Goal: Task Accomplishment & Management: Manage account settings

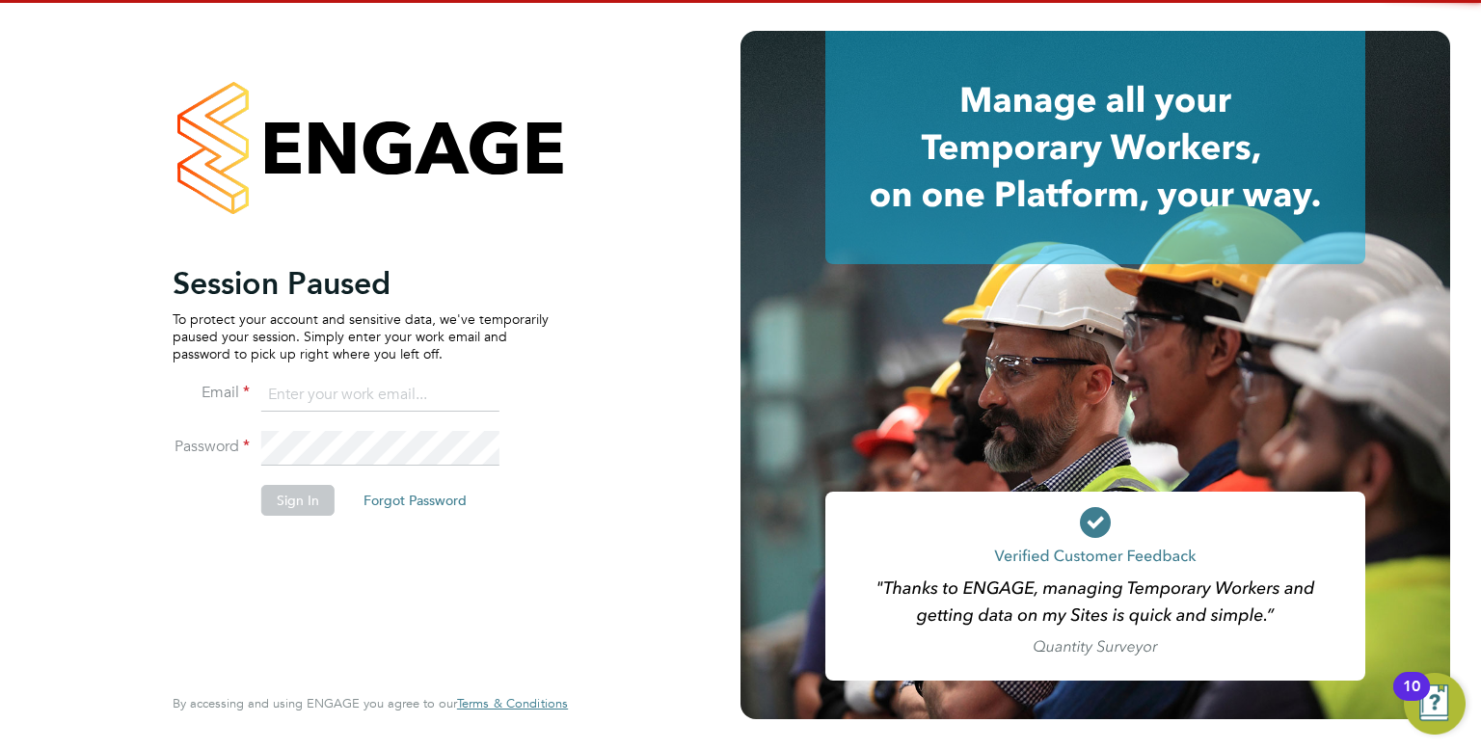
type input "[EMAIL_ADDRESS][DOMAIN_NAME]"
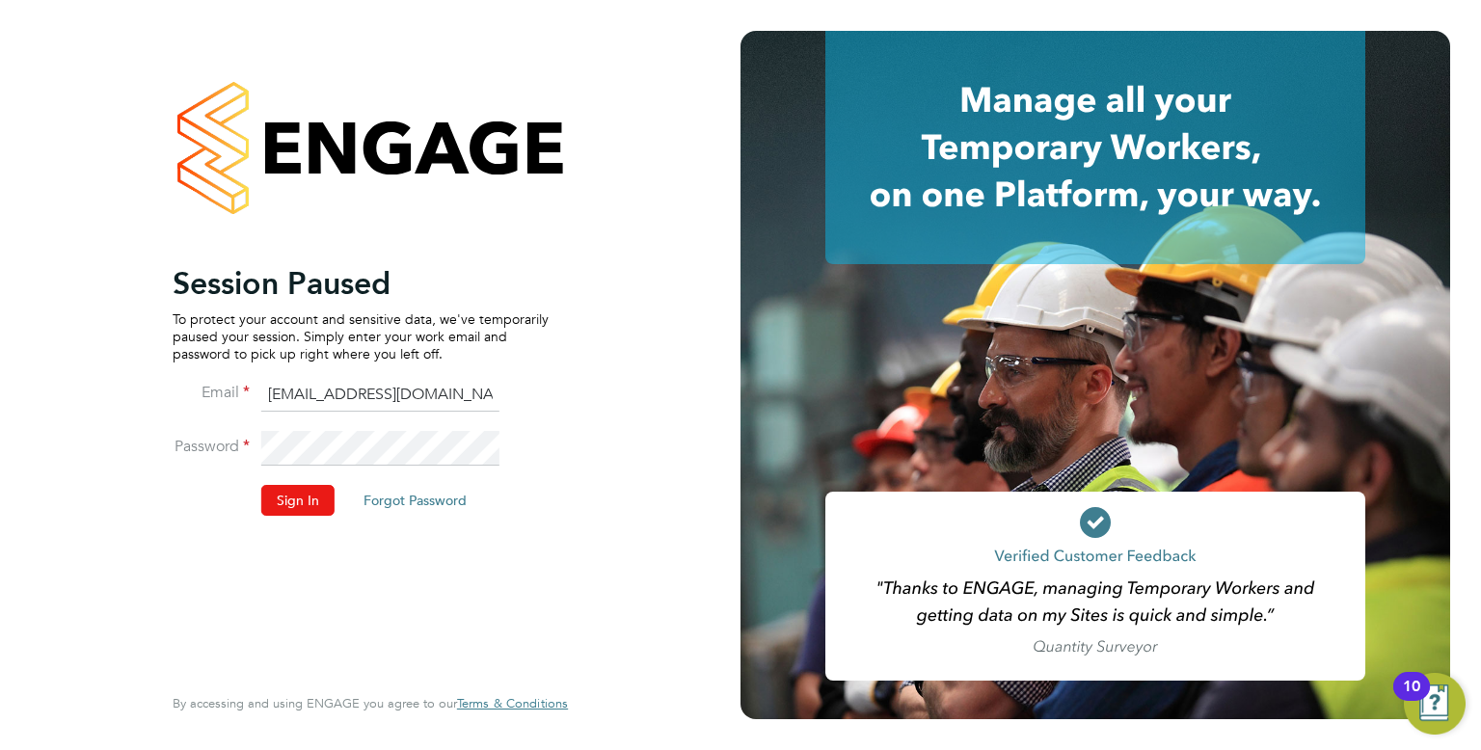
click at [291, 499] on button "Sign In" at bounding box center [297, 500] width 73 height 31
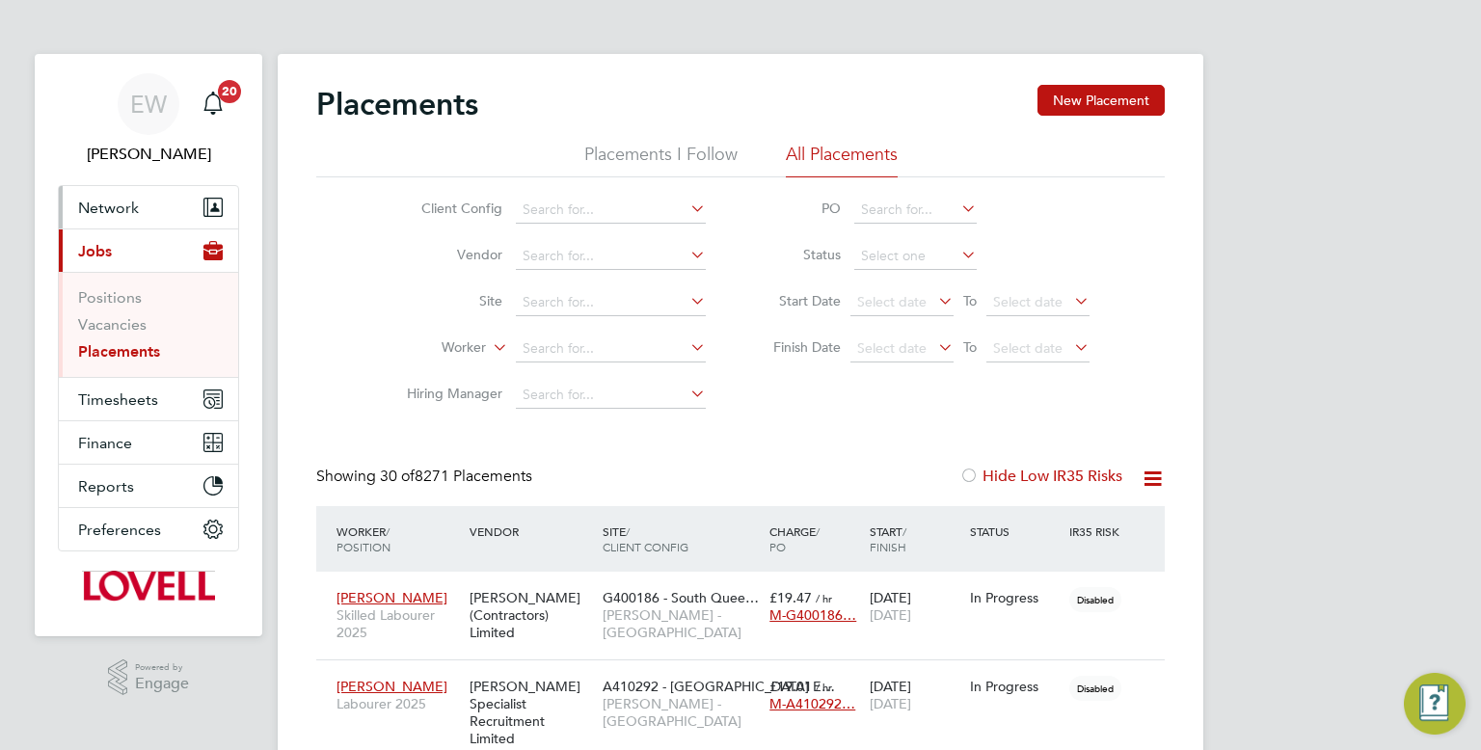
click at [121, 222] on button "Network" at bounding box center [148, 207] width 179 height 42
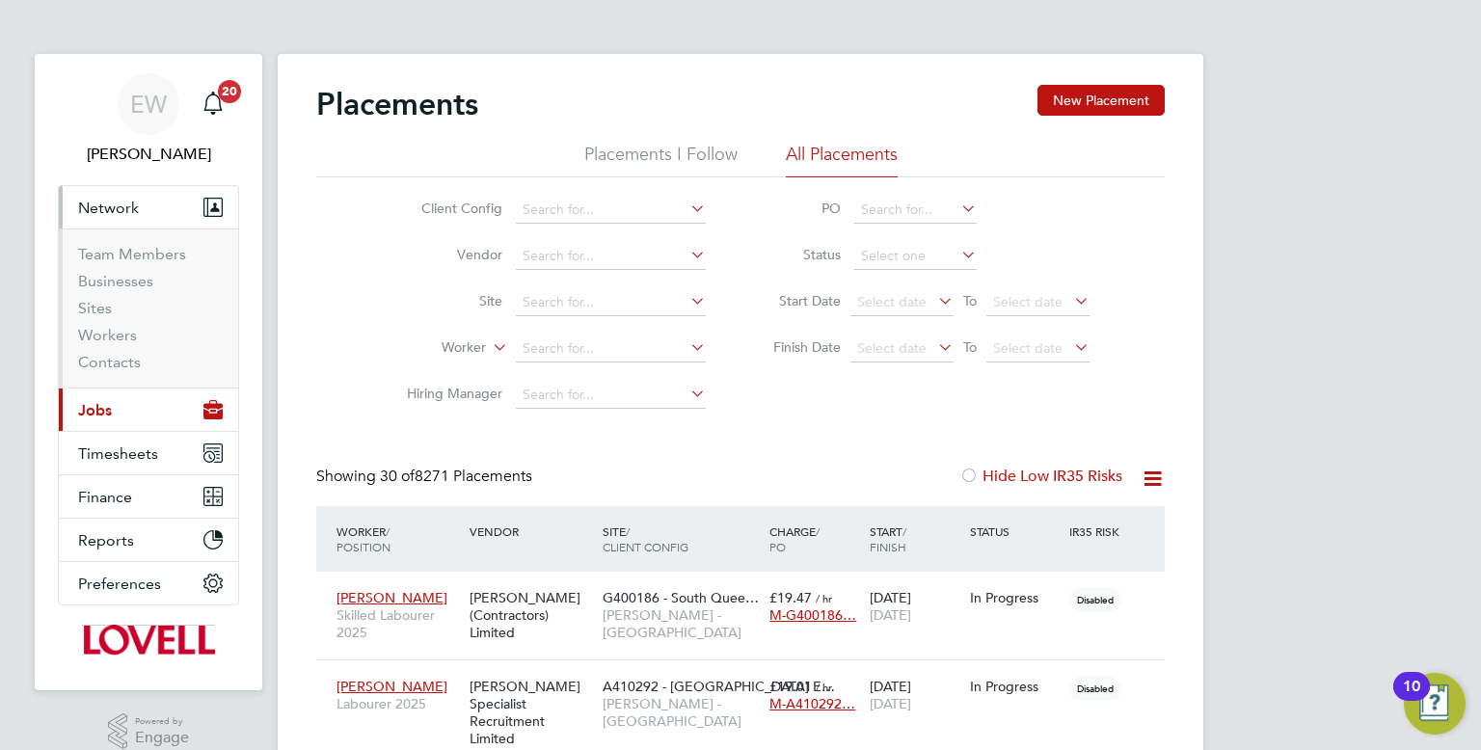
click at [114, 416] on button "Current page: Jobs" at bounding box center [148, 410] width 179 height 42
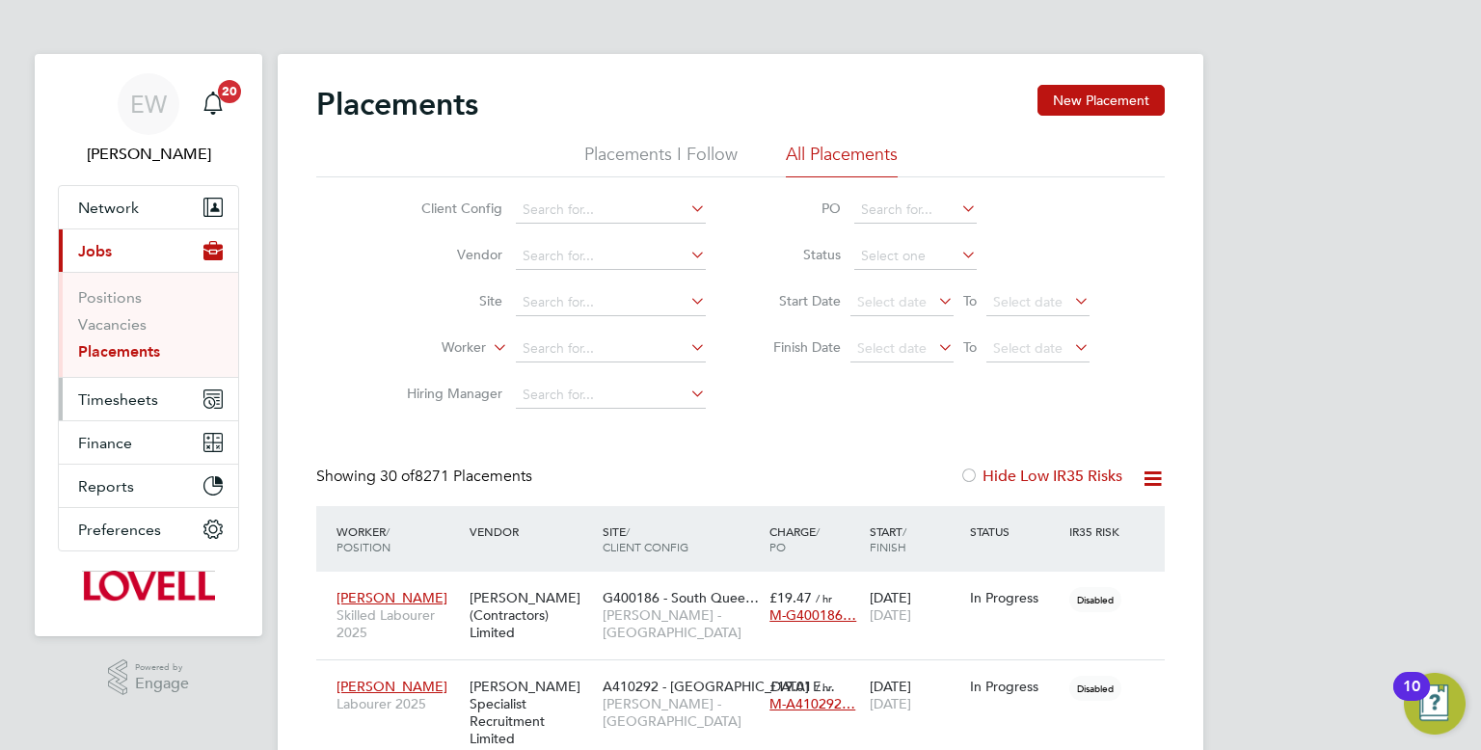
click at [117, 406] on span "Timesheets" at bounding box center [118, 399] width 80 height 18
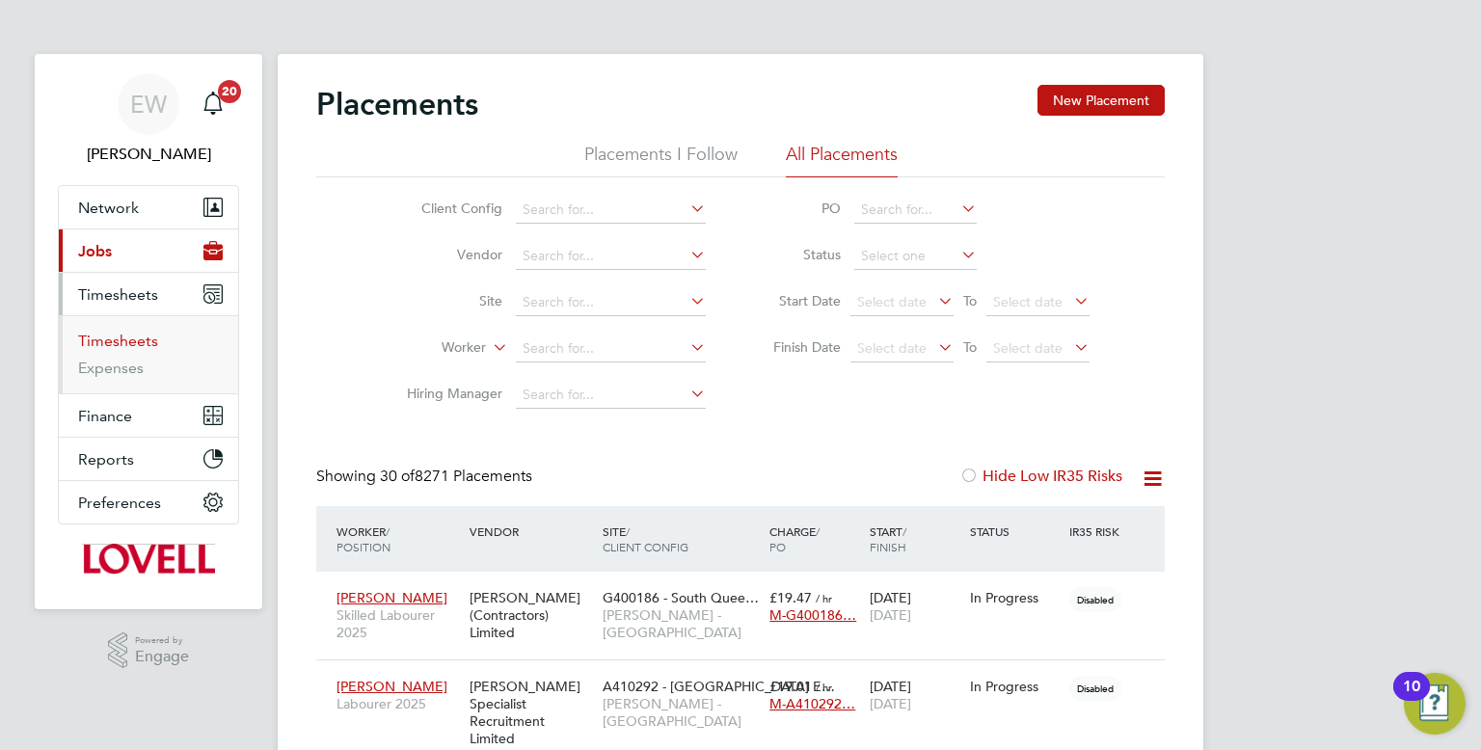
click at [128, 348] on link "Timesheets" at bounding box center [118, 341] width 80 height 18
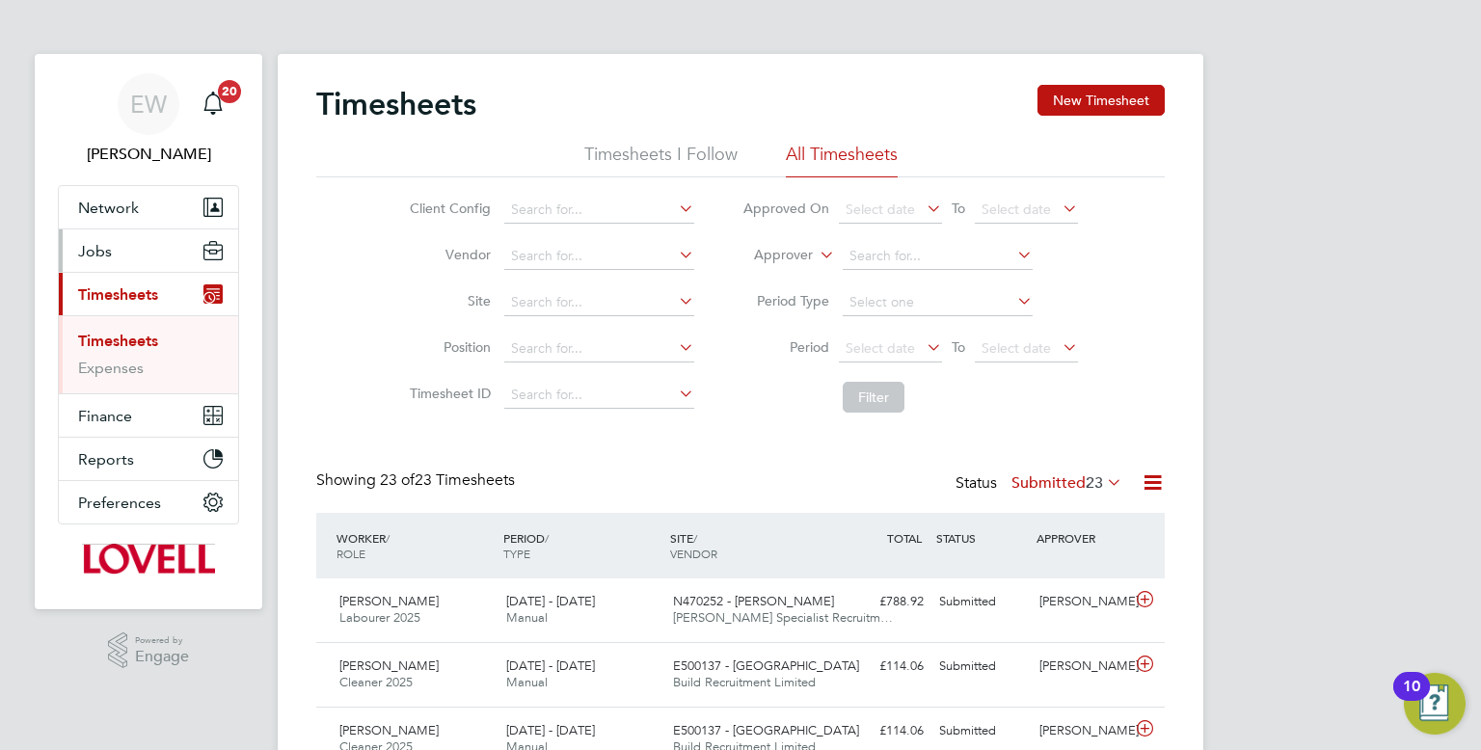
click at [126, 264] on button "Jobs" at bounding box center [148, 250] width 179 height 42
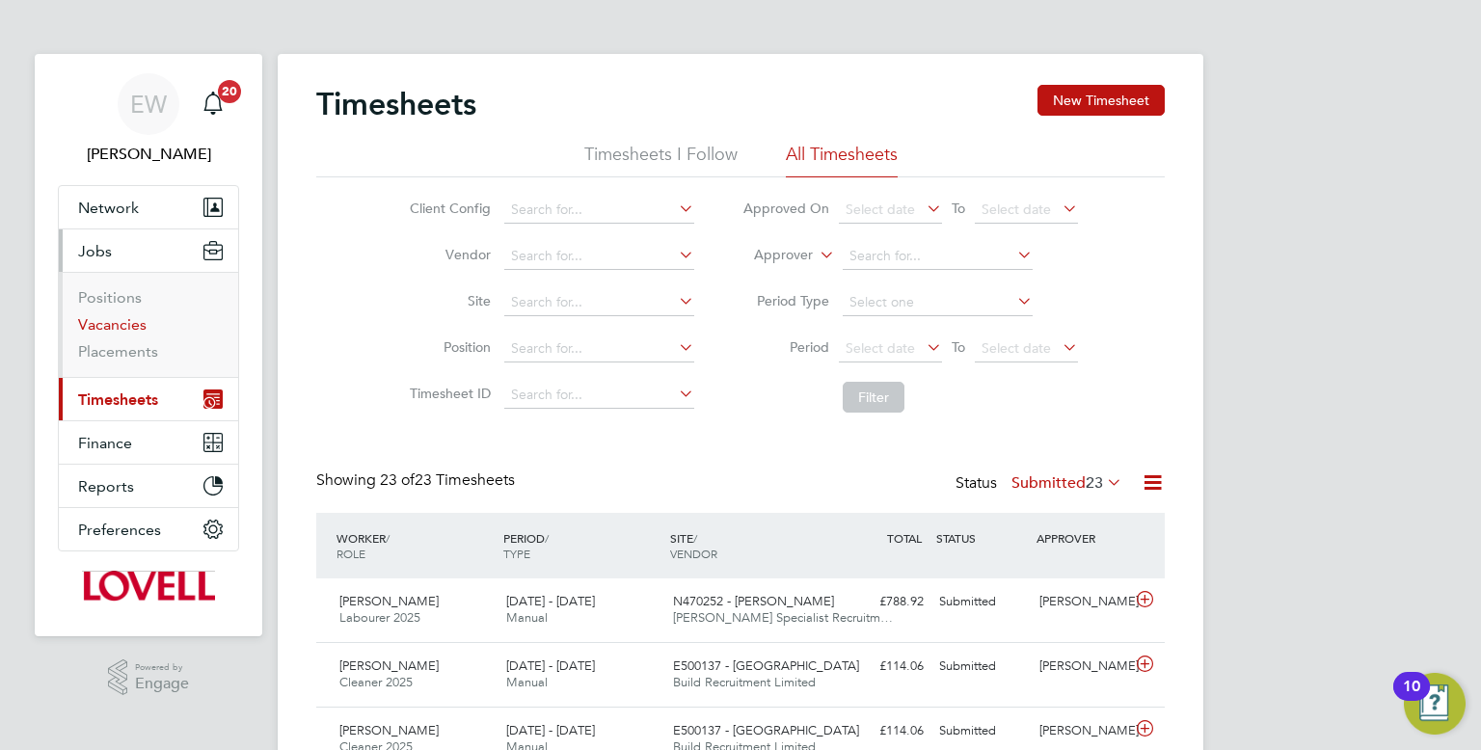
click at [118, 319] on link "Vacancies" at bounding box center [112, 324] width 68 height 18
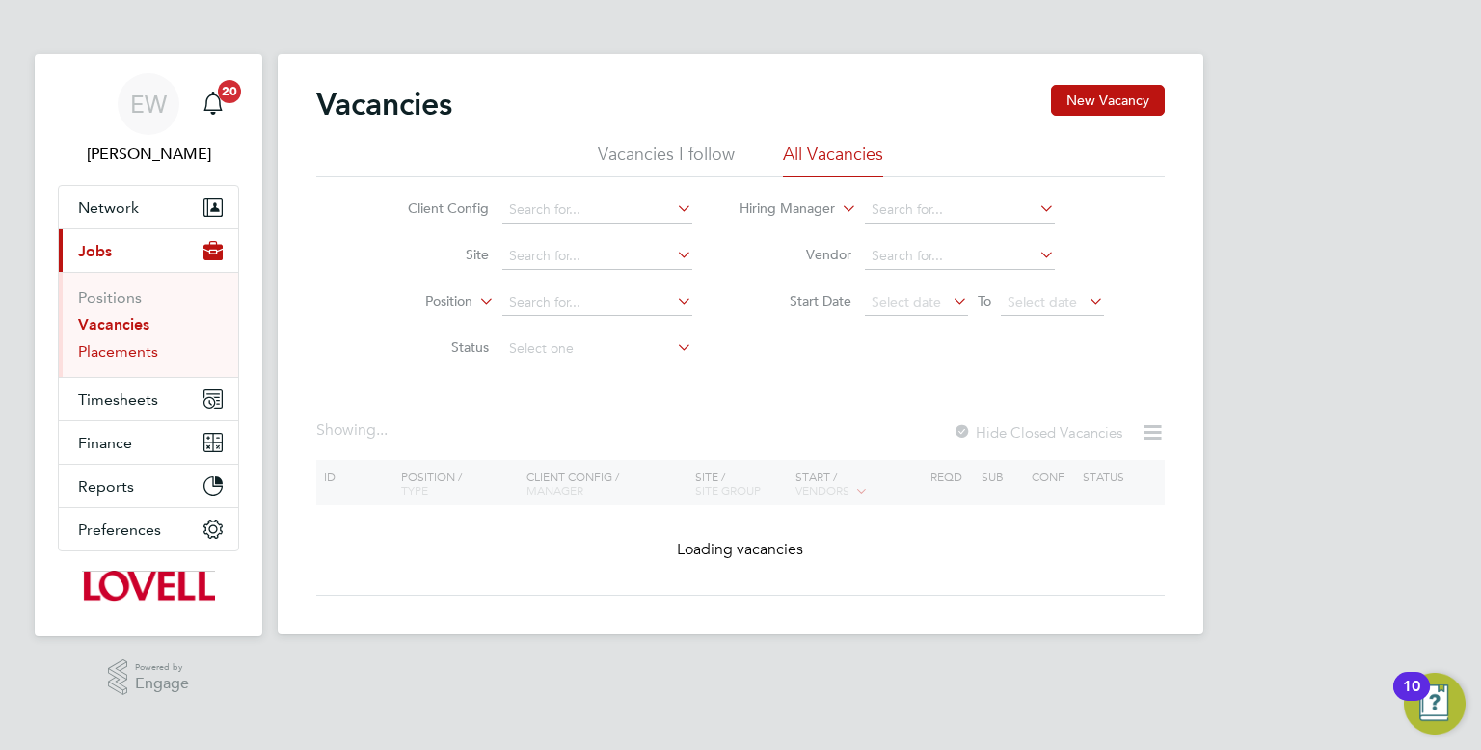
click at [125, 357] on link "Placements" at bounding box center [118, 351] width 80 height 18
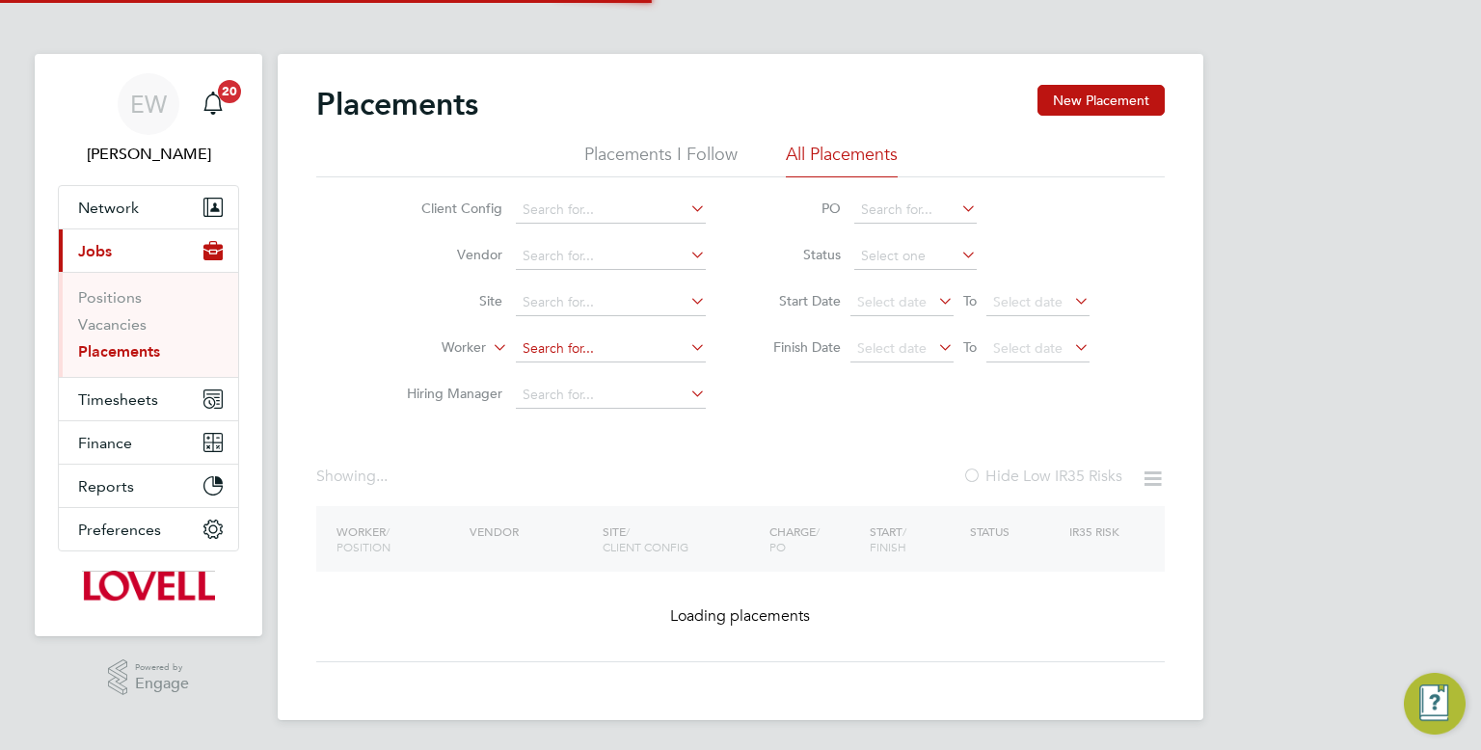
click at [560, 346] on input at bounding box center [611, 349] width 190 height 27
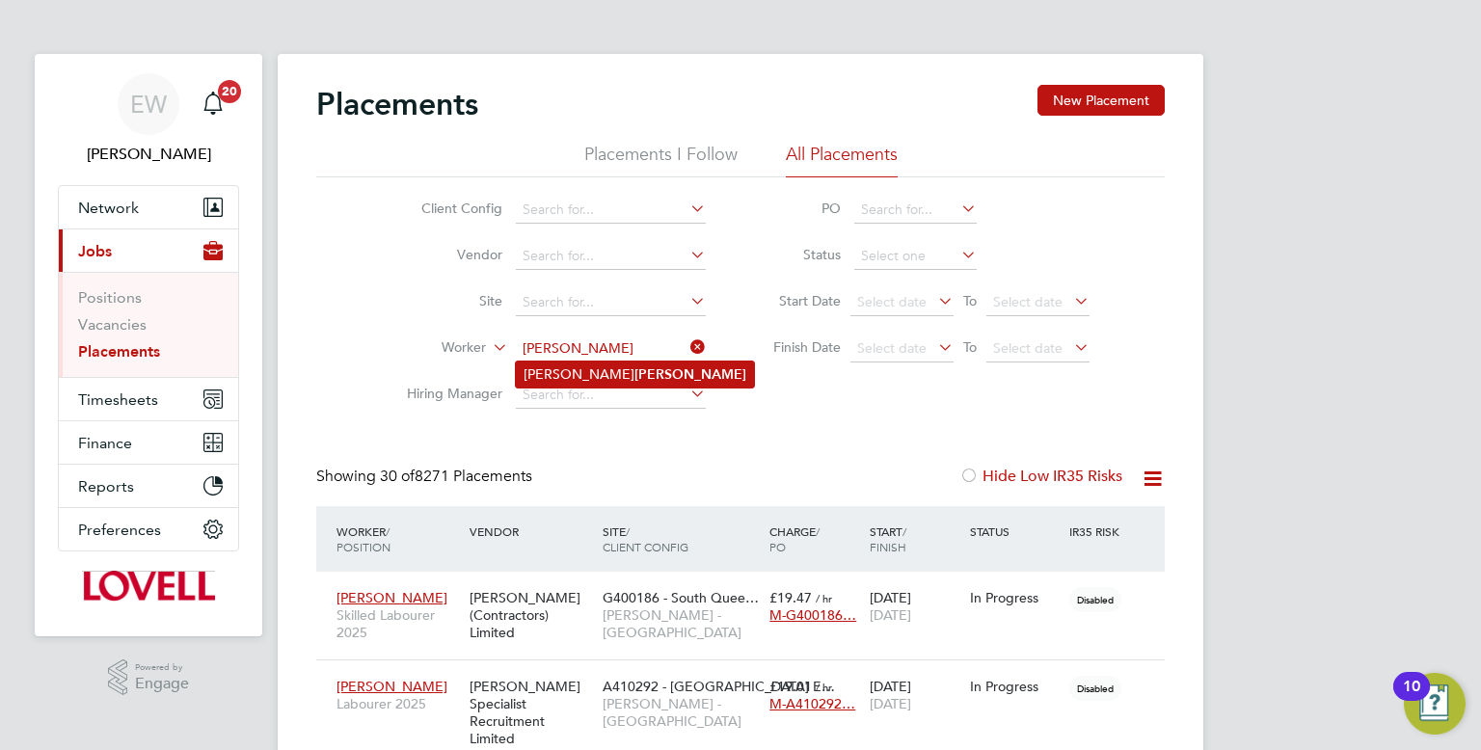
click at [600, 382] on li "Chris Blackham" at bounding box center [635, 375] width 238 height 26
type input "[PERSON_NAME]"
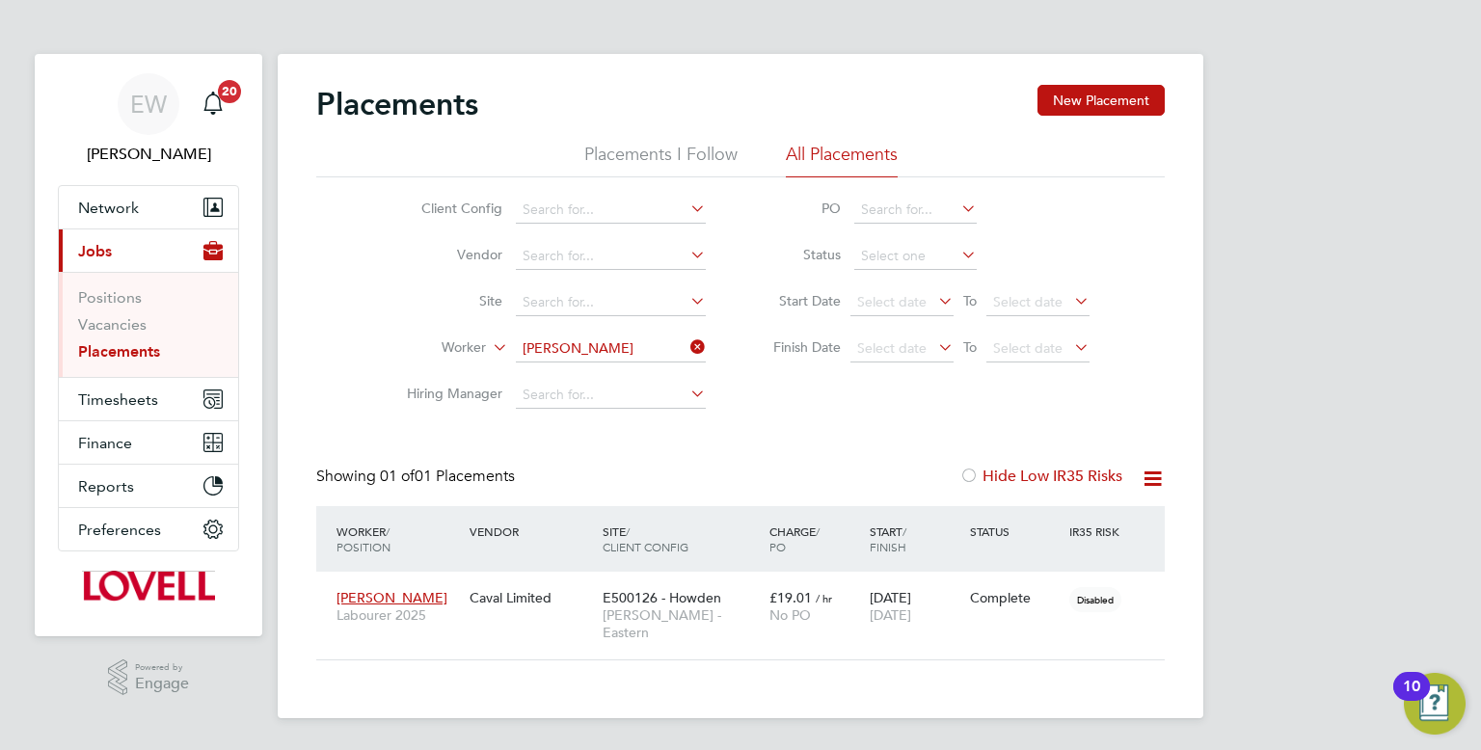
click at [124, 246] on button "Current page: Jobs" at bounding box center [148, 250] width 179 height 42
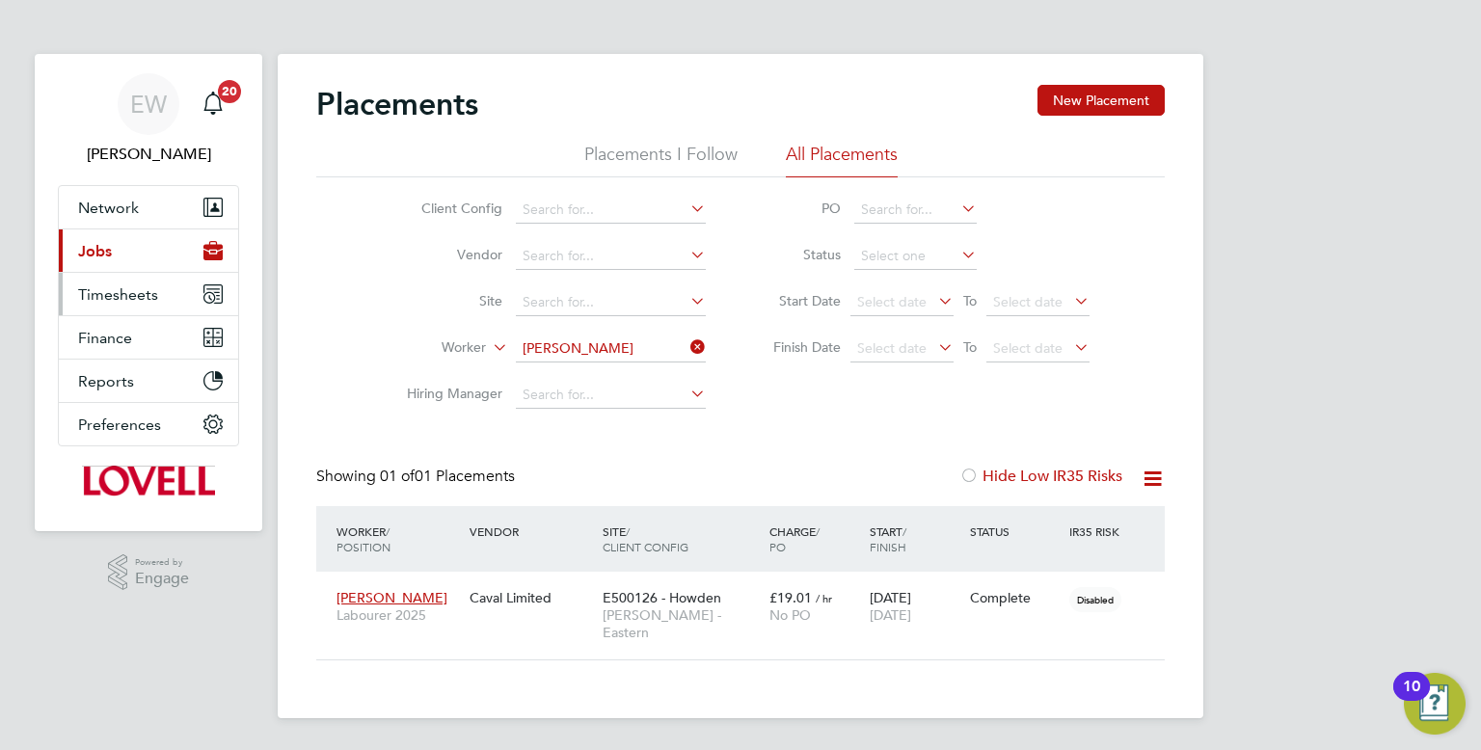
click at [121, 310] on button "Timesheets" at bounding box center [148, 294] width 179 height 42
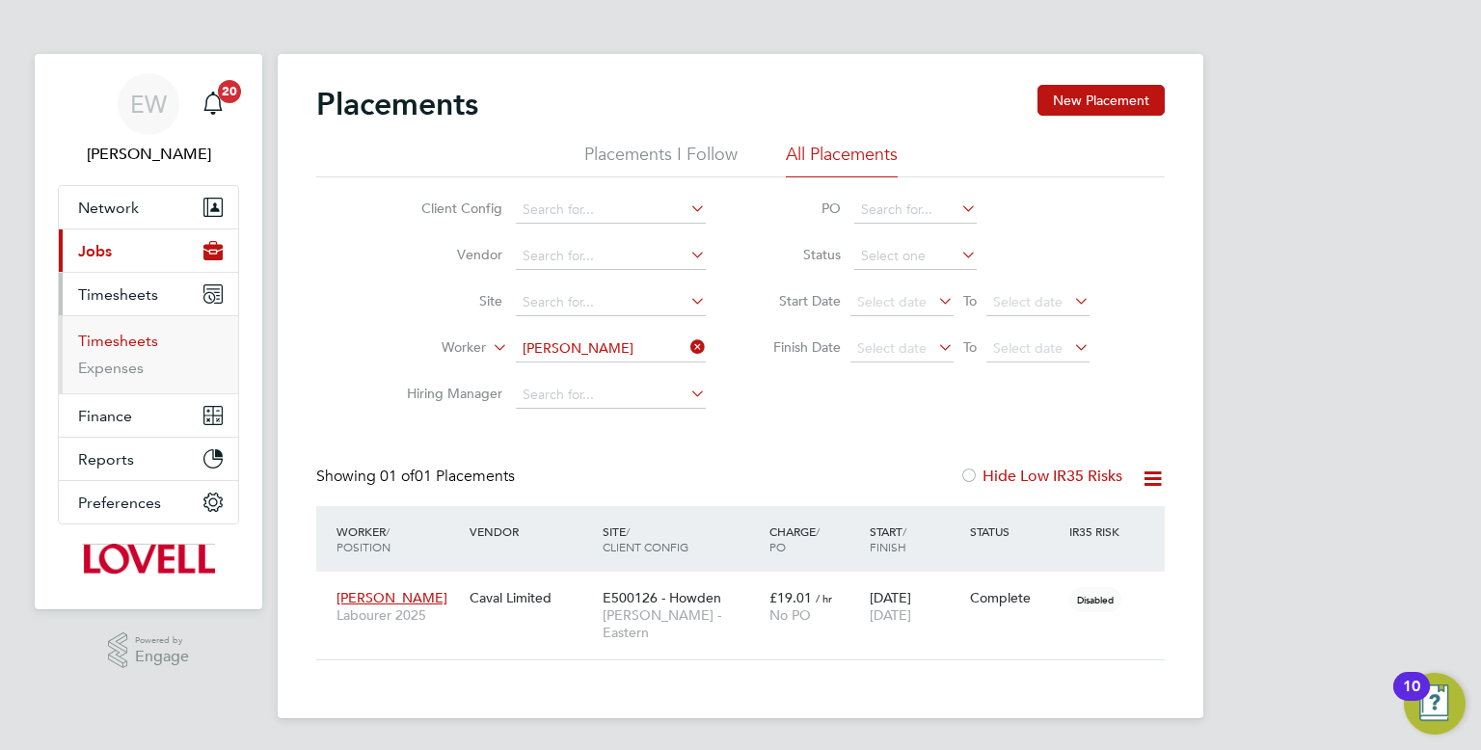
click at [120, 343] on link "Timesheets" at bounding box center [118, 341] width 80 height 18
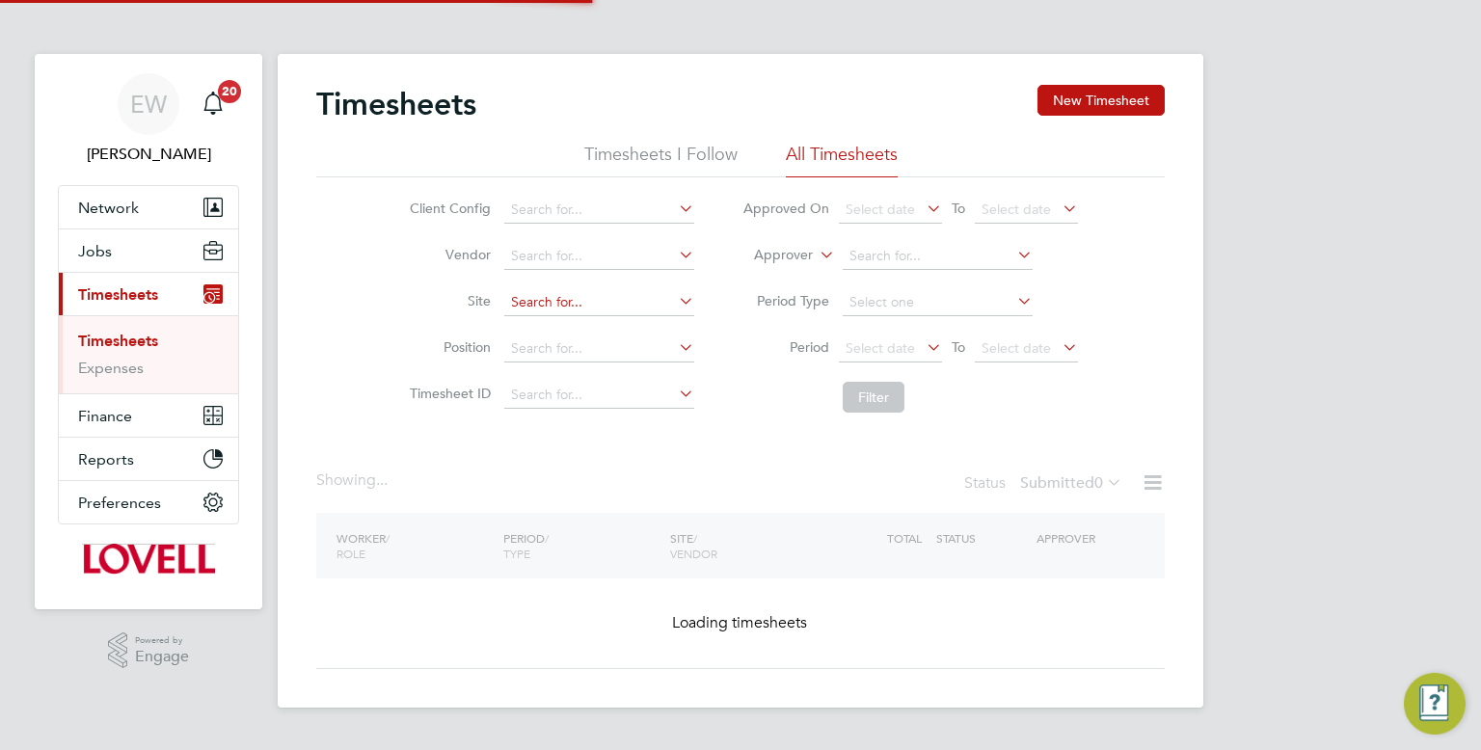
click at [566, 305] on input at bounding box center [599, 302] width 190 height 27
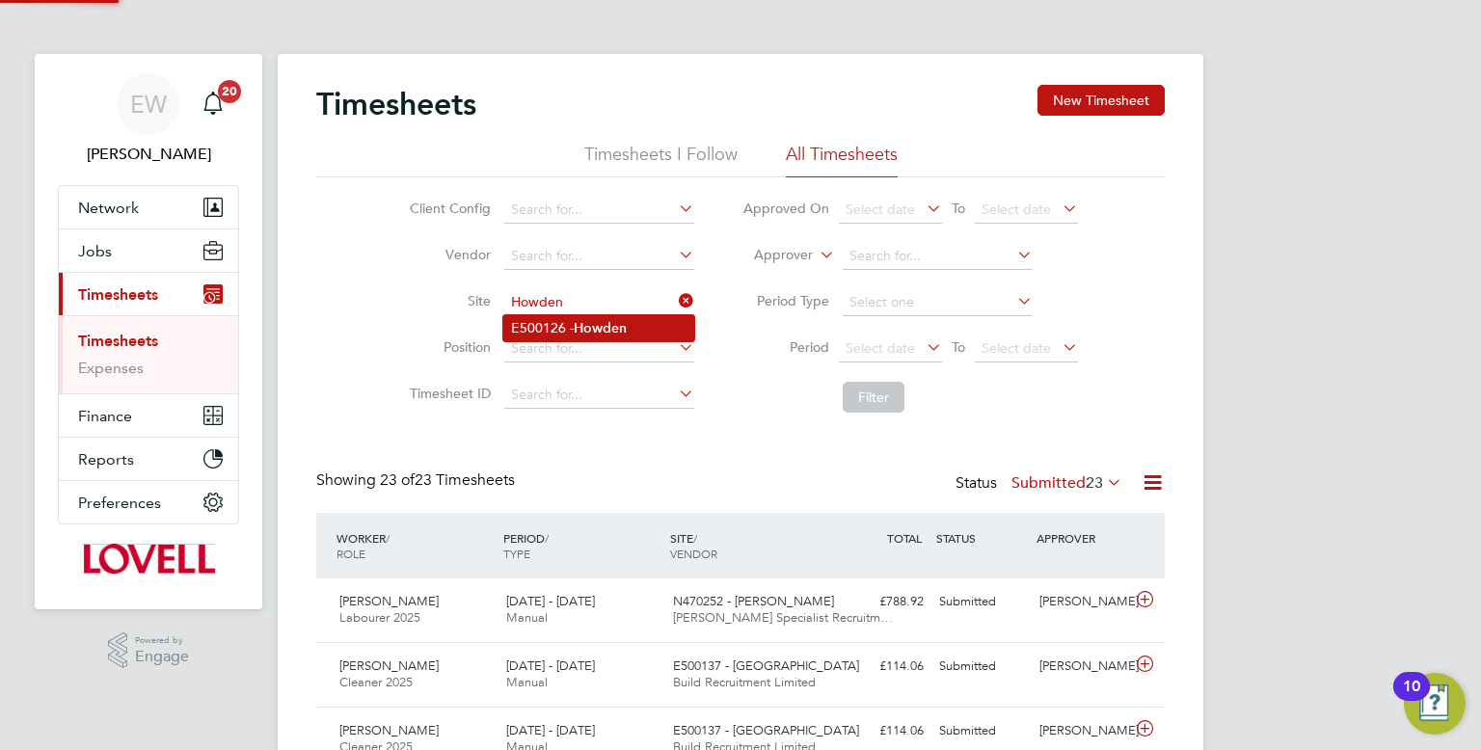
click at [578, 331] on b "Howden" at bounding box center [600, 328] width 53 height 16
type input "E500126 - Howden"
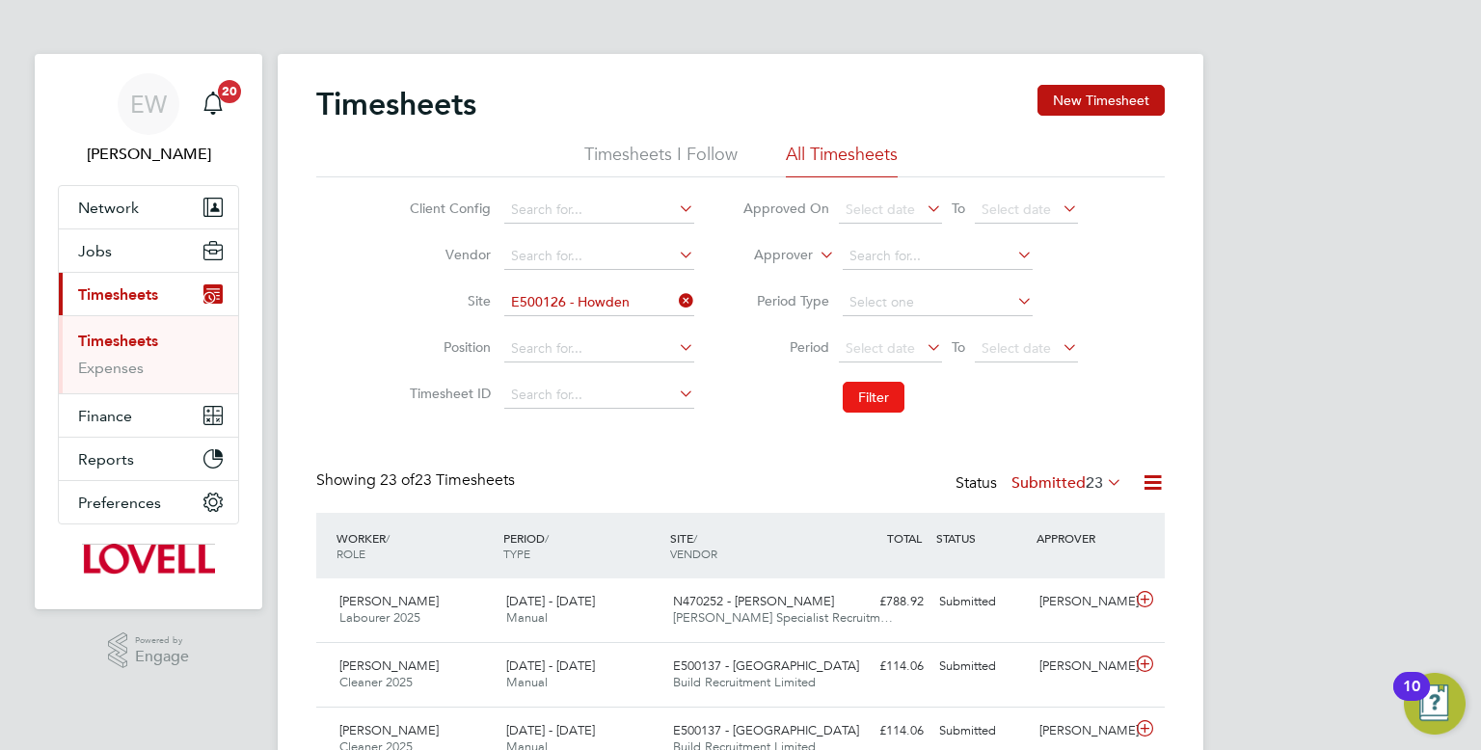
click at [855, 390] on button "Filter" at bounding box center [874, 397] width 62 height 31
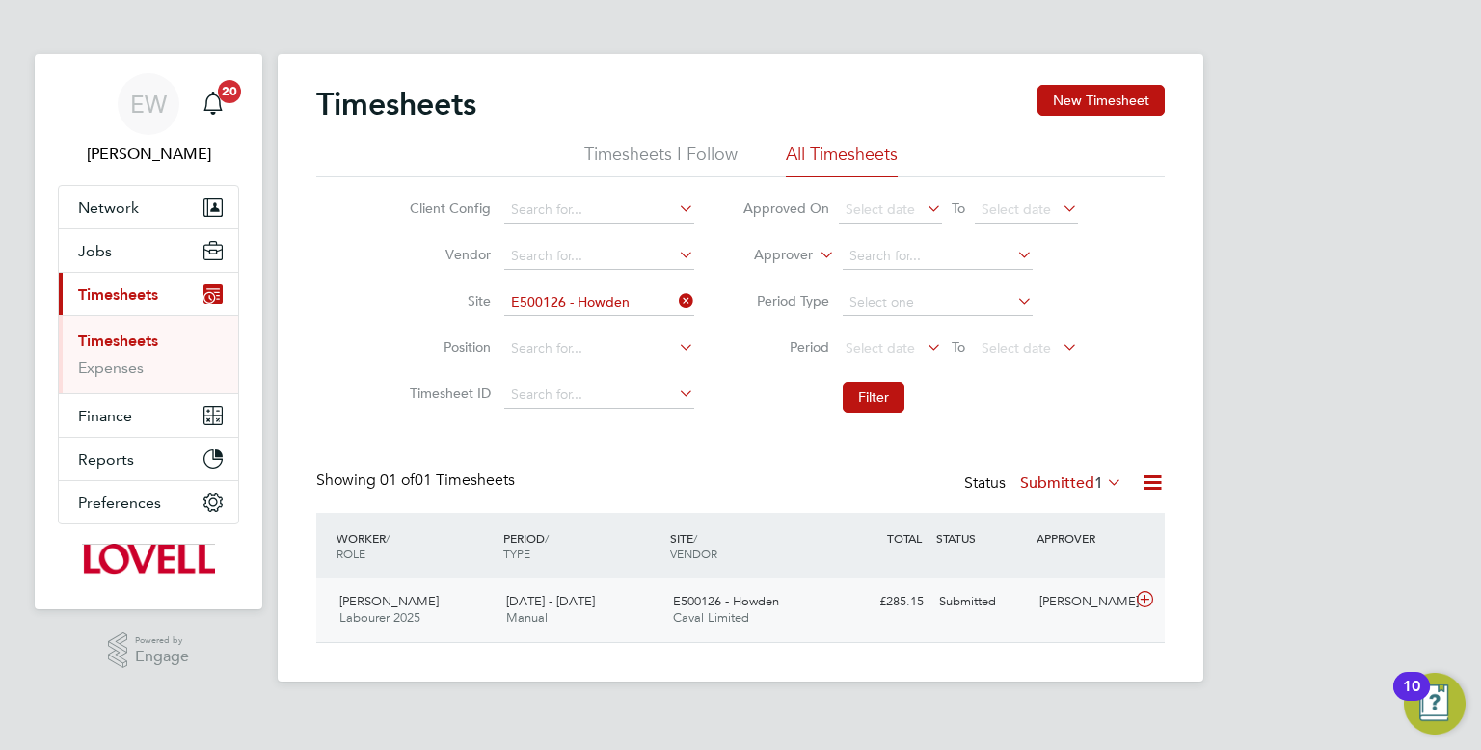
click at [843, 605] on div "£285.15 Submitted" at bounding box center [881, 602] width 100 height 32
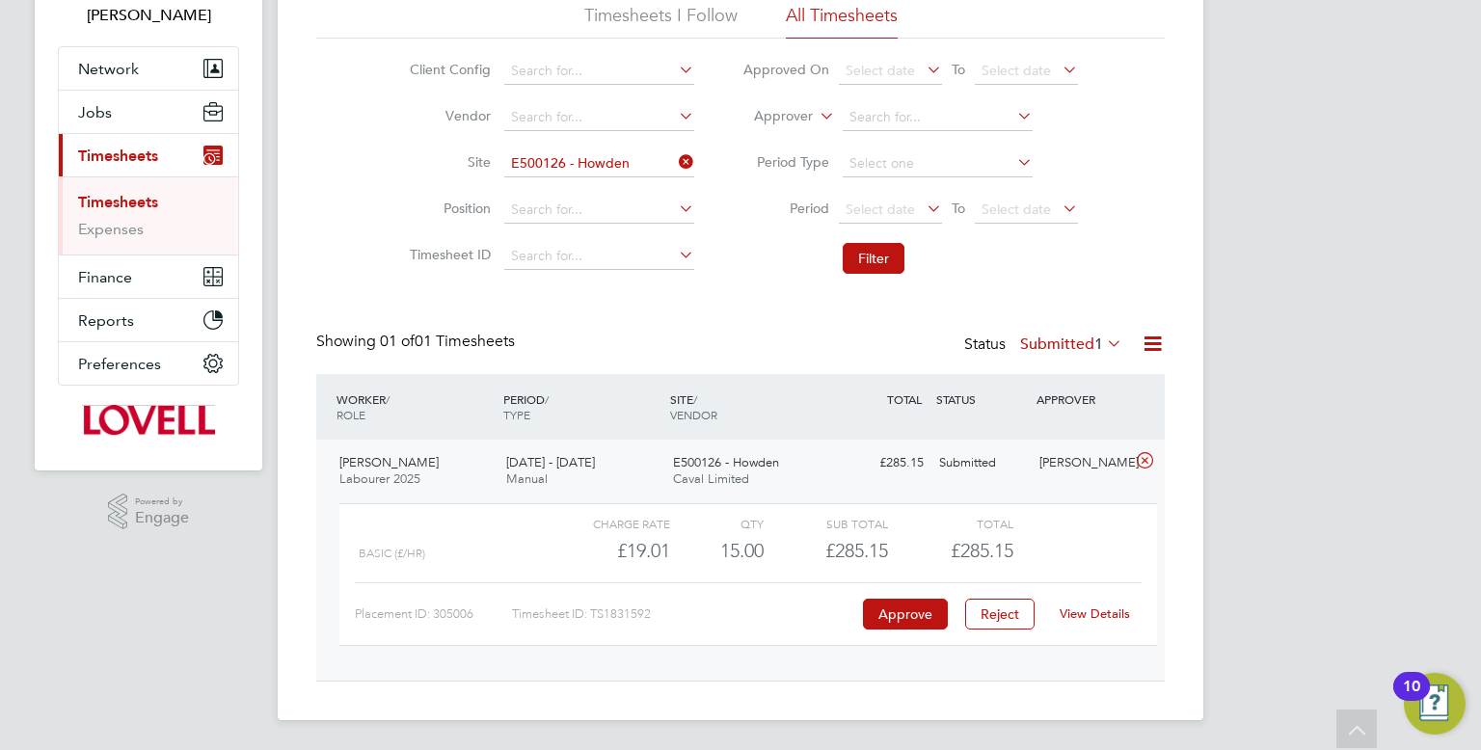
click at [1098, 605] on link "View Details" at bounding box center [1095, 613] width 70 height 16
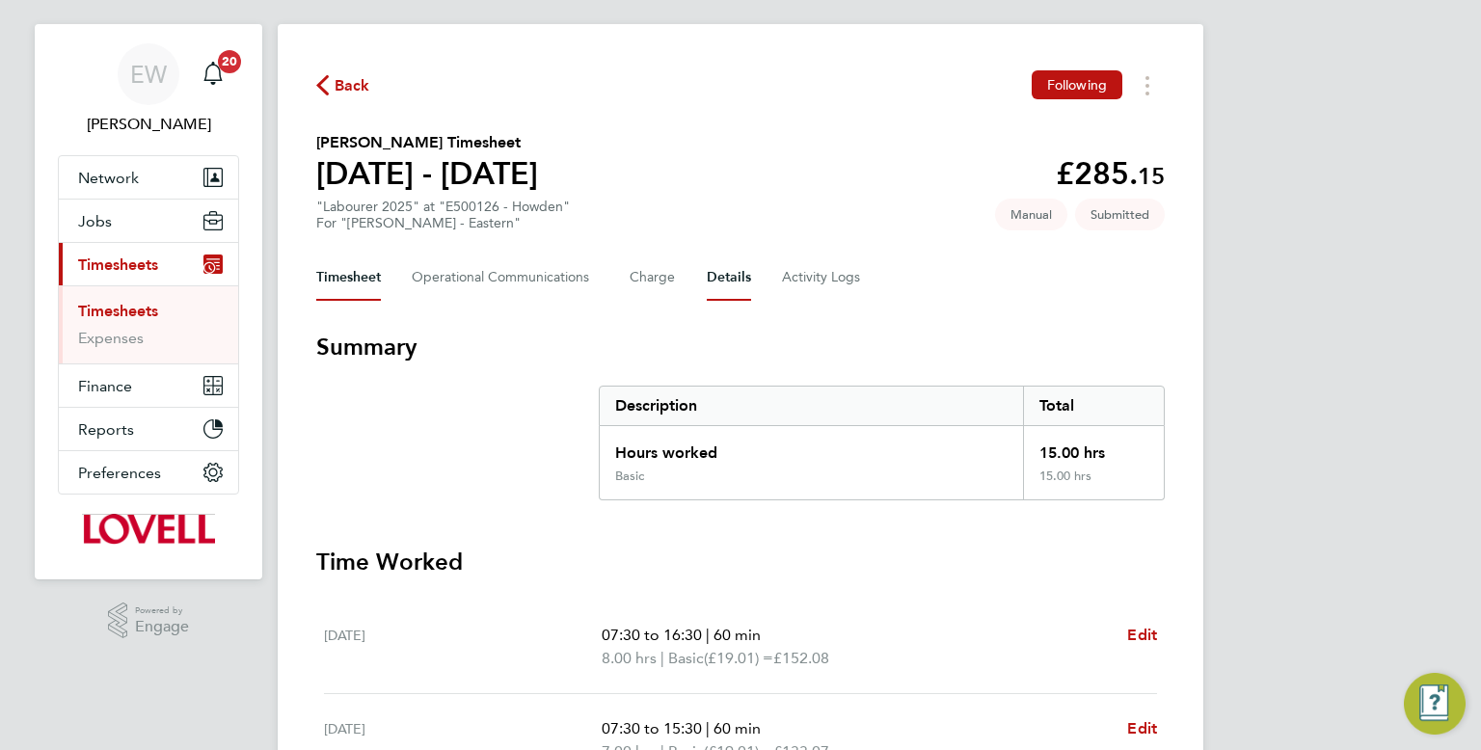
scroll to position [42, 0]
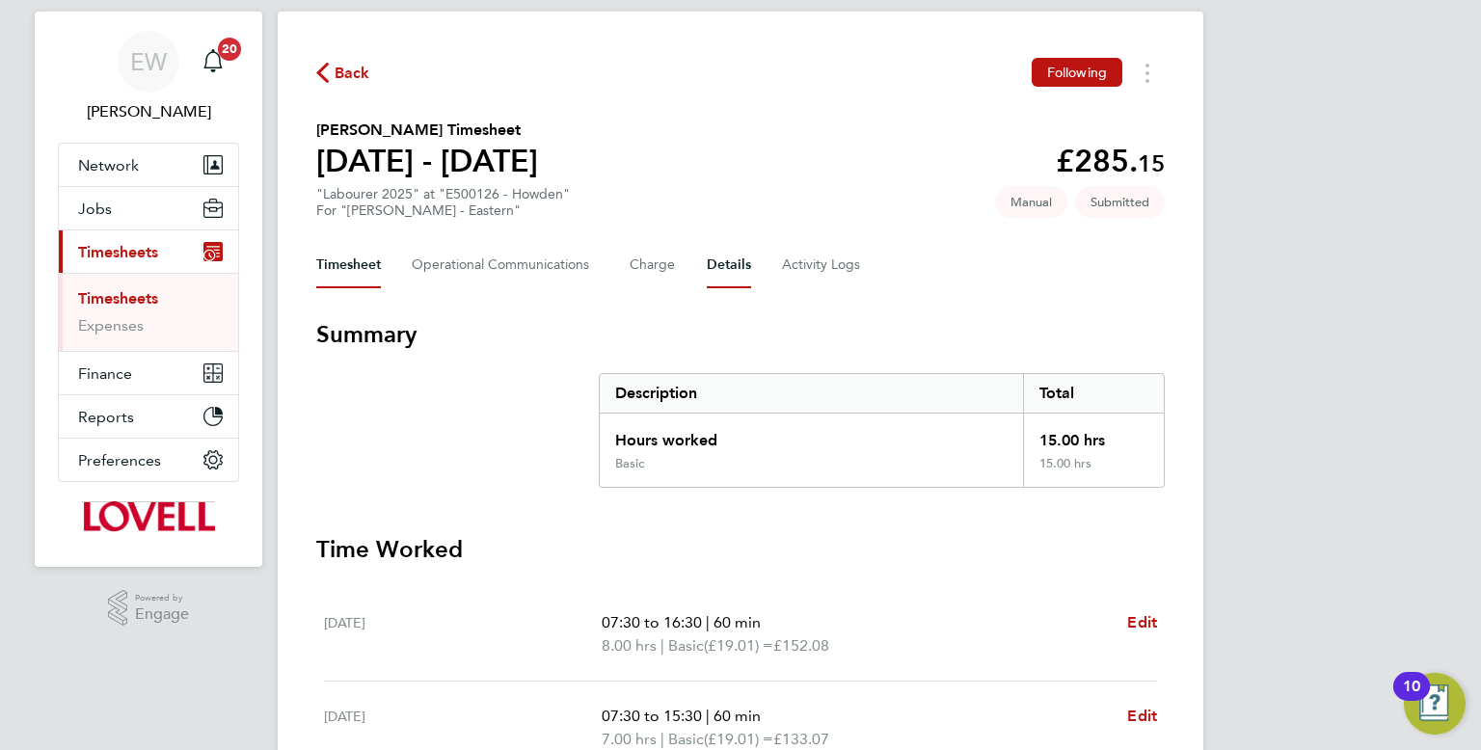
click at [729, 267] on button "Details" at bounding box center [729, 265] width 44 height 46
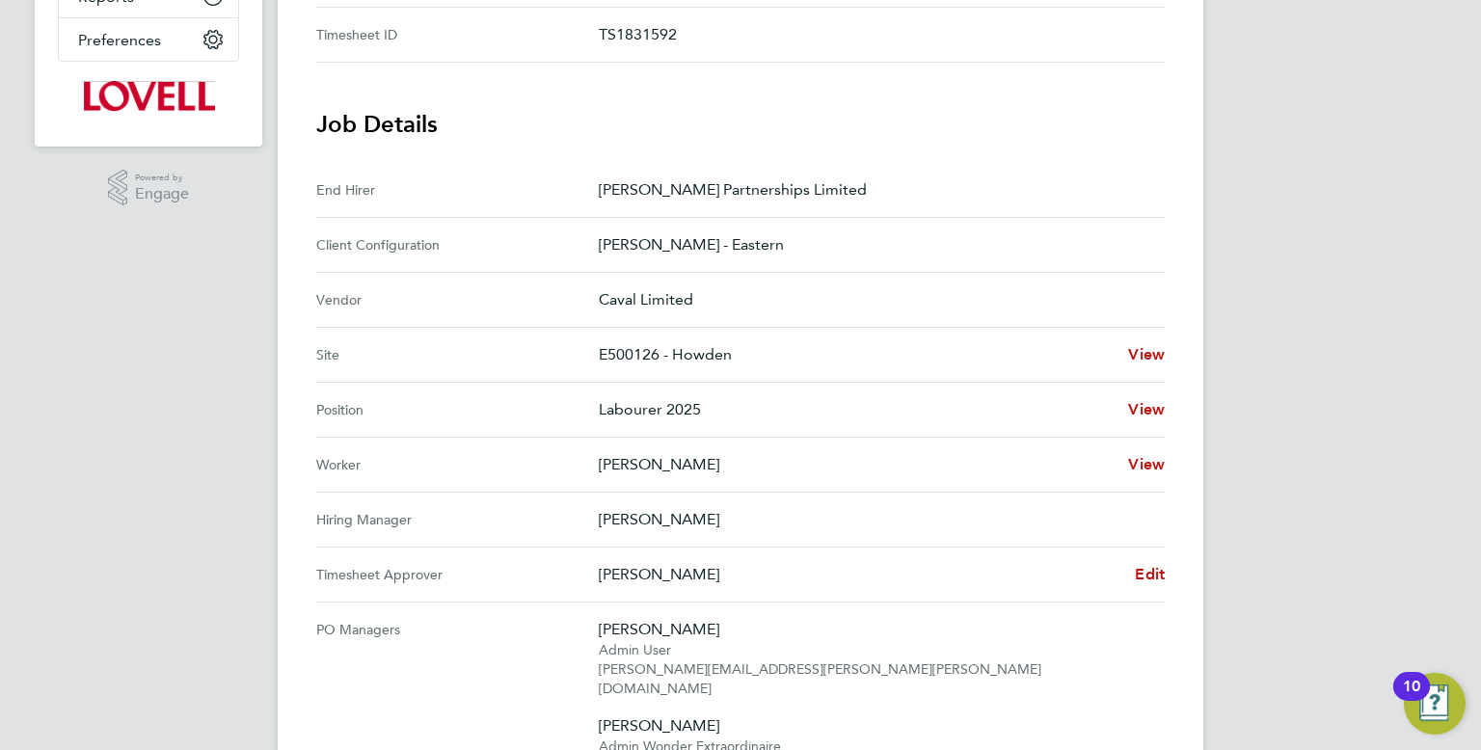
scroll to position [481, 0]
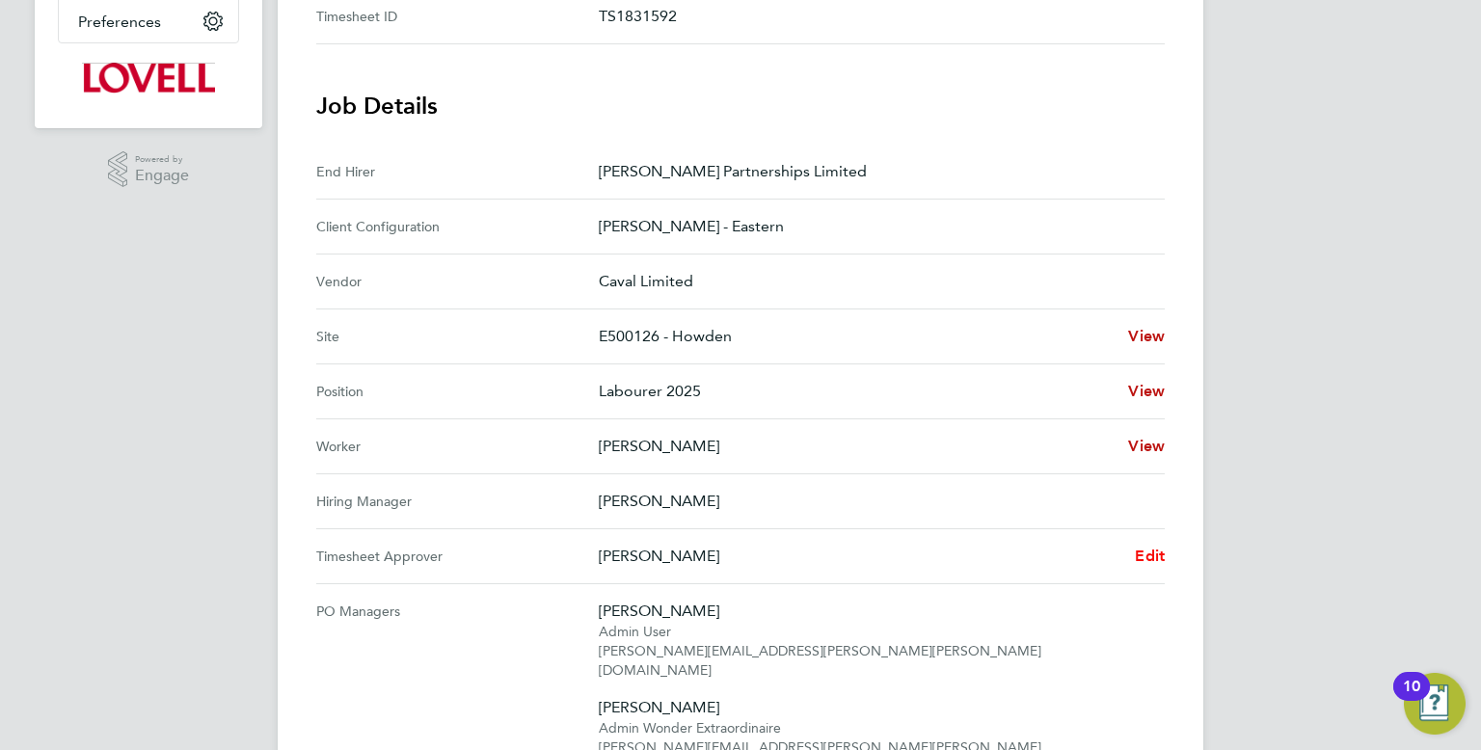
click at [1141, 547] on span "Edit" at bounding box center [1150, 556] width 30 height 18
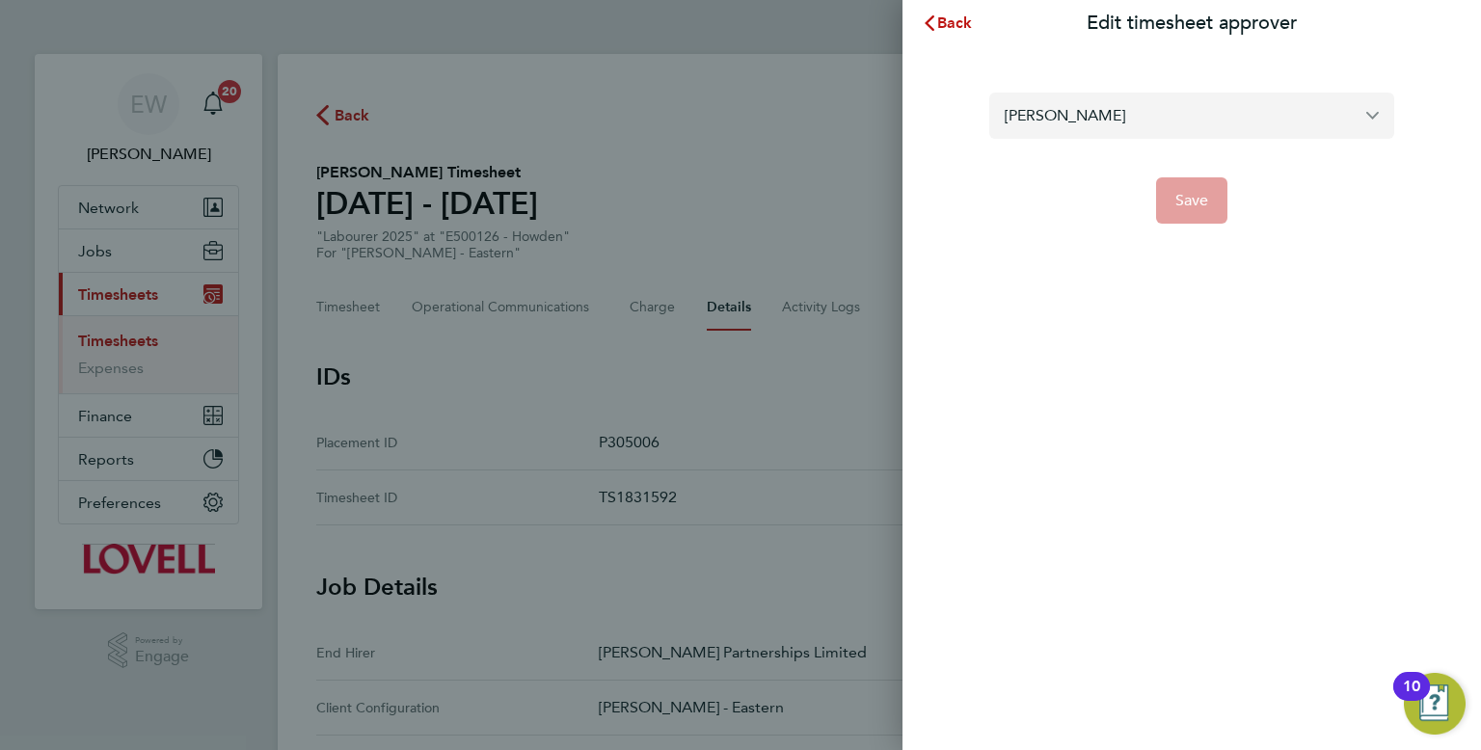
click at [1100, 121] on input "David Bunko" at bounding box center [1191, 115] width 405 height 45
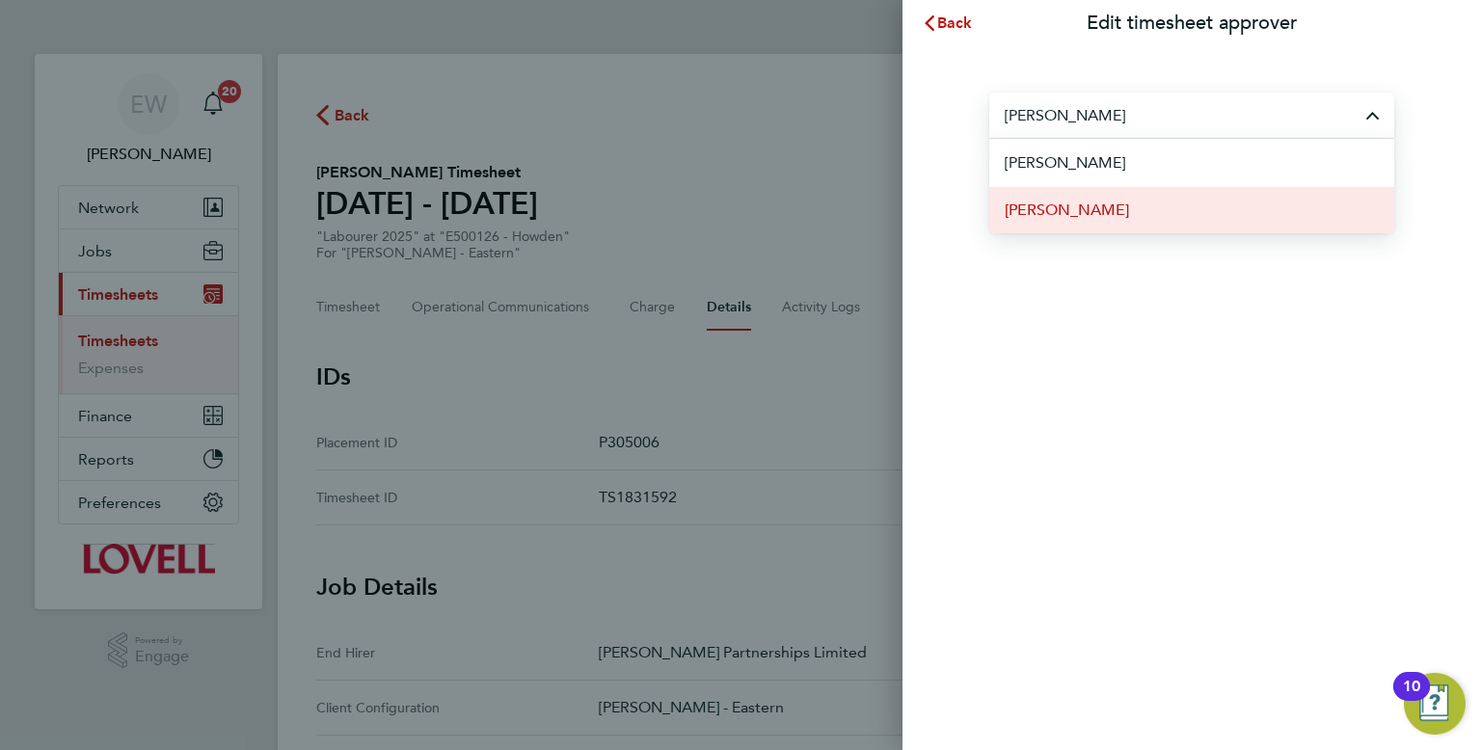
click at [1103, 206] on li "[PERSON_NAME]" at bounding box center [1191, 209] width 405 height 47
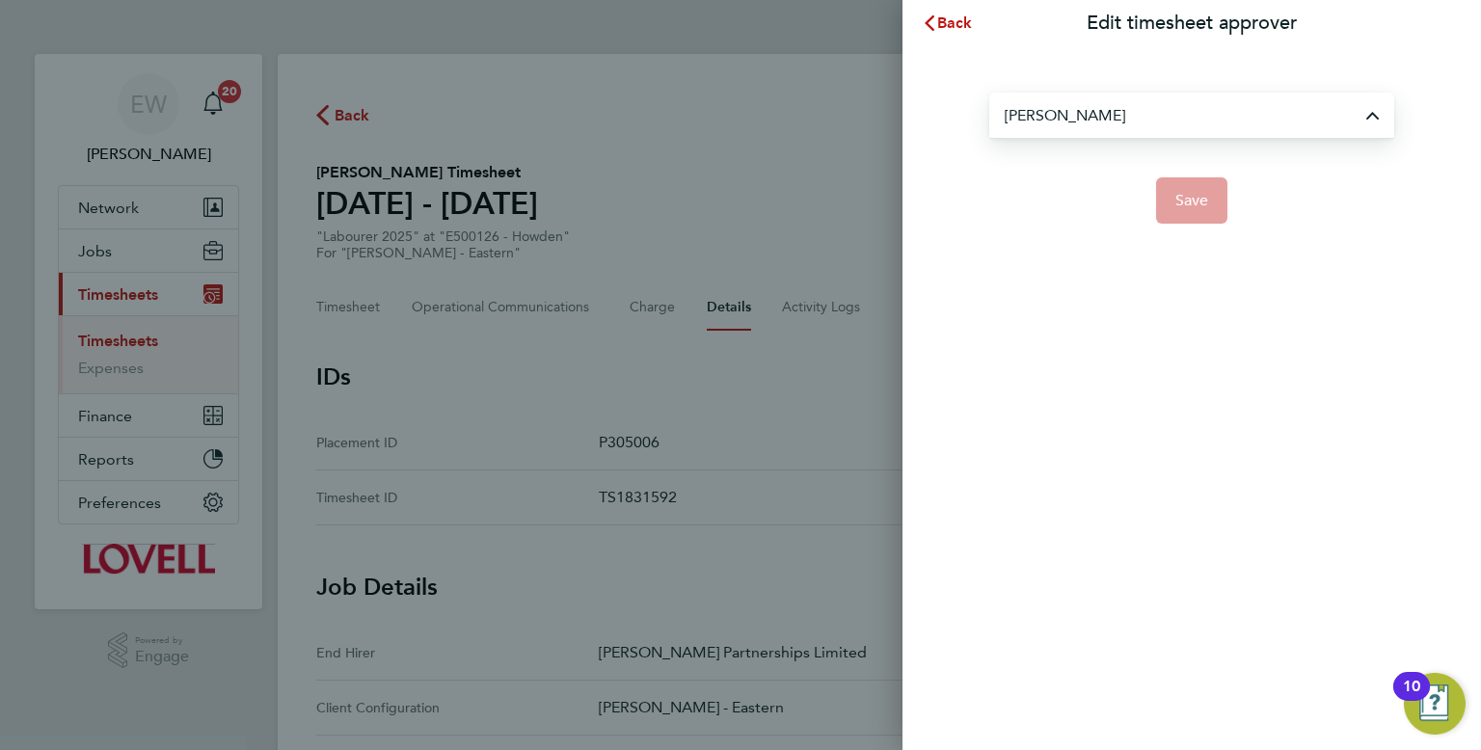
type input "[PERSON_NAME]"
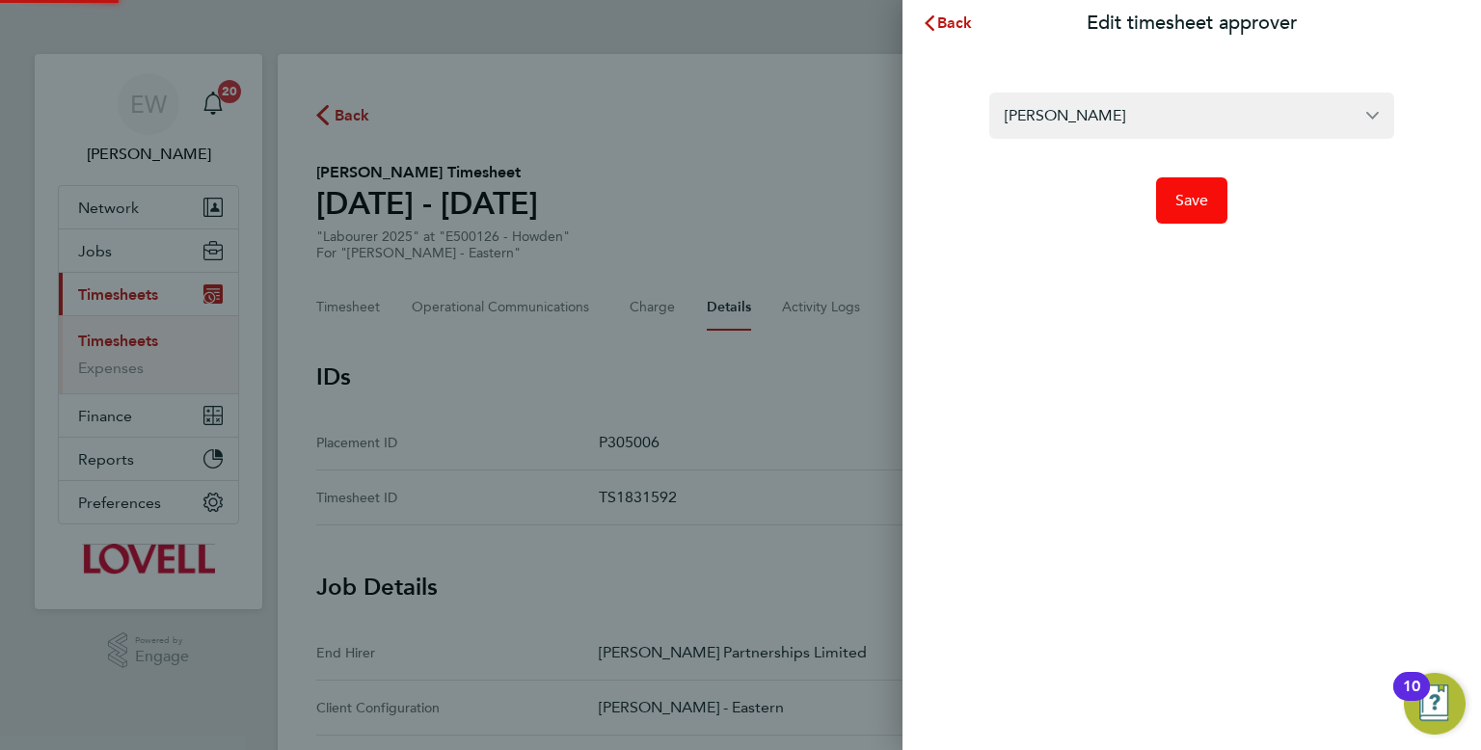
click at [1179, 205] on span "Save" at bounding box center [1192, 200] width 34 height 19
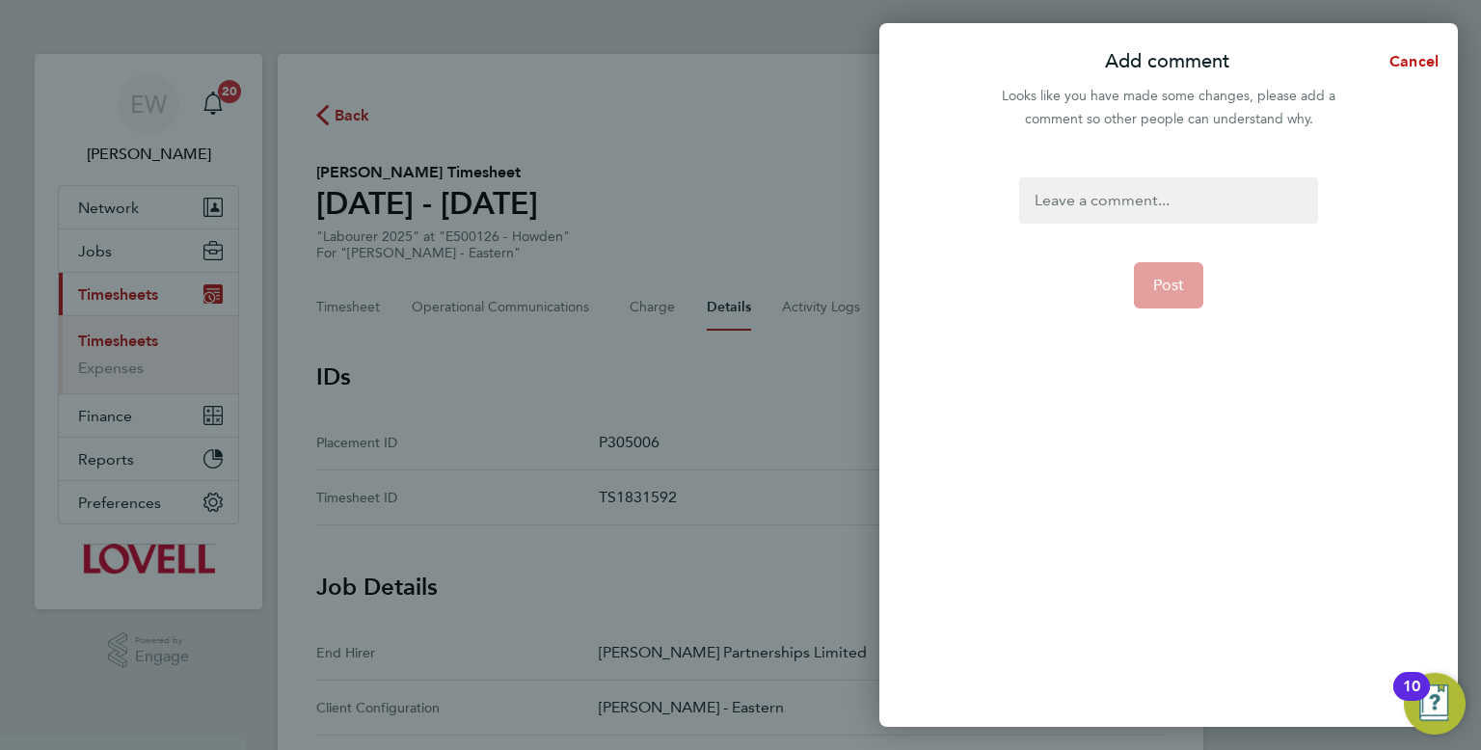
click at [1165, 207] on div at bounding box center [1168, 200] width 298 height 46
click at [1159, 204] on div at bounding box center [1168, 200] width 298 height 46
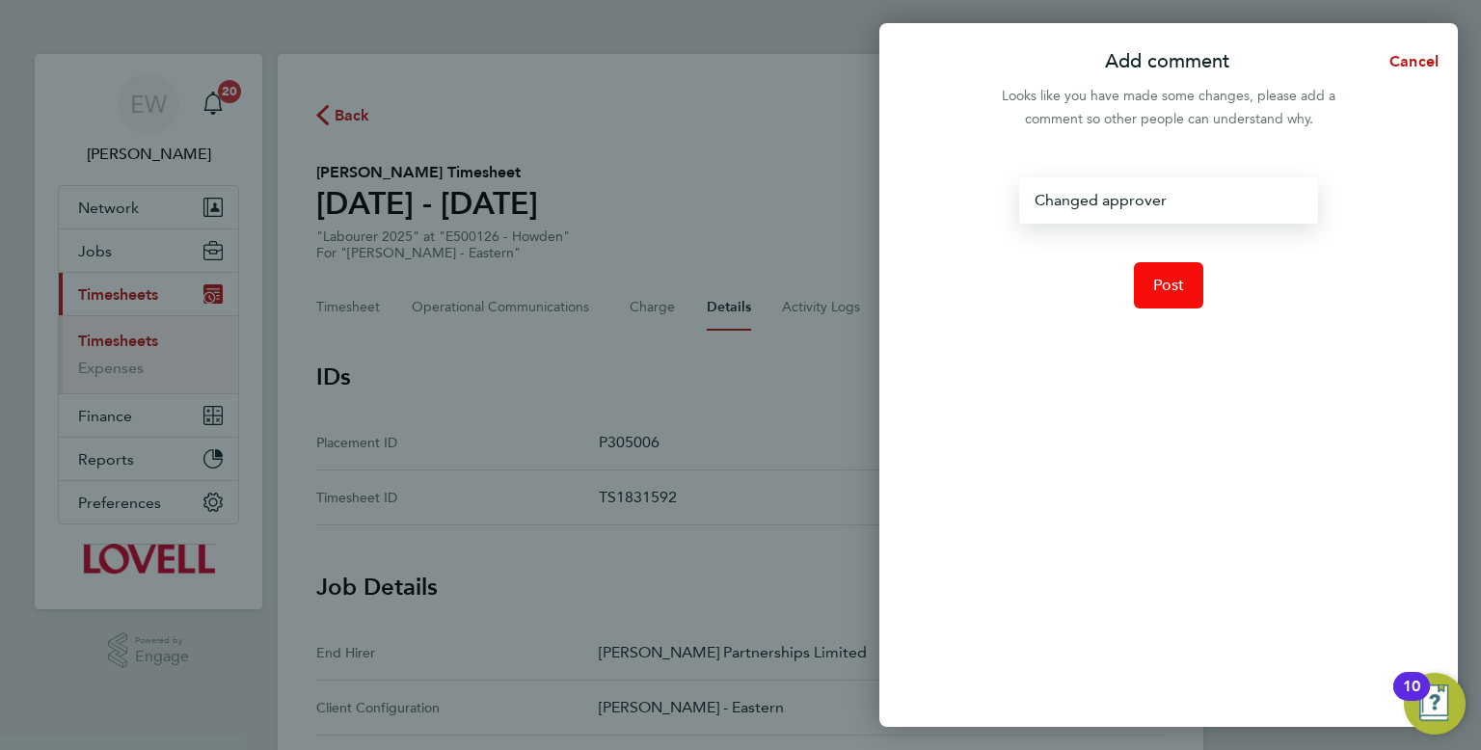
click at [1174, 282] on span "Post" at bounding box center [1169, 285] width 32 height 19
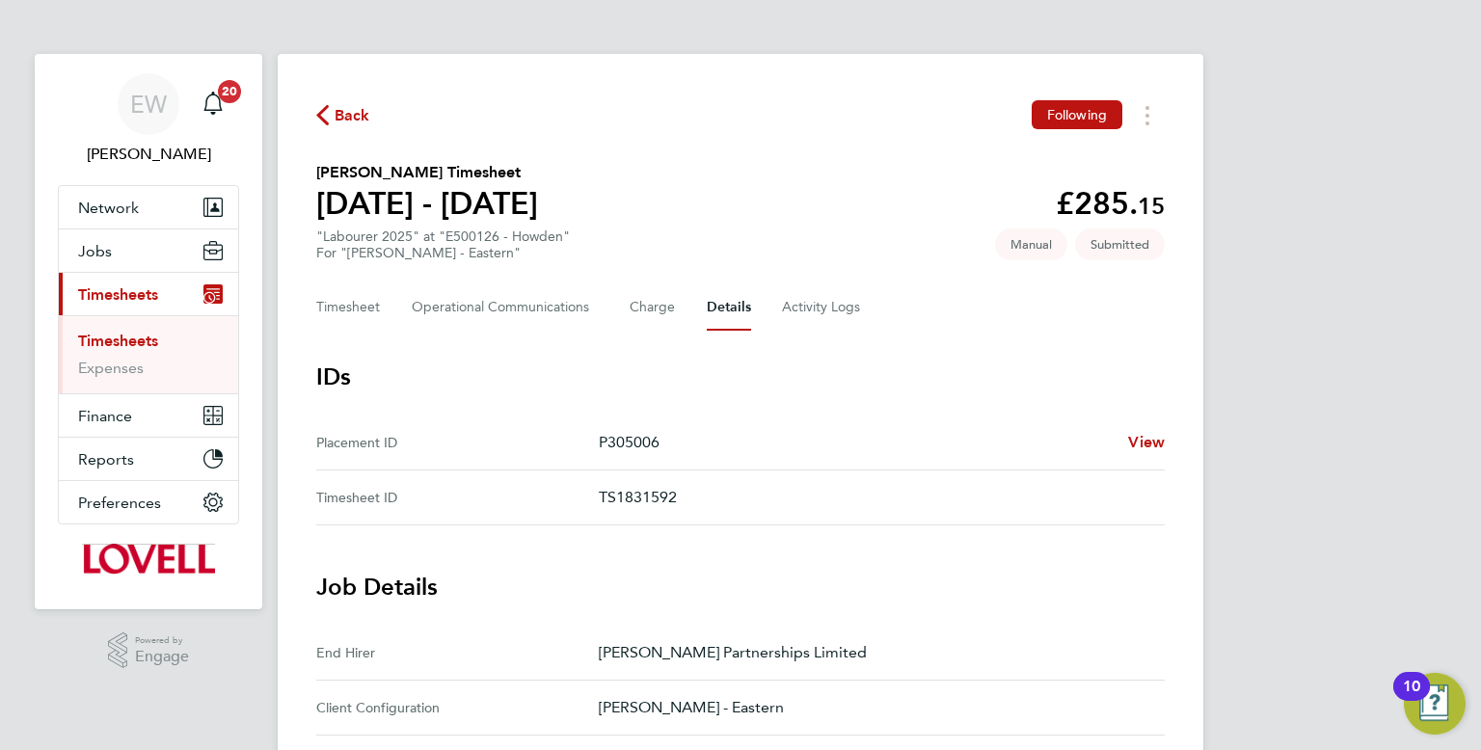
click at [129, 336] on link "Timesheets" at bounding box center [118, 341] width 80 height 18
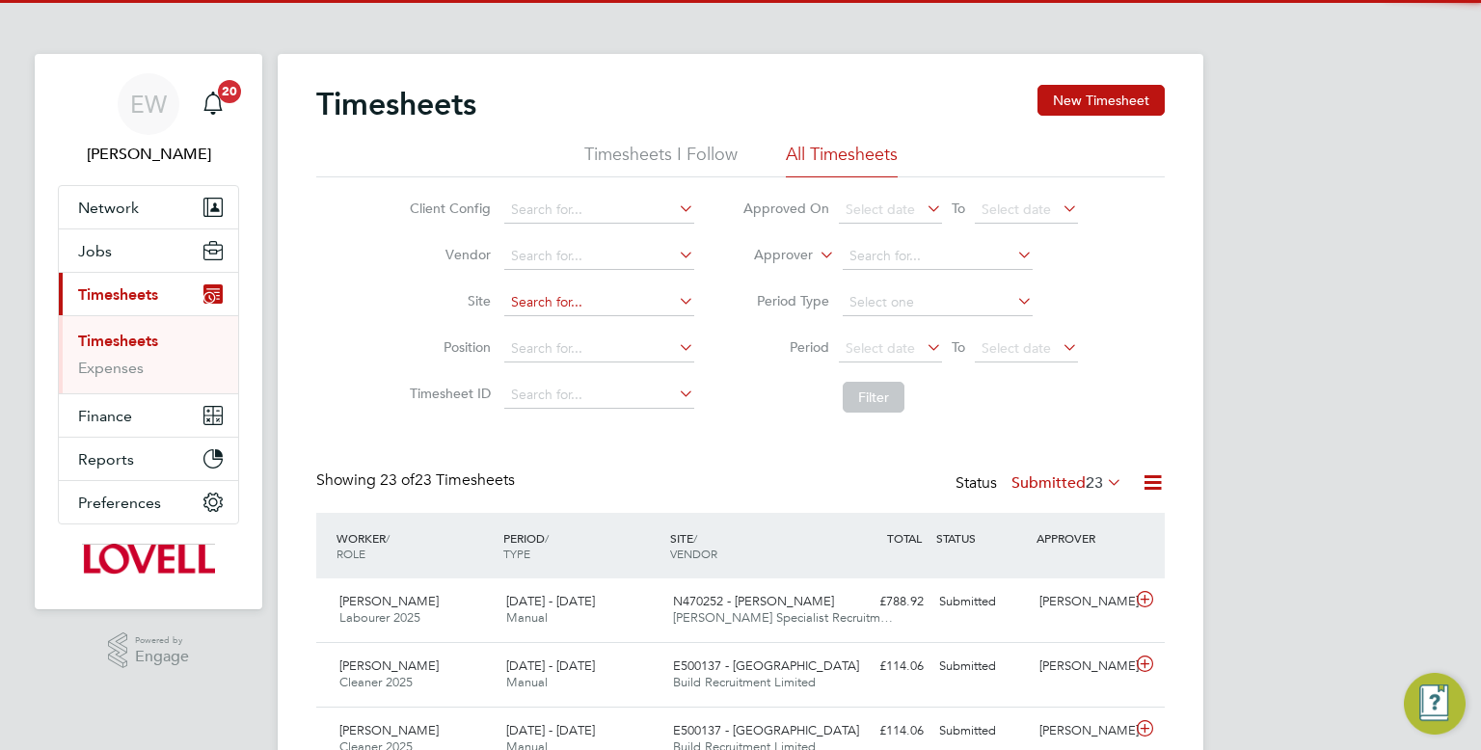
click at [593, 307] on input at bounding box center [599, 302] width 190 height 27
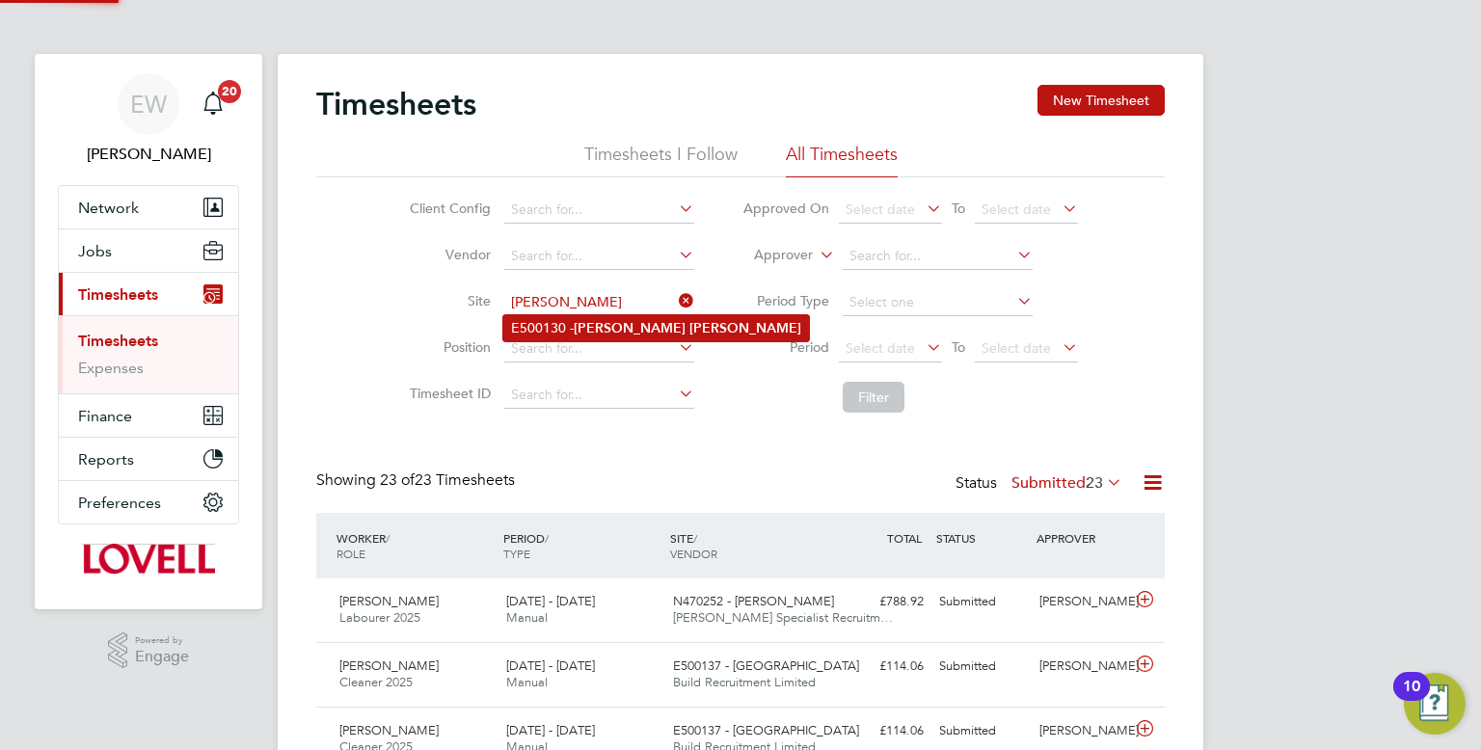
click at [599, 327] on b "[PERSON_NAME]" at bounding box center [630, 328] width 112 height 16
type input "E500130 - [PERSON_NAME]"
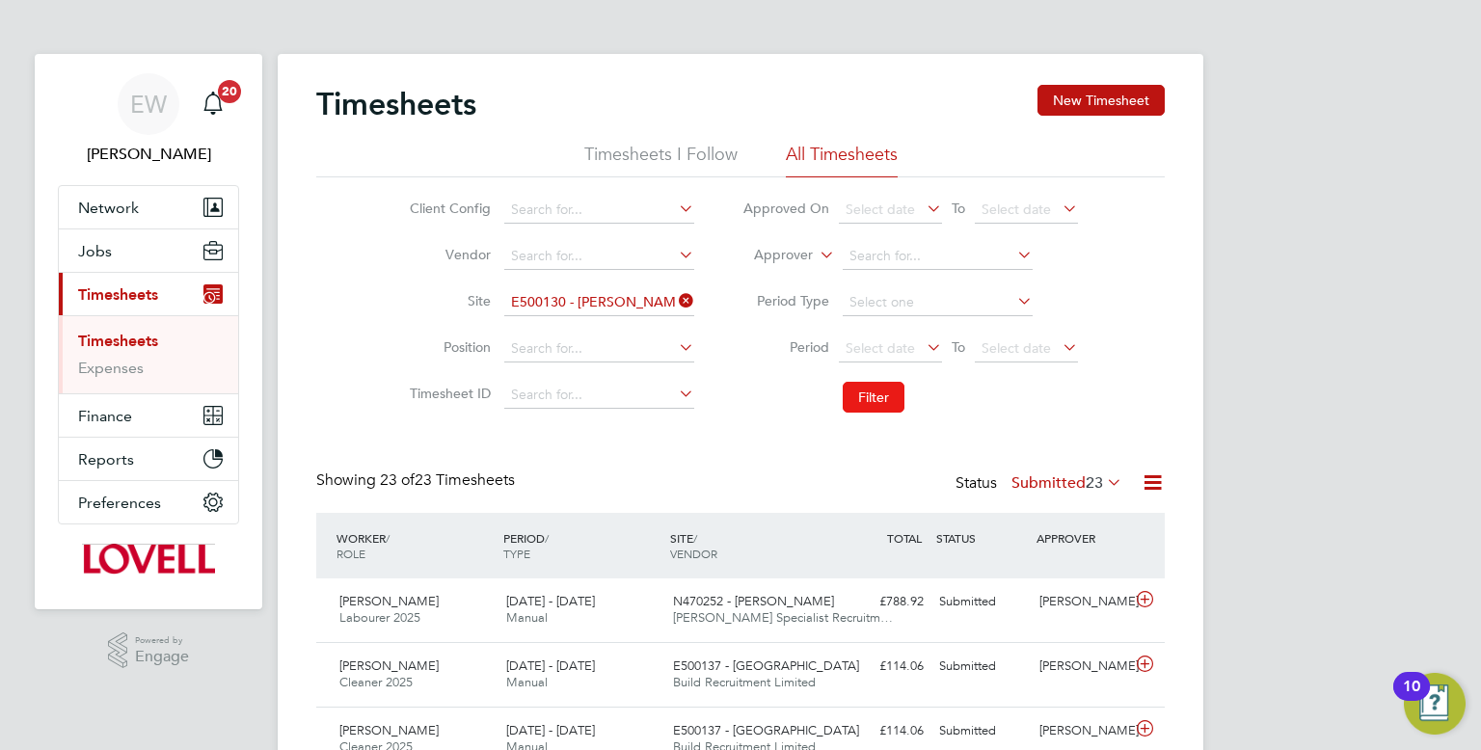
click at [889, 396] on button "Filter" at bounding box center [874, 397] width 62 height 31
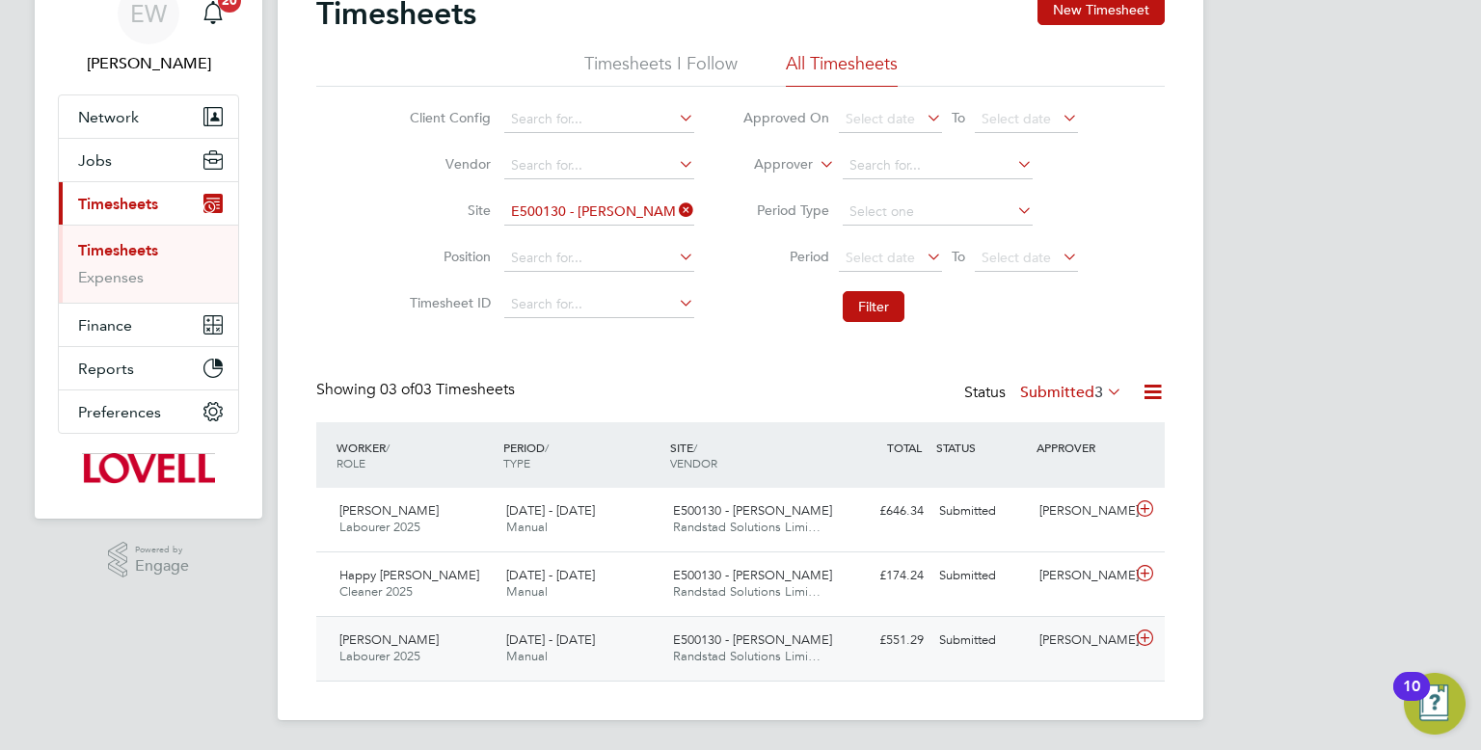
click at [894, 658] on div "Mark Wilkinson Labourer 2025 20 - 26 Sep 2025 20 - 26 Sep 2025 Manual E500130 -…" at bounding box center [740, 648] width 848 height 65
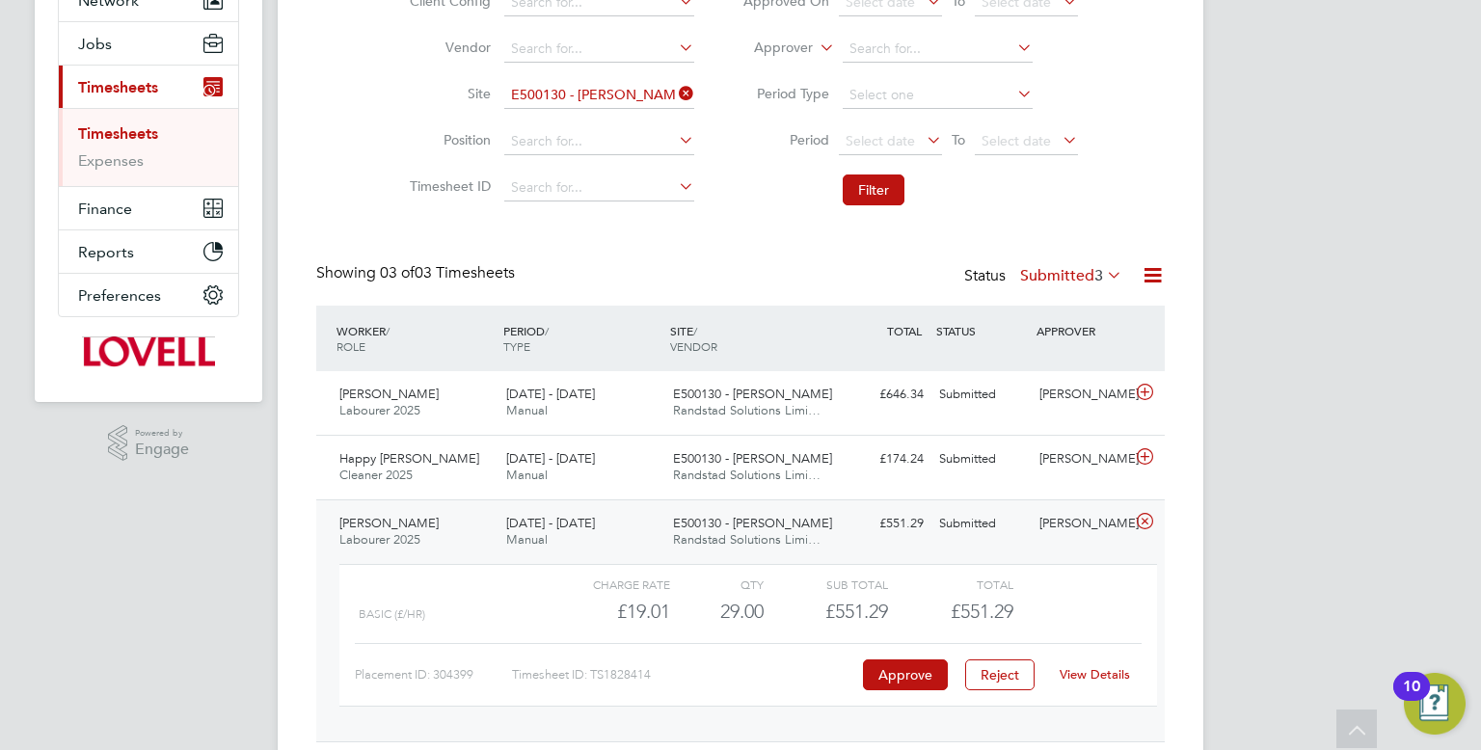
click at [951, 549] on div "Mark Wilkinson Labourer 2025 20 - 26 Sep 2025 20 - 26 Sep 2025 Manual E500130 -…" at bounding box center [740, 620] width 848 height 242
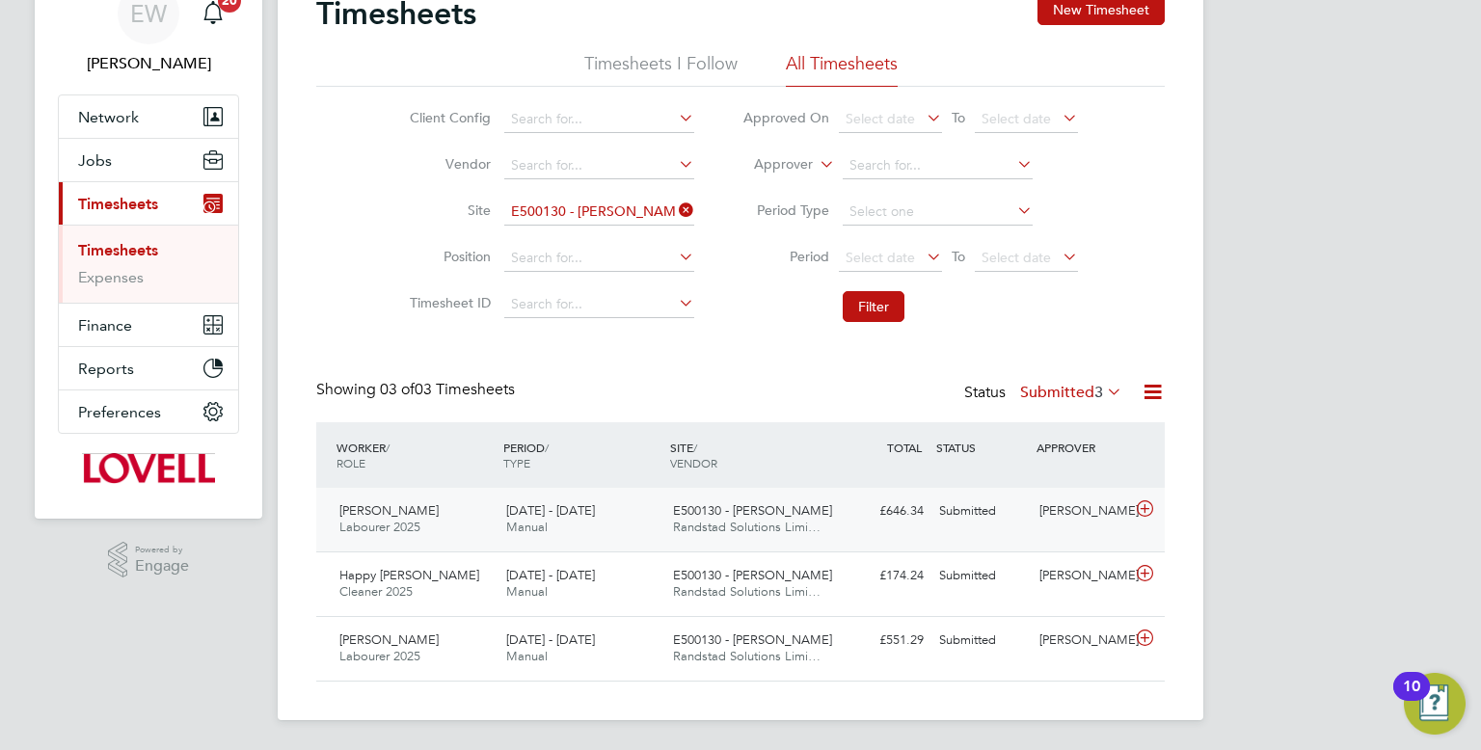
click at [861, 499] on div "£646.34 Submitted" at bounding box center [881, 512] width 100 height 32
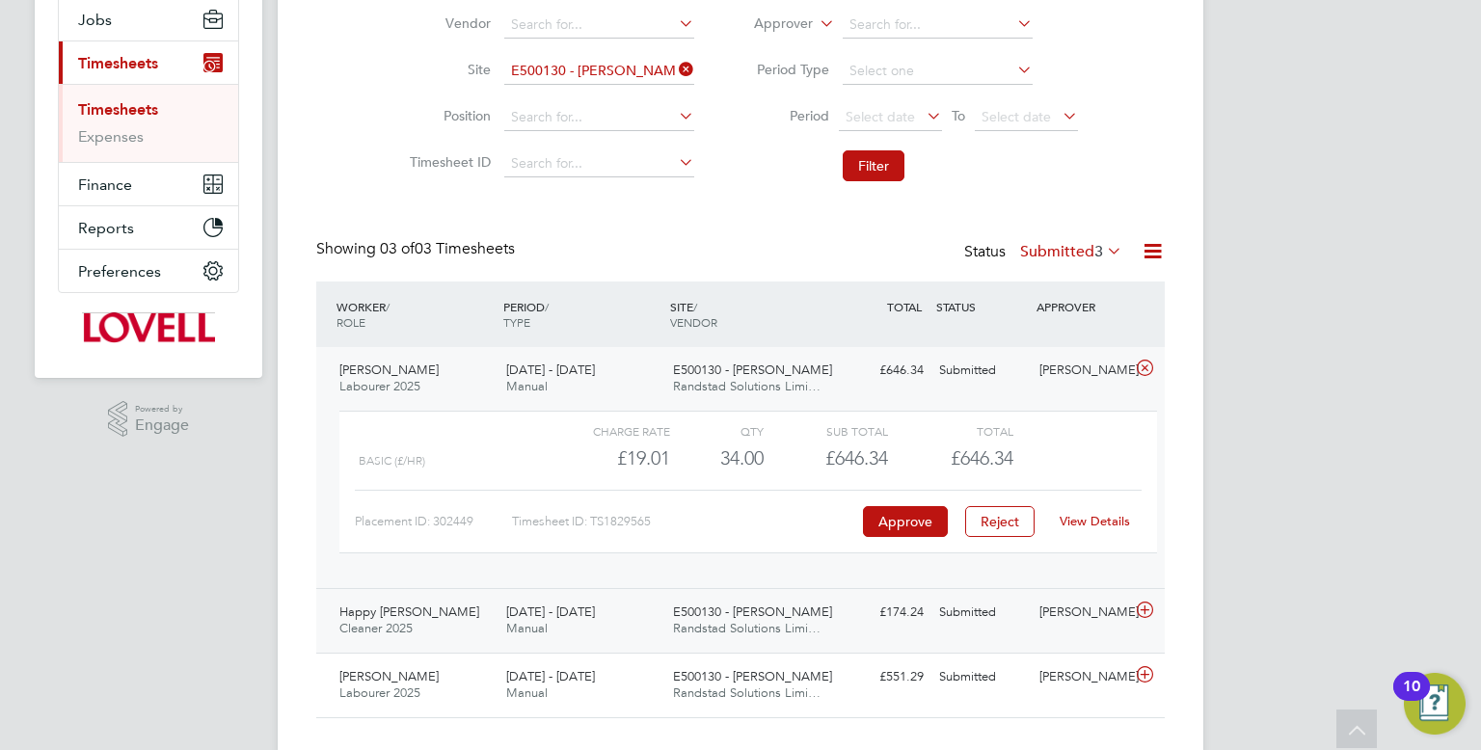
click at [815, 605] on div "E500130 - Kirk Ella Randstad Solutions Limi…" at bounding box center [748, 621] width 167 height 48
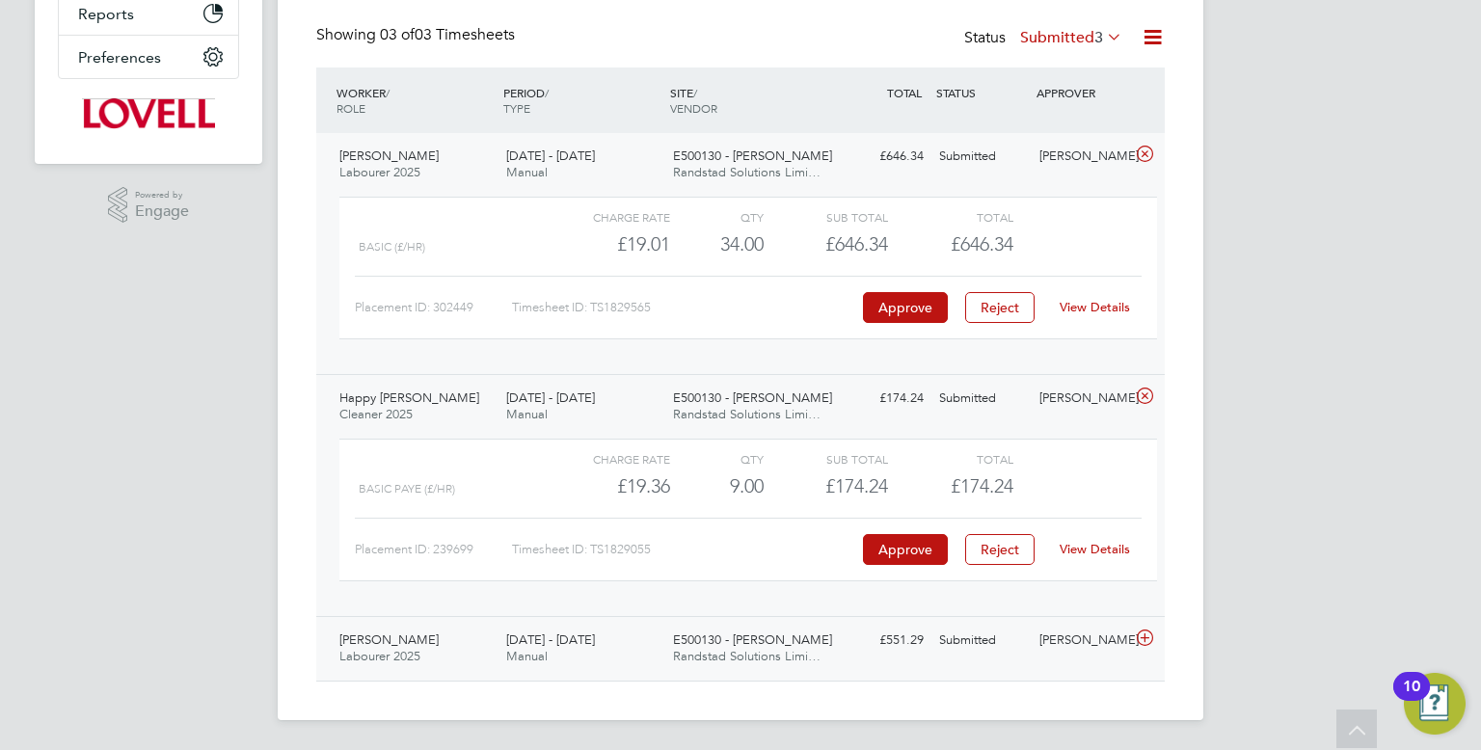
click at [834, 661] on div "Mark Wilkinson Labourer 2025 20 - 26 Sep 2025 20 - 26 Sep 2025 Manual E500130 -…" at bounding box center [740, 648] width 848 height 65
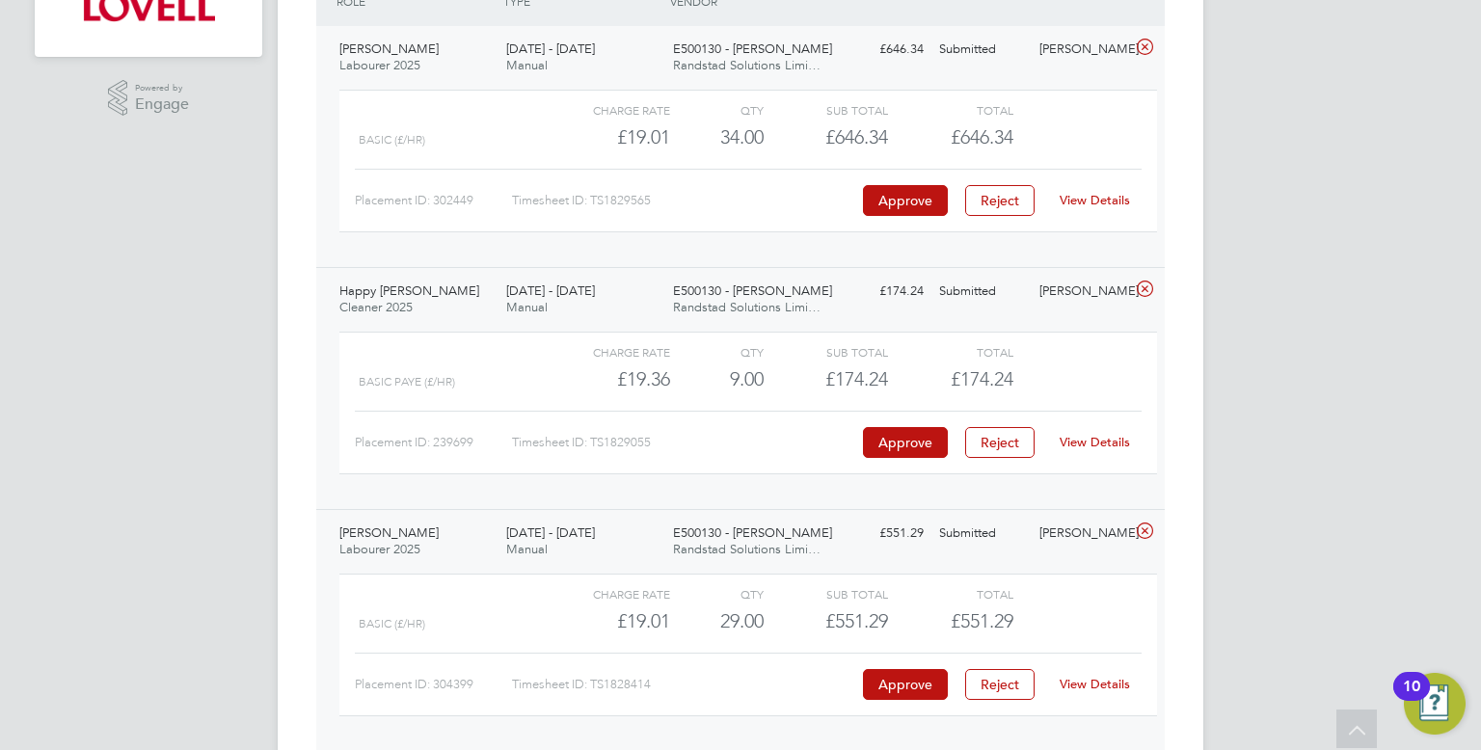
click at [1079, 202] on link "View Details" at bounding box center [1095, 200] width 70 height 16
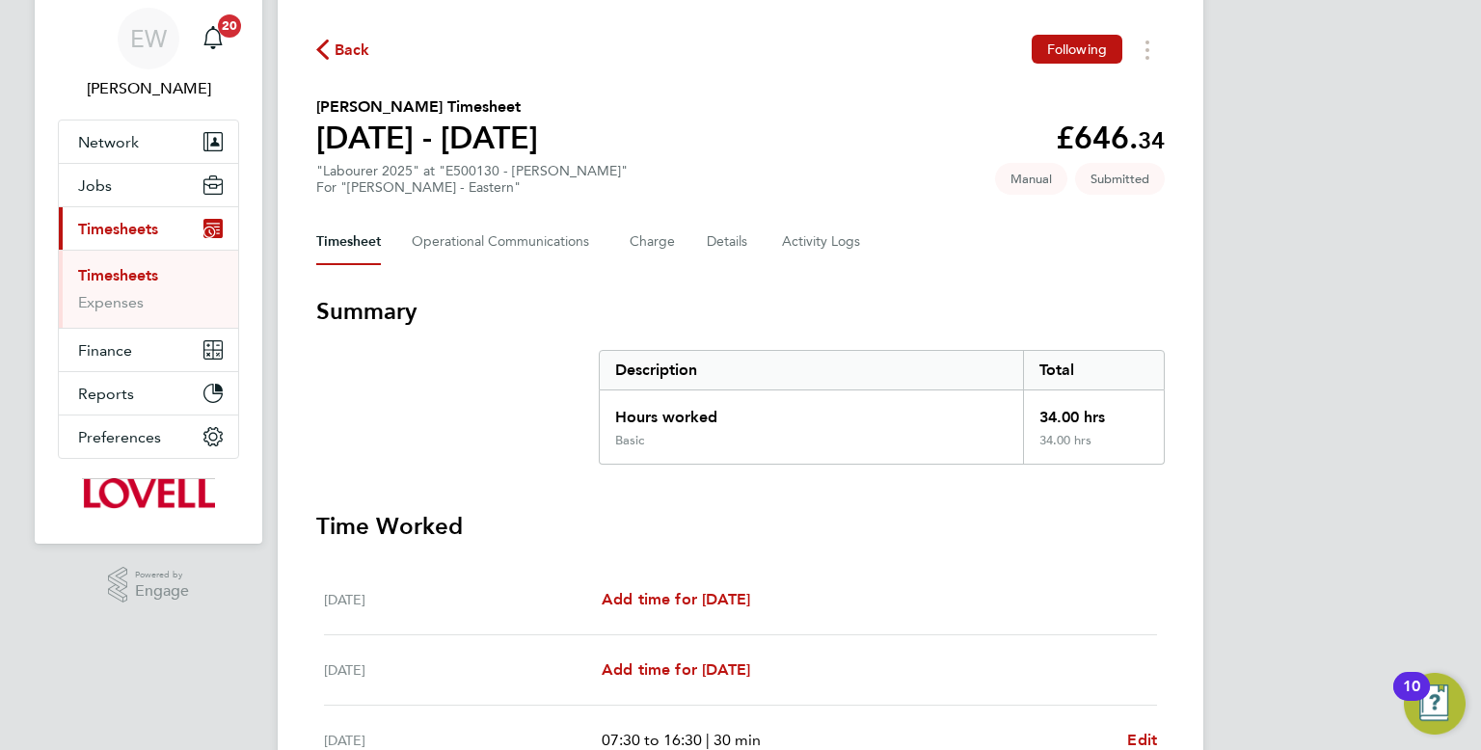
scroll to position [23, 0]
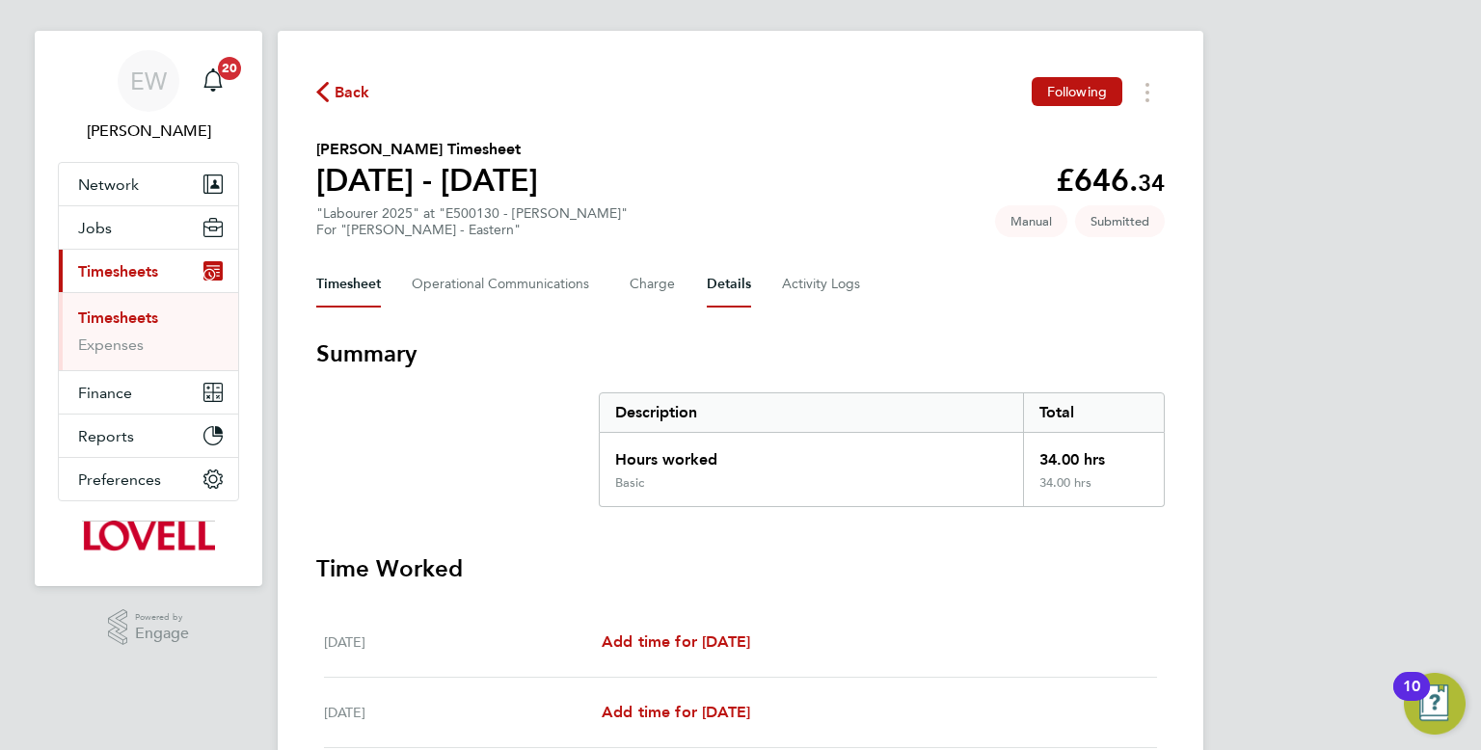
click at [737, 282] on button "Details" at bounding box center [729, 284] width 44 height 46
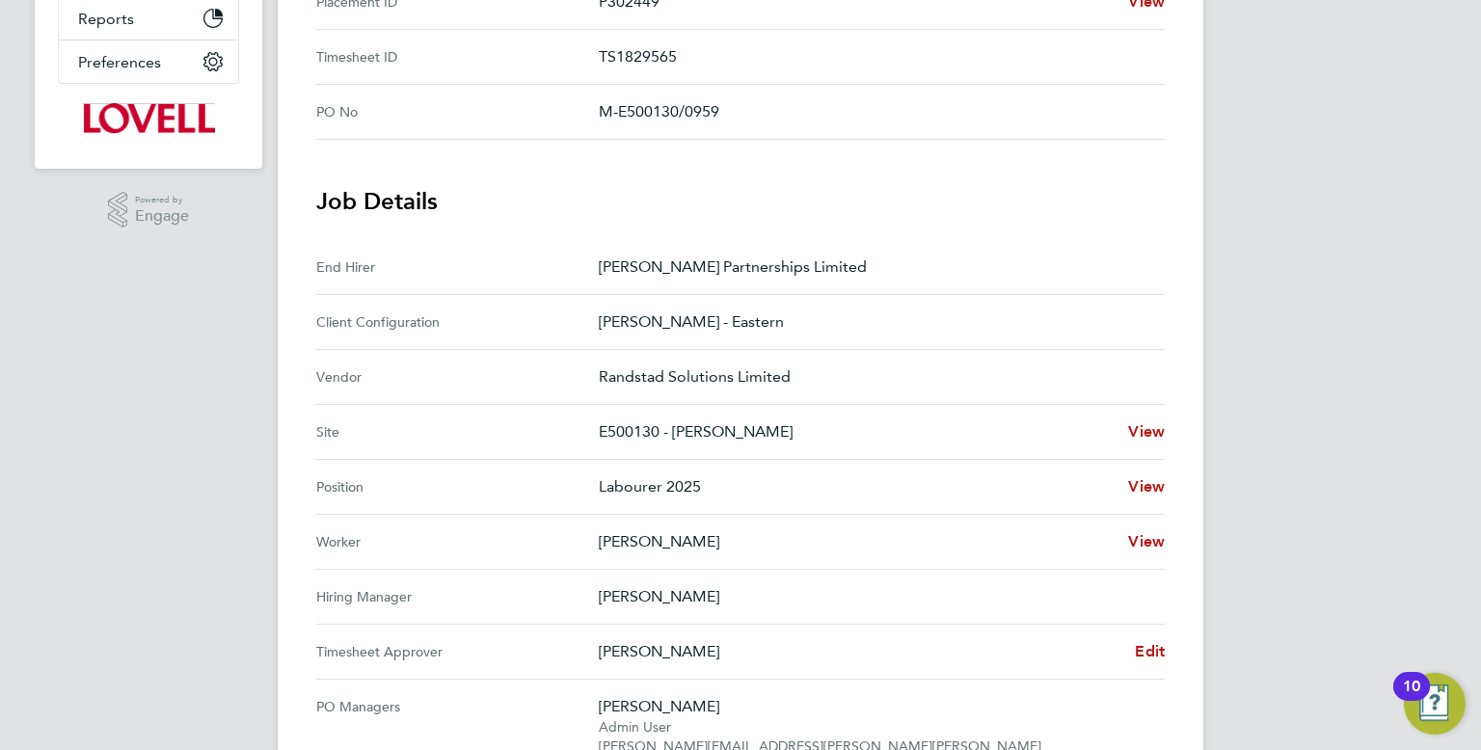
scroll to position [452, 0]
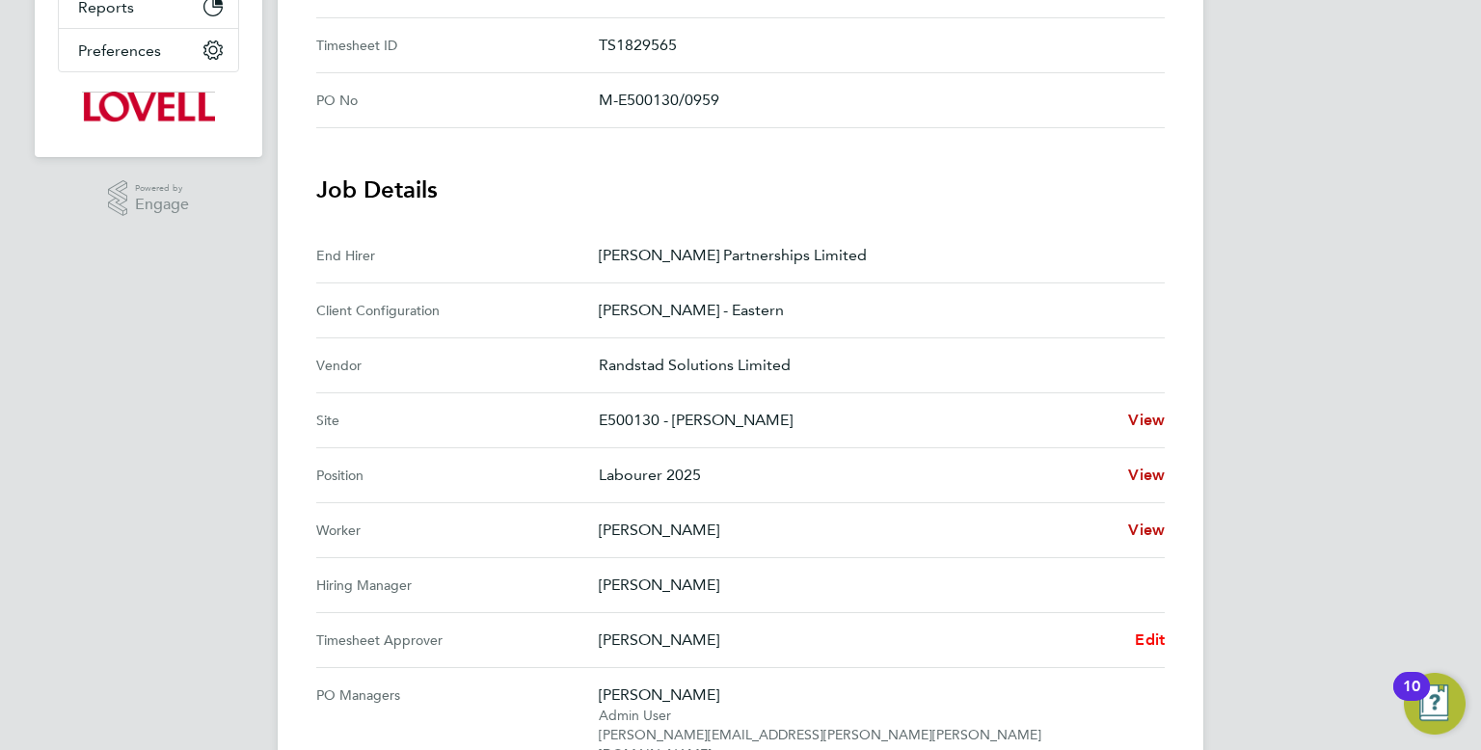
click at [1162, 631] on span "Edit" at bounding box center [1150, 640] width 30 height 18
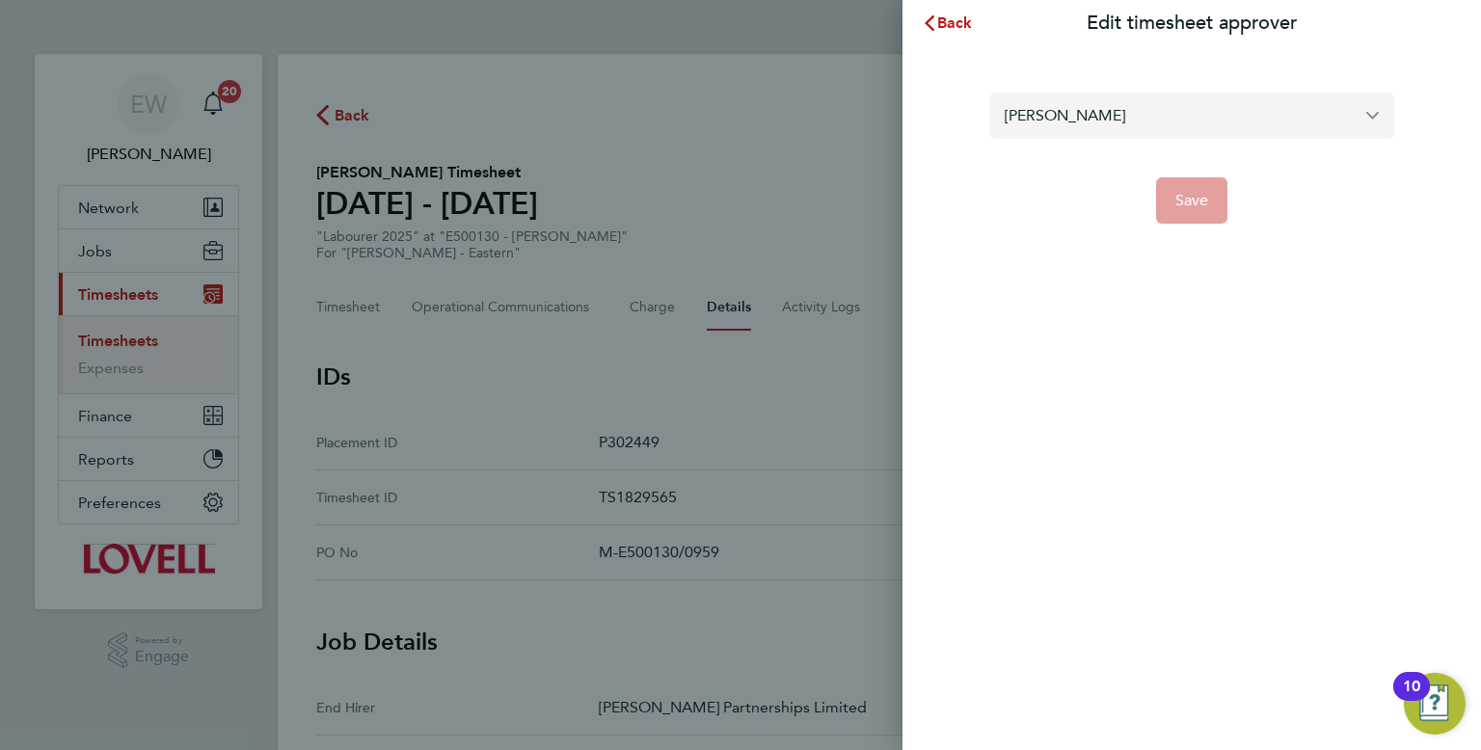
click at [1151, 131] on input "[PERSON_NAME]" at bounding box center [1191, 115] width 405 height 45
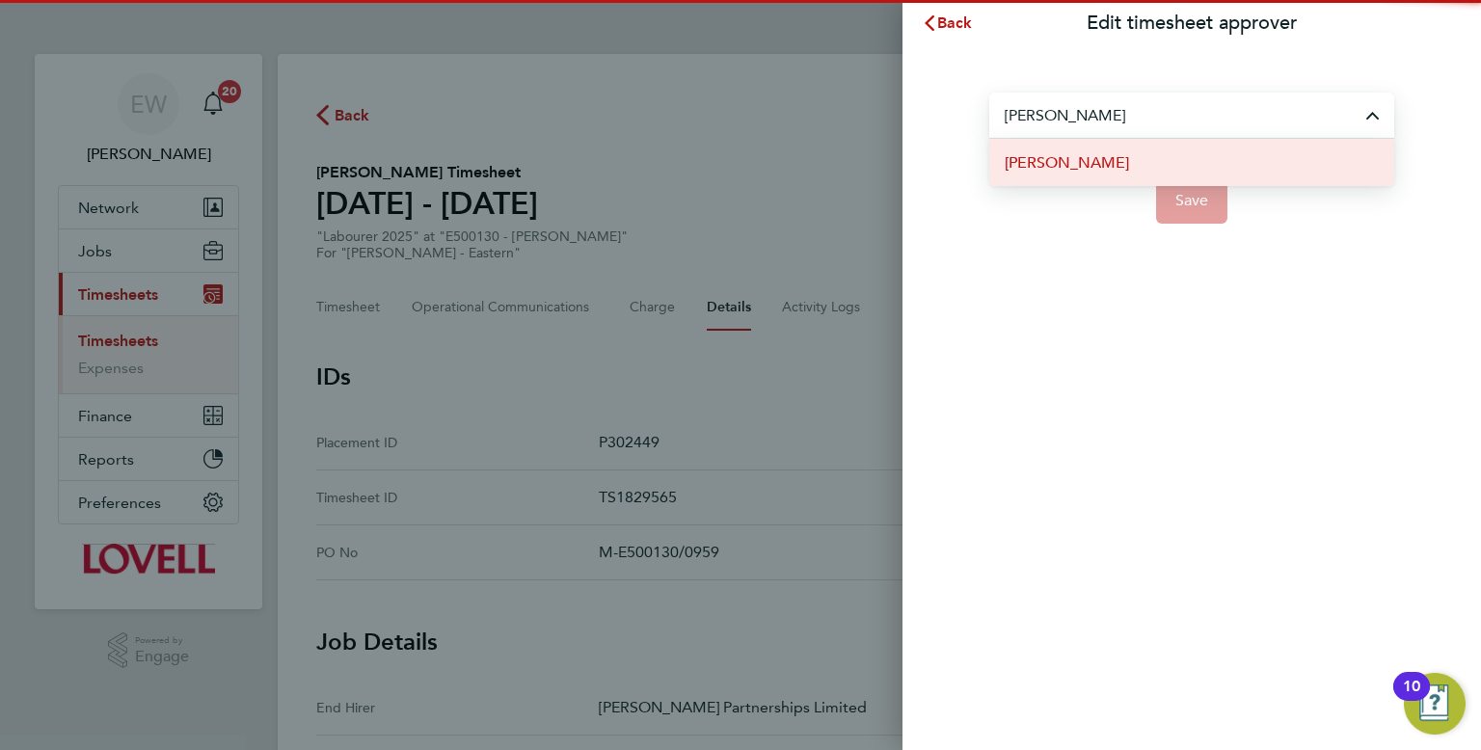
click at [1151, 169] on li "[PERSON_NAME]" at bounding box center [1191, 162] width 405 height 47
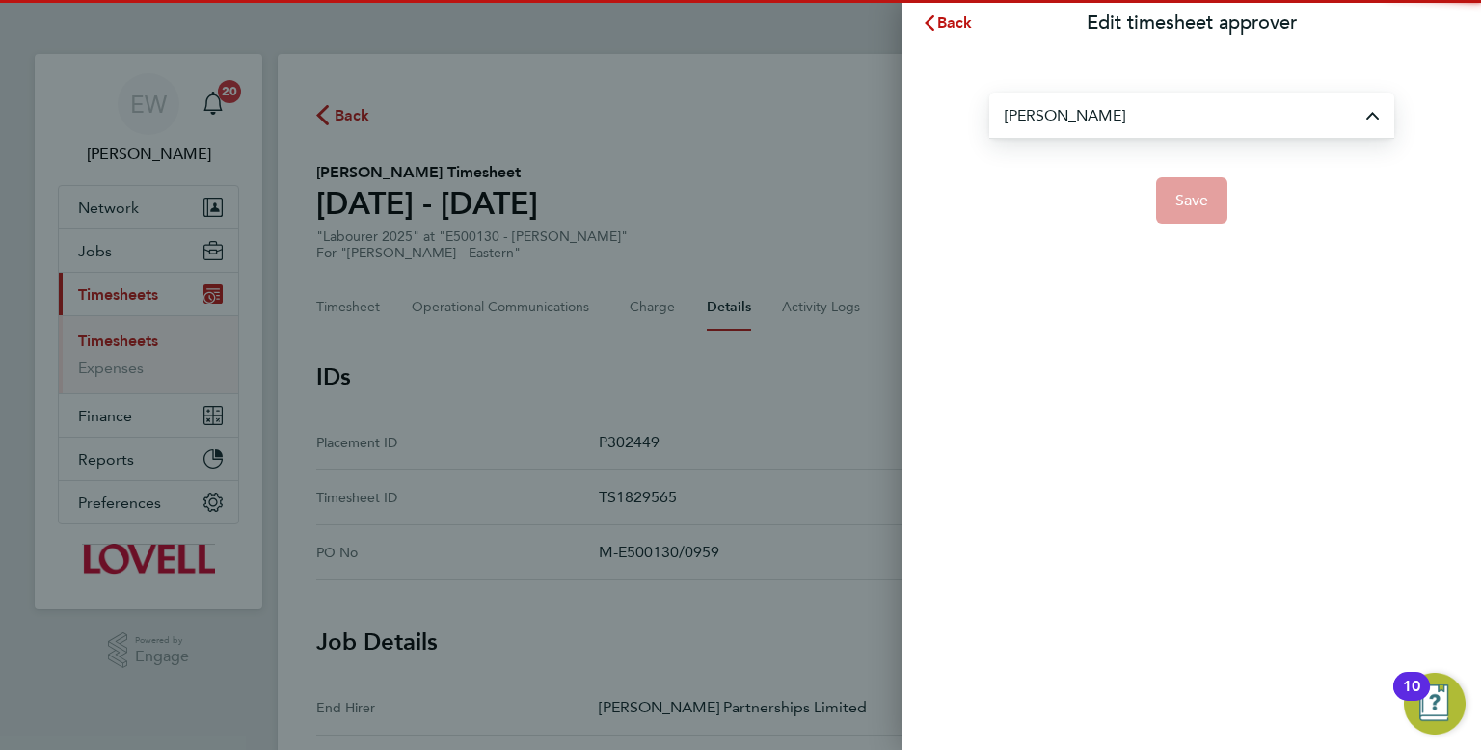
type input "[PERSON_NAME]"
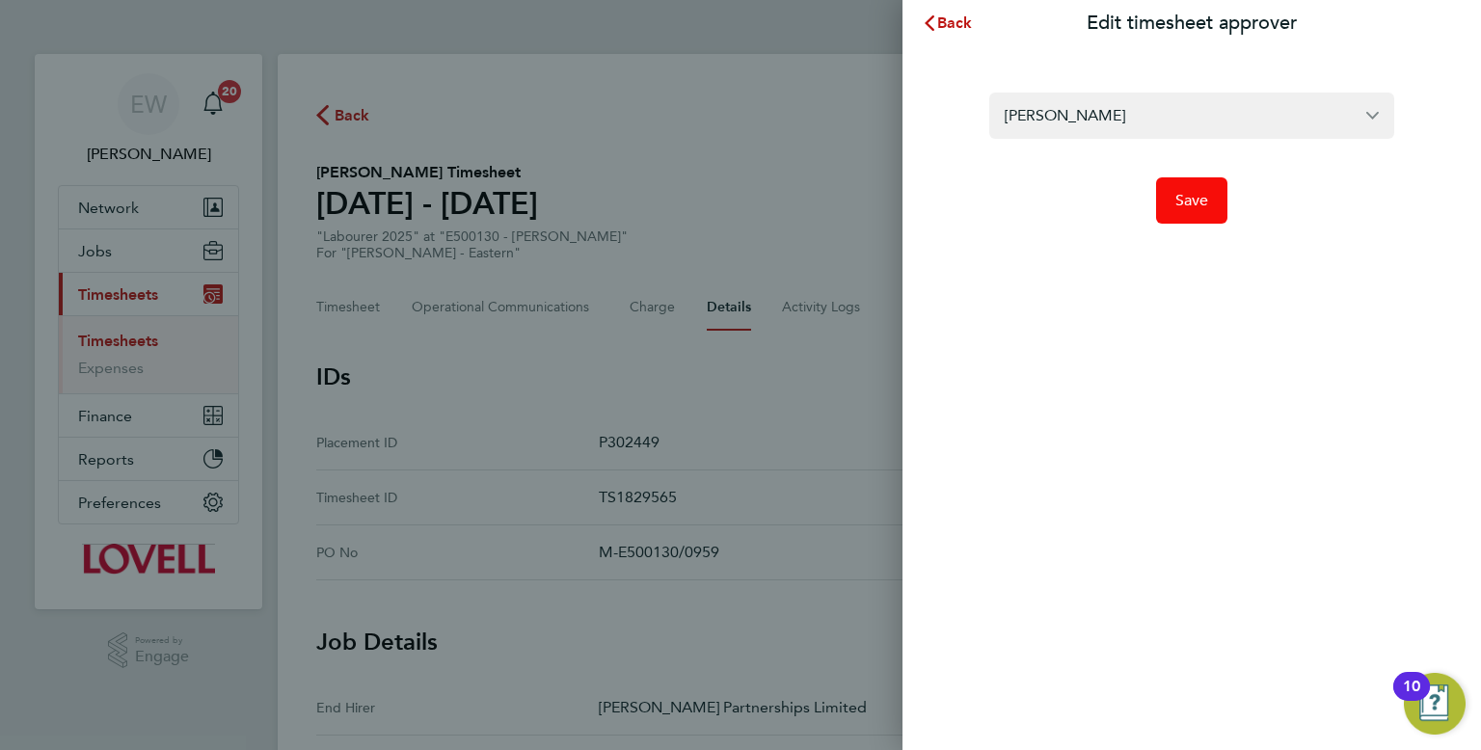
click at [1170, 195] on button "Save" at bounding box center [1192, 200] width 72 height 46
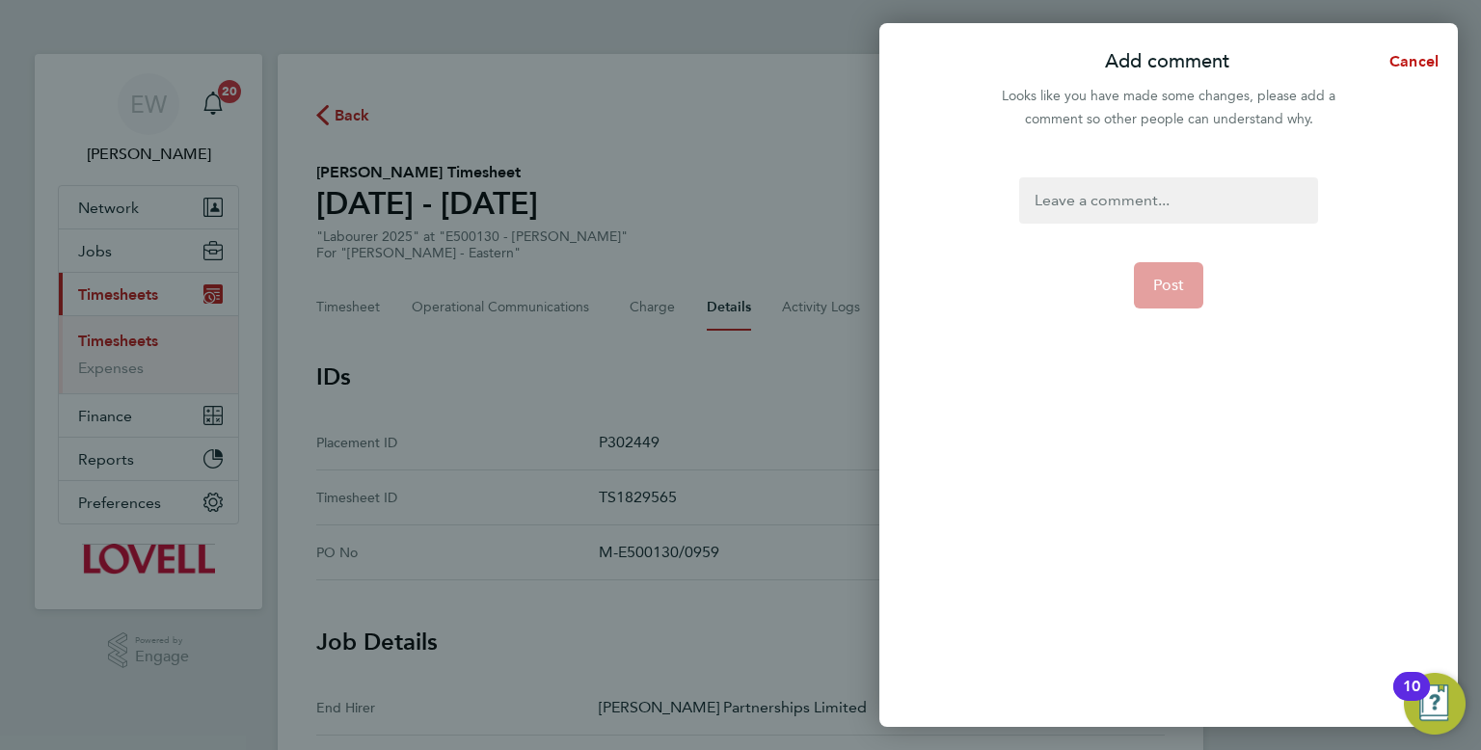
click at [1147, 208] on div at bounding box center [1168, 200] width 298 height 46
click at [1141, 204] on div at bounding box center [1168, 200] width 298 height 46
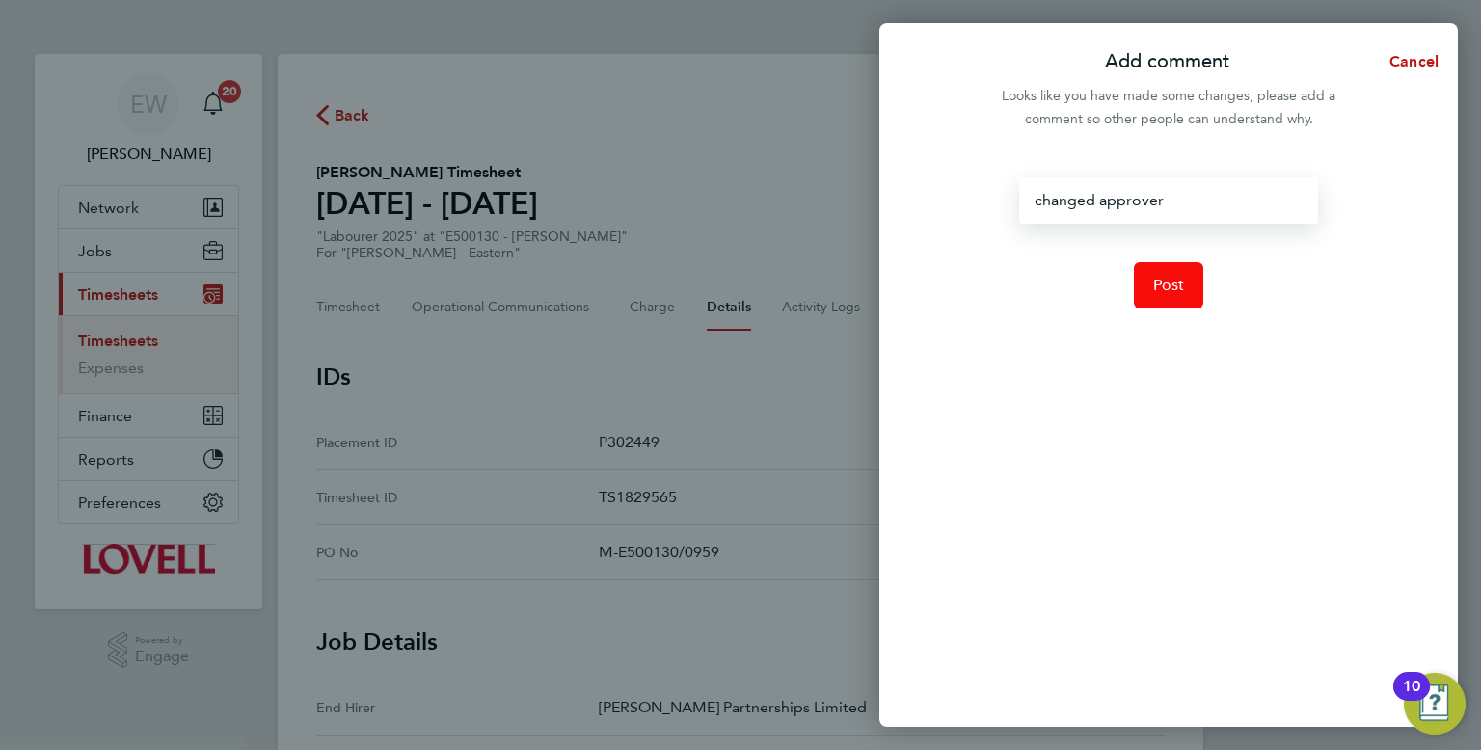
click at [1178, 289] on span "Post" at bounding box center [1169, 285] width 32 height 19
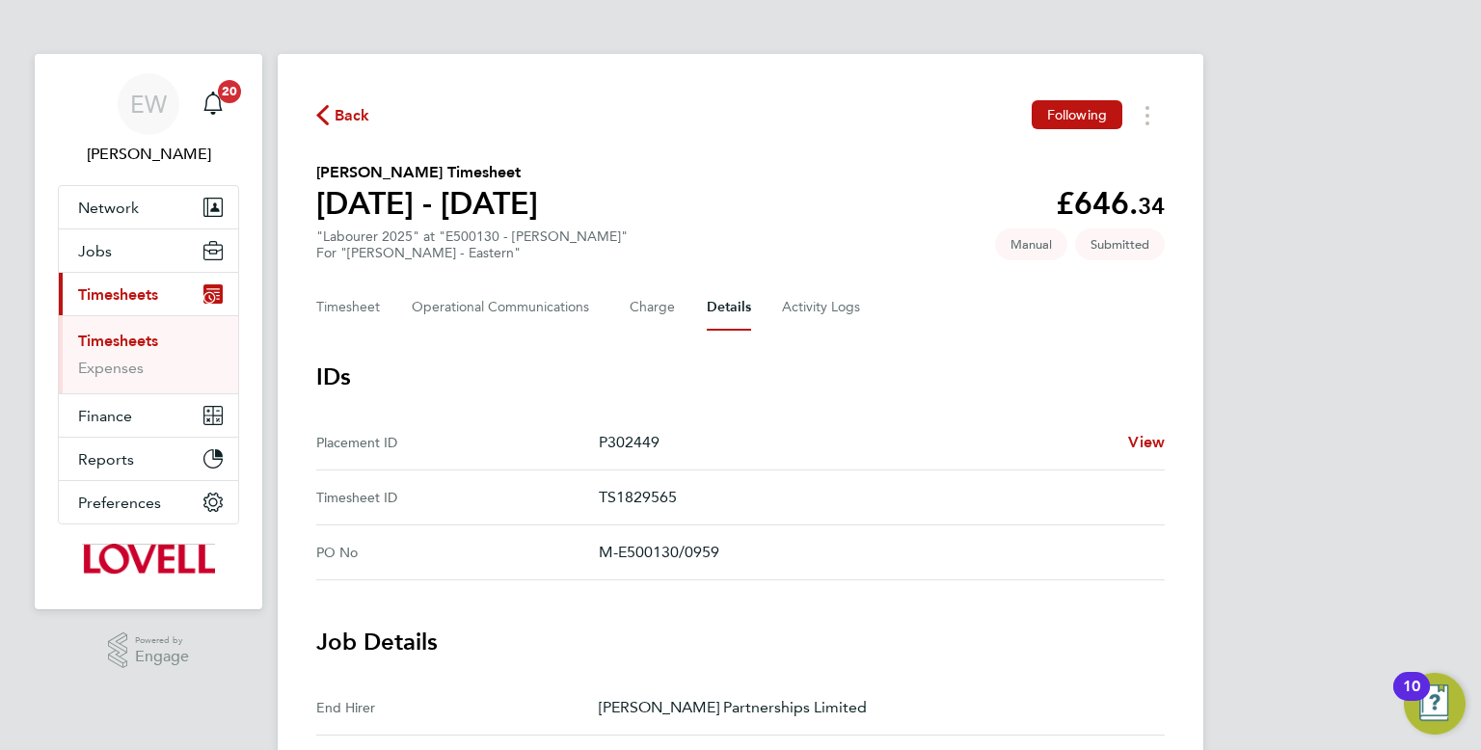
click at [358, 120] on span "Back" at bounding box center [353, 115] width 36 height 23
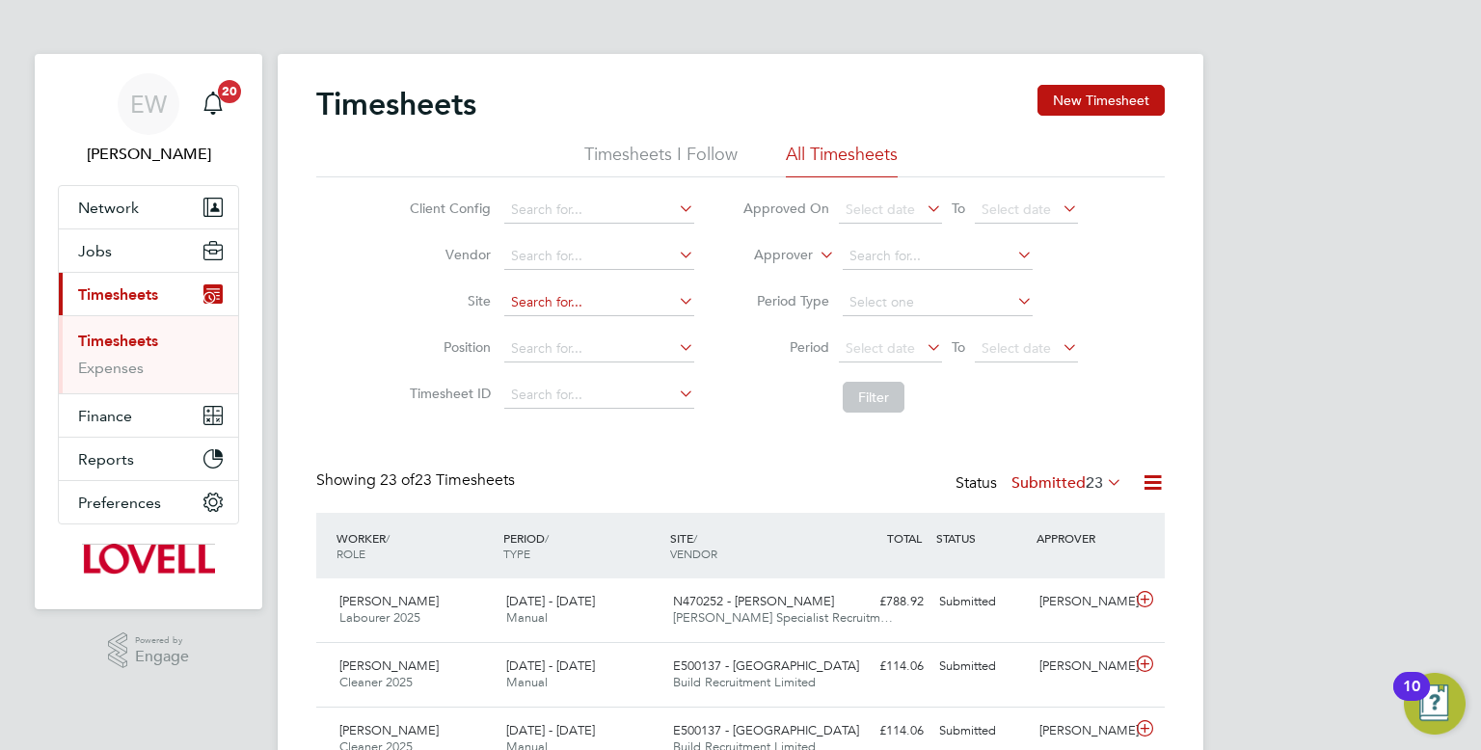
click at [620, 309] on input at bounding box center [599, 302] width 190 height 27
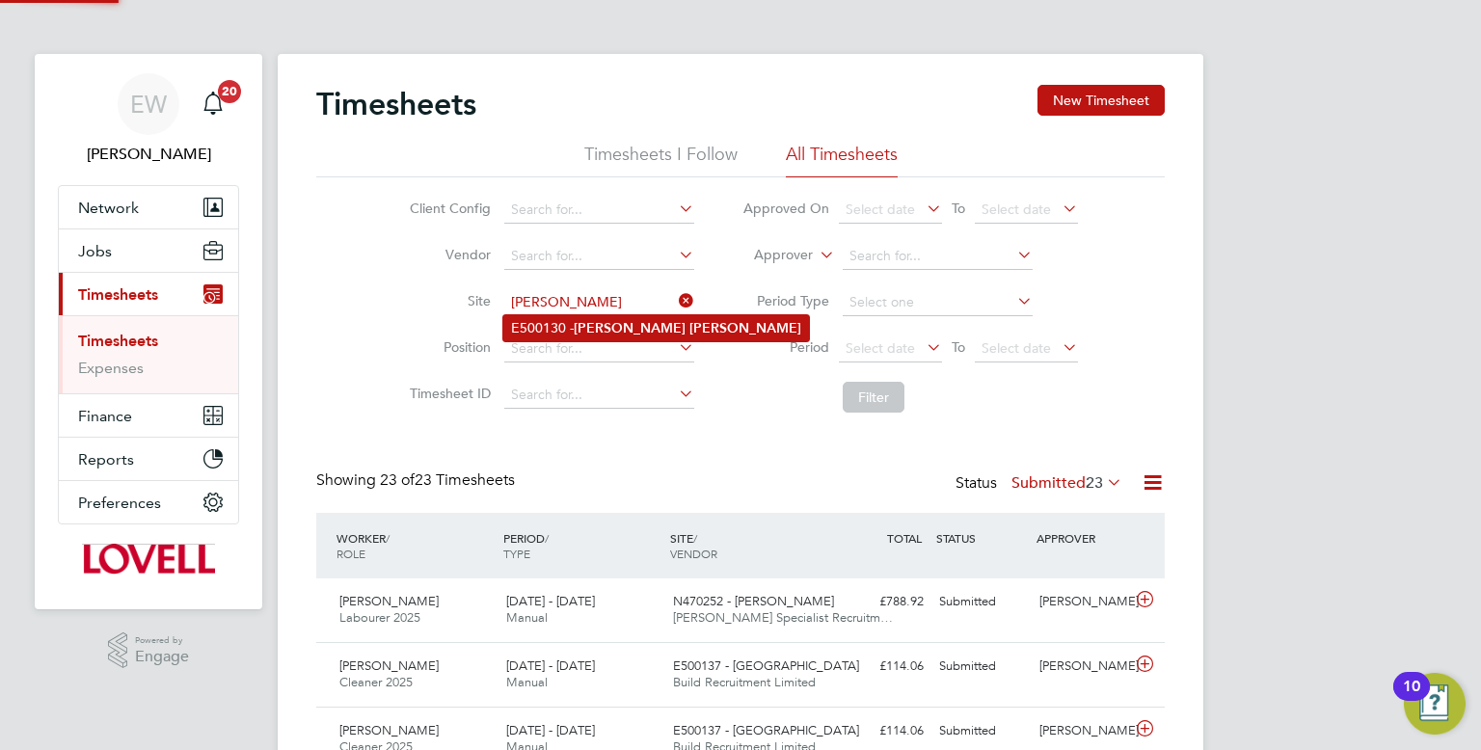
click at [580, 332] on b "Kirk" at bounding box center [630, 328] width 112 height 16
type input "E500130 - Kirk Ella"
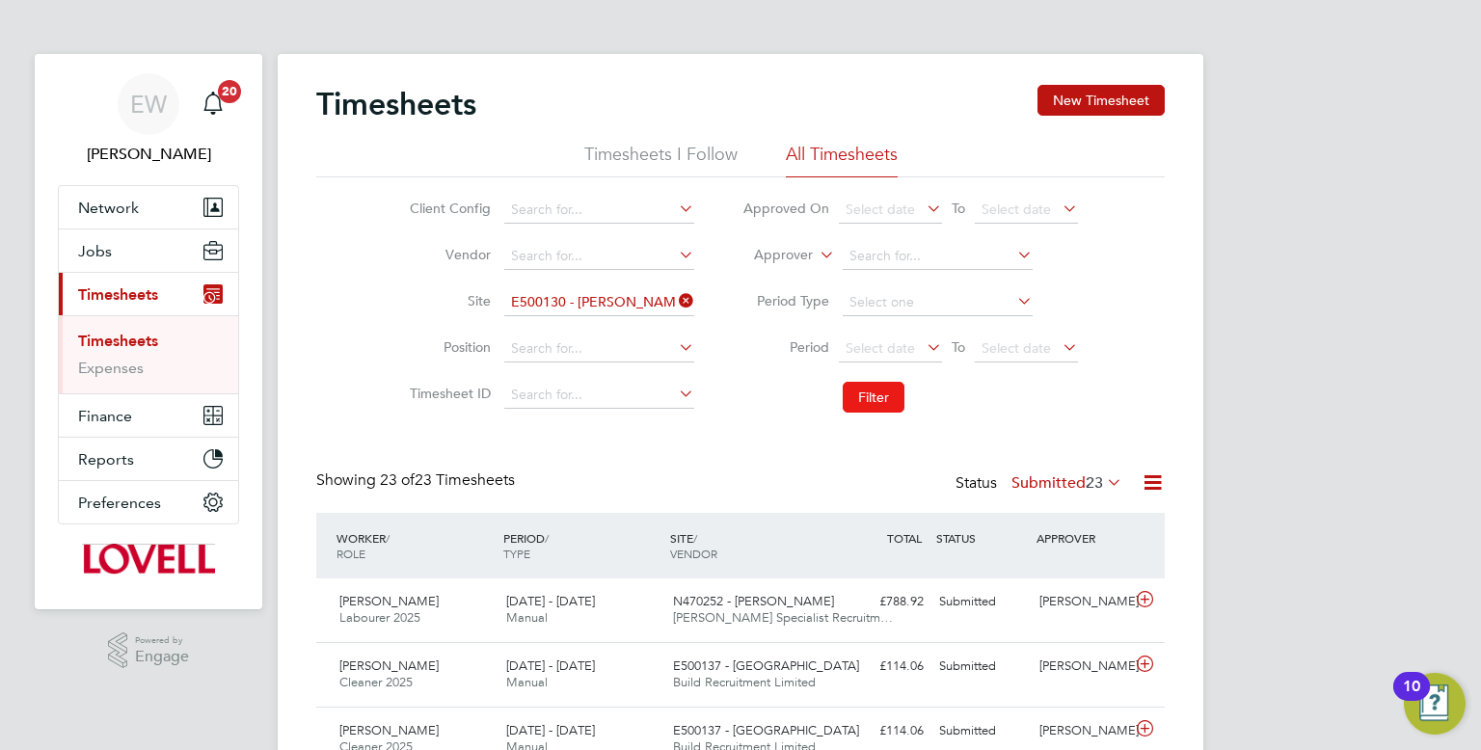
click at [891, 395] on button "Filter" at bounding box center [874, 397] width 62 height 31
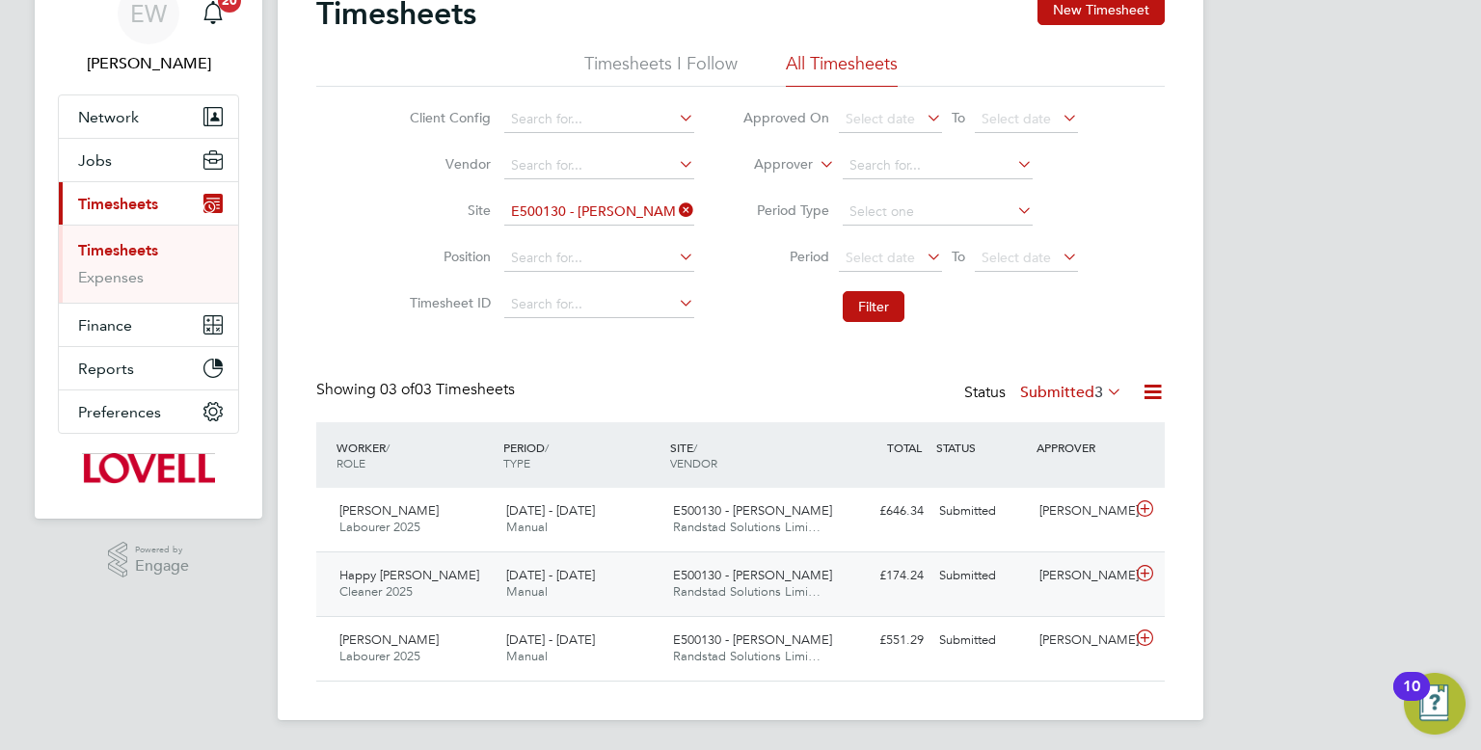
click at [817, 567] on div "E500130 - Kirk Ella Randstad Solutions Limi…" at bounding box center [748, 584] width 167 height 48
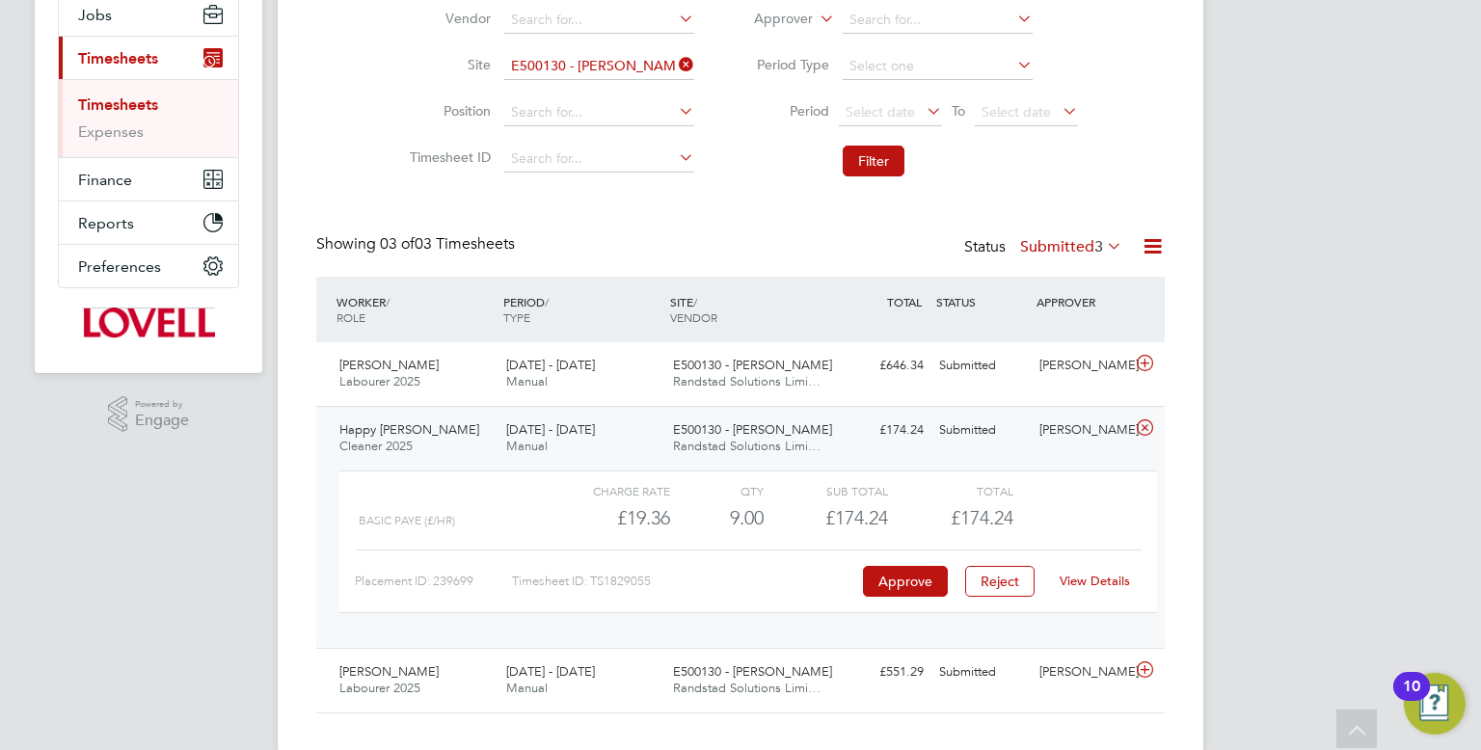
click at [1089, 580] on link "View Details" at bounding box center [1095, 581] width 70 height 16
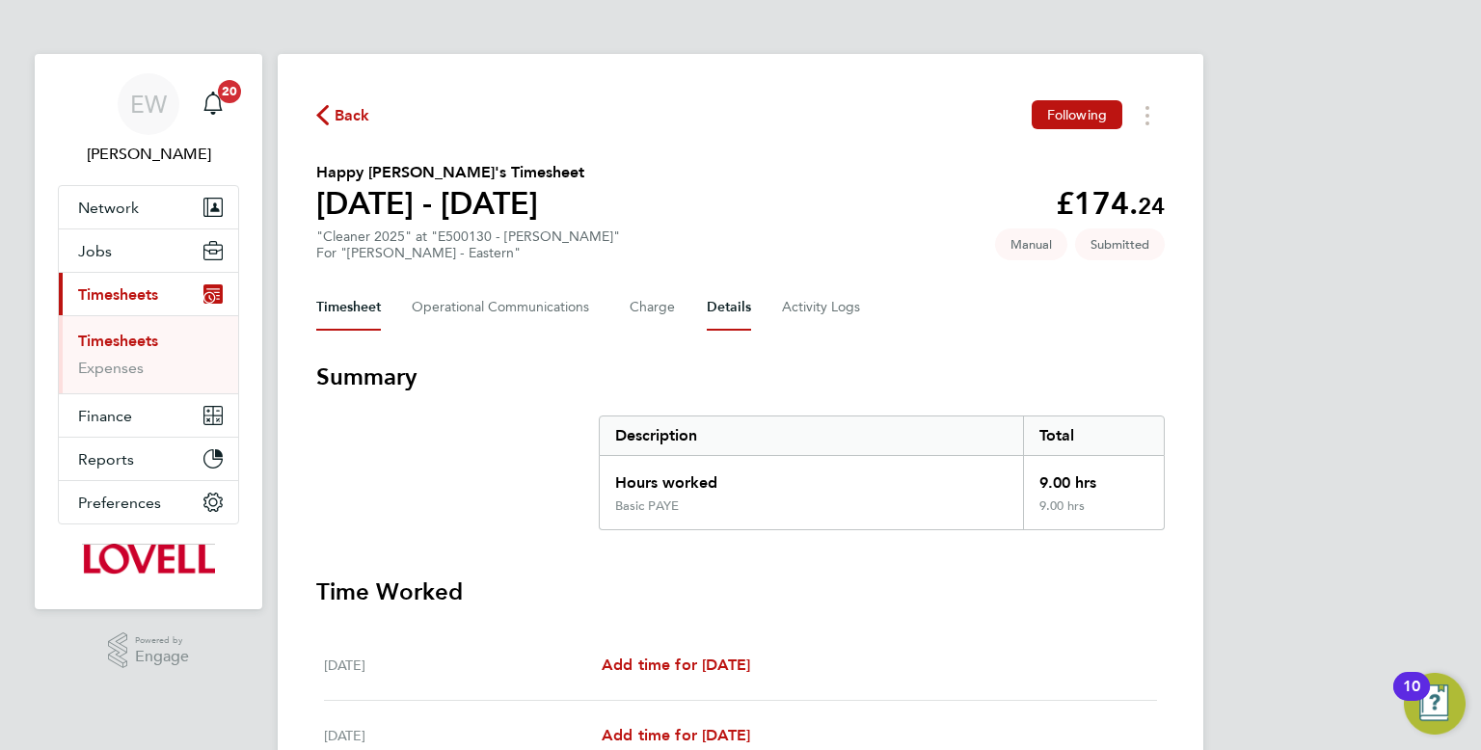
click at [743, 310] on button "Details" at bounding box center [729, 307] width 44 height 46
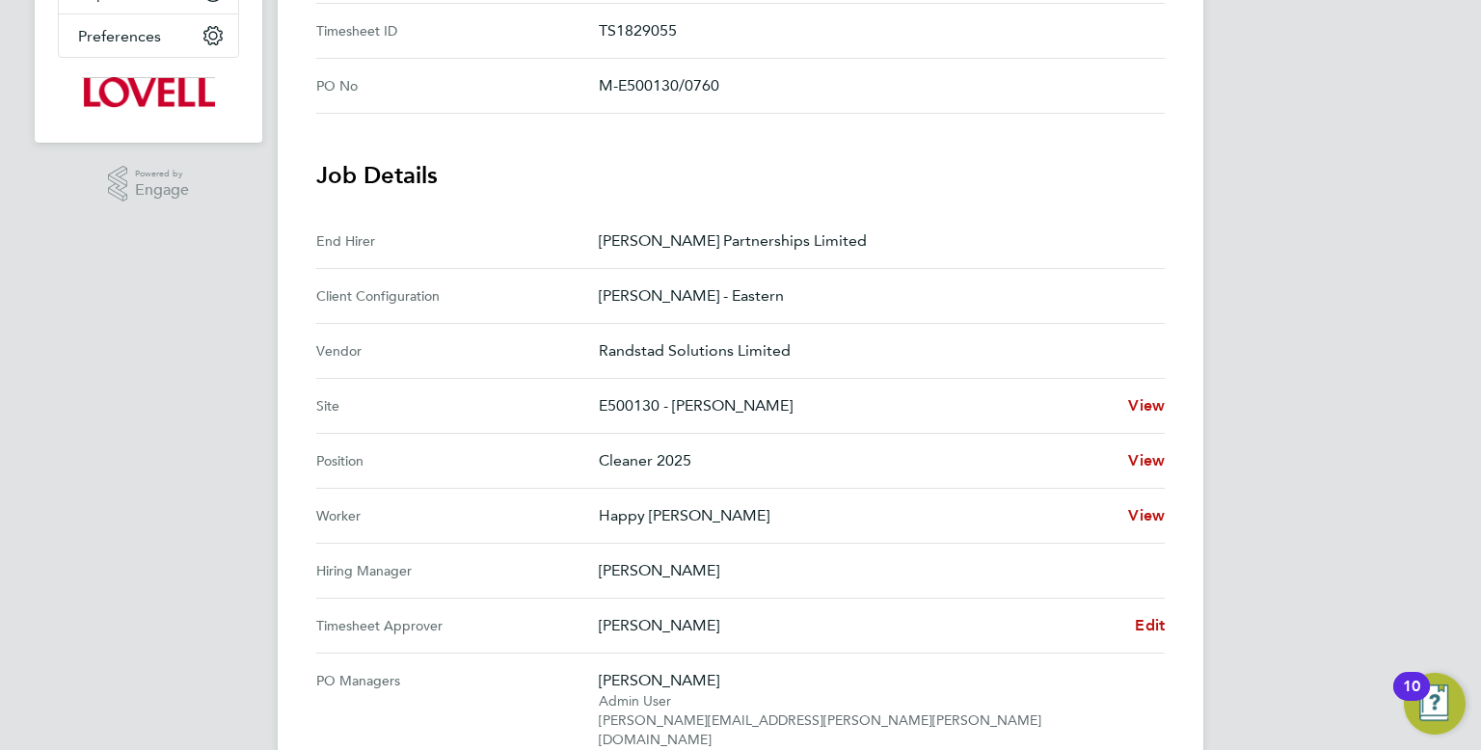
scroll to position [496, 0]
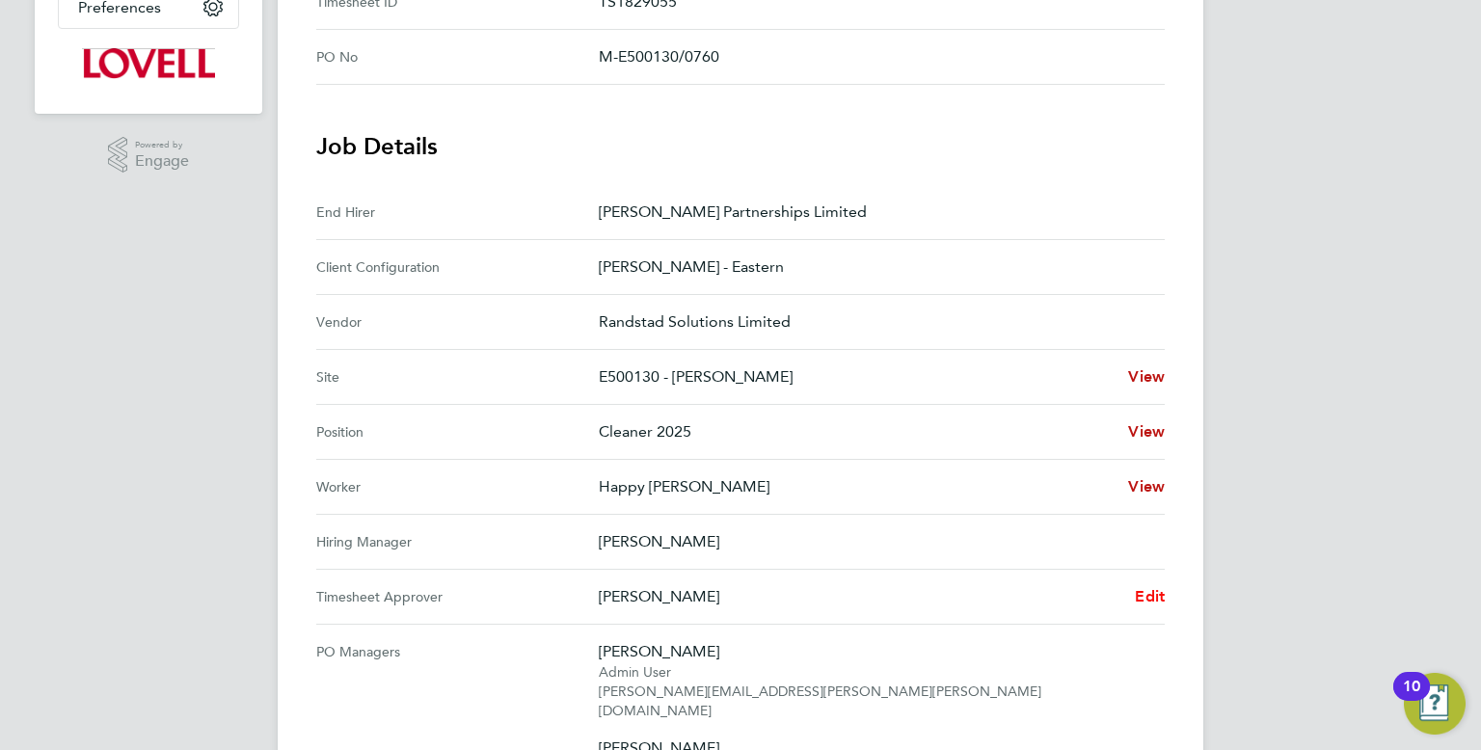
click at [1154, 589] on span "Edit" at bounding box center [1150, 596] width 30 height 18
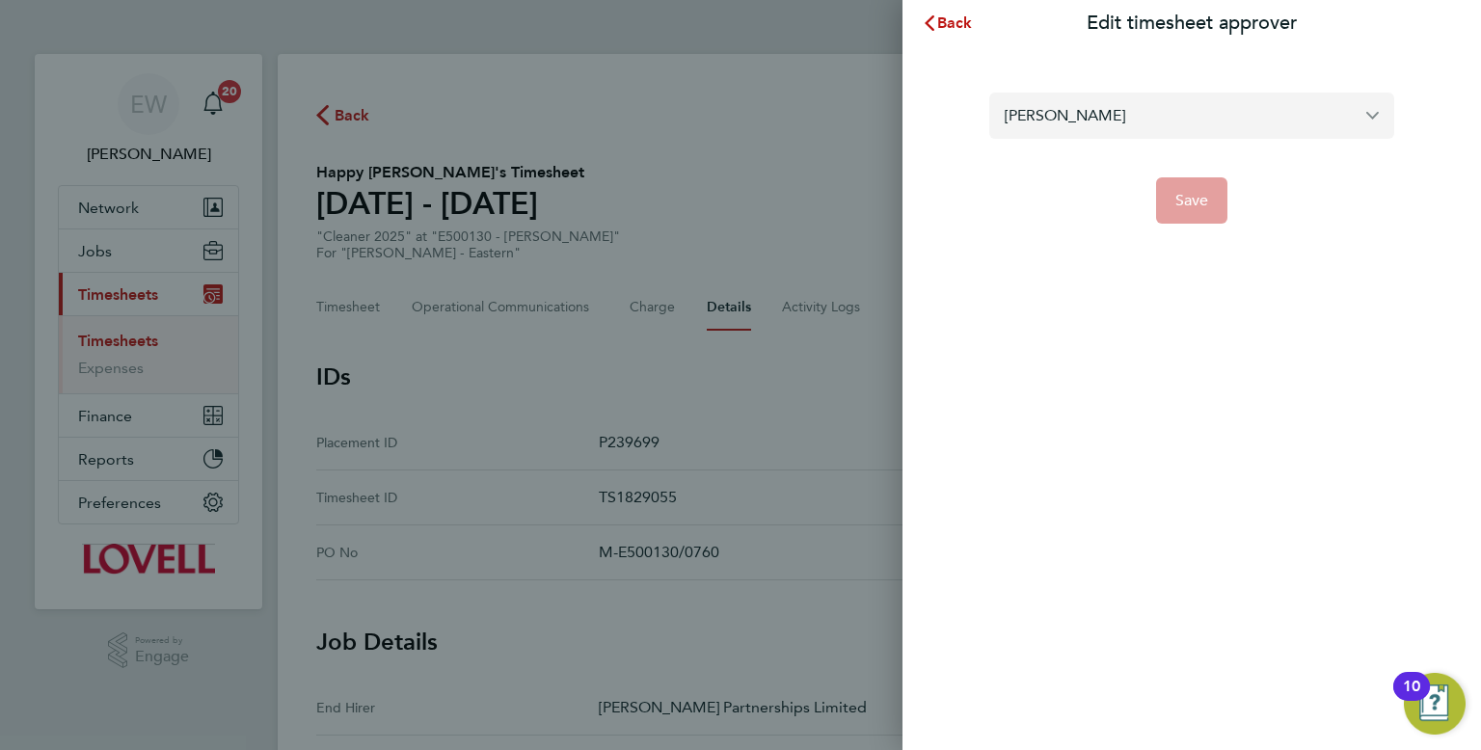
click at [1131, 97] on input "[PERSON_NAME]" at bounding box center [1191, 115] width 405 height 45
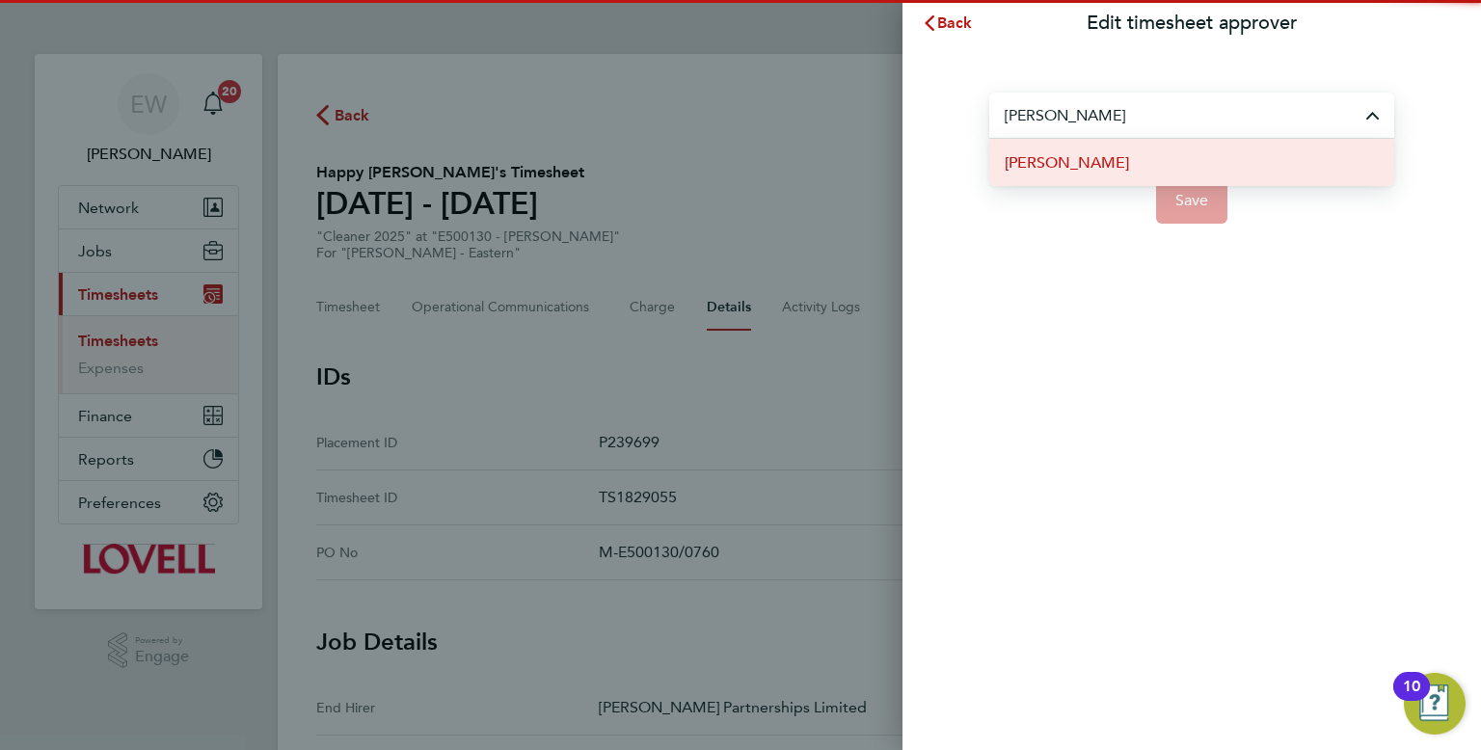
click at [1132, 158] on li "[PERSON_NAME]" at bounding box center [1191, 162] width 405 height 47
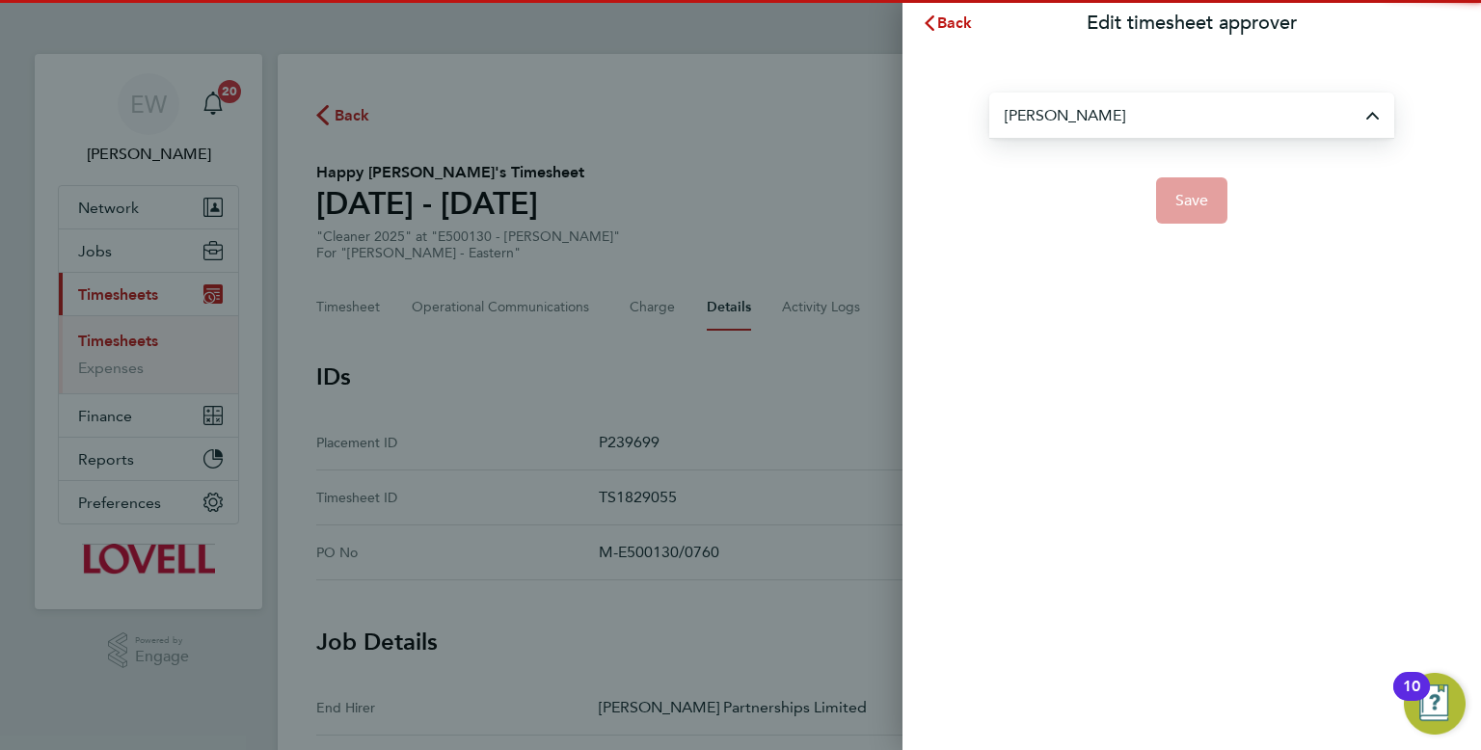
type input "[PERSON_NAME]"
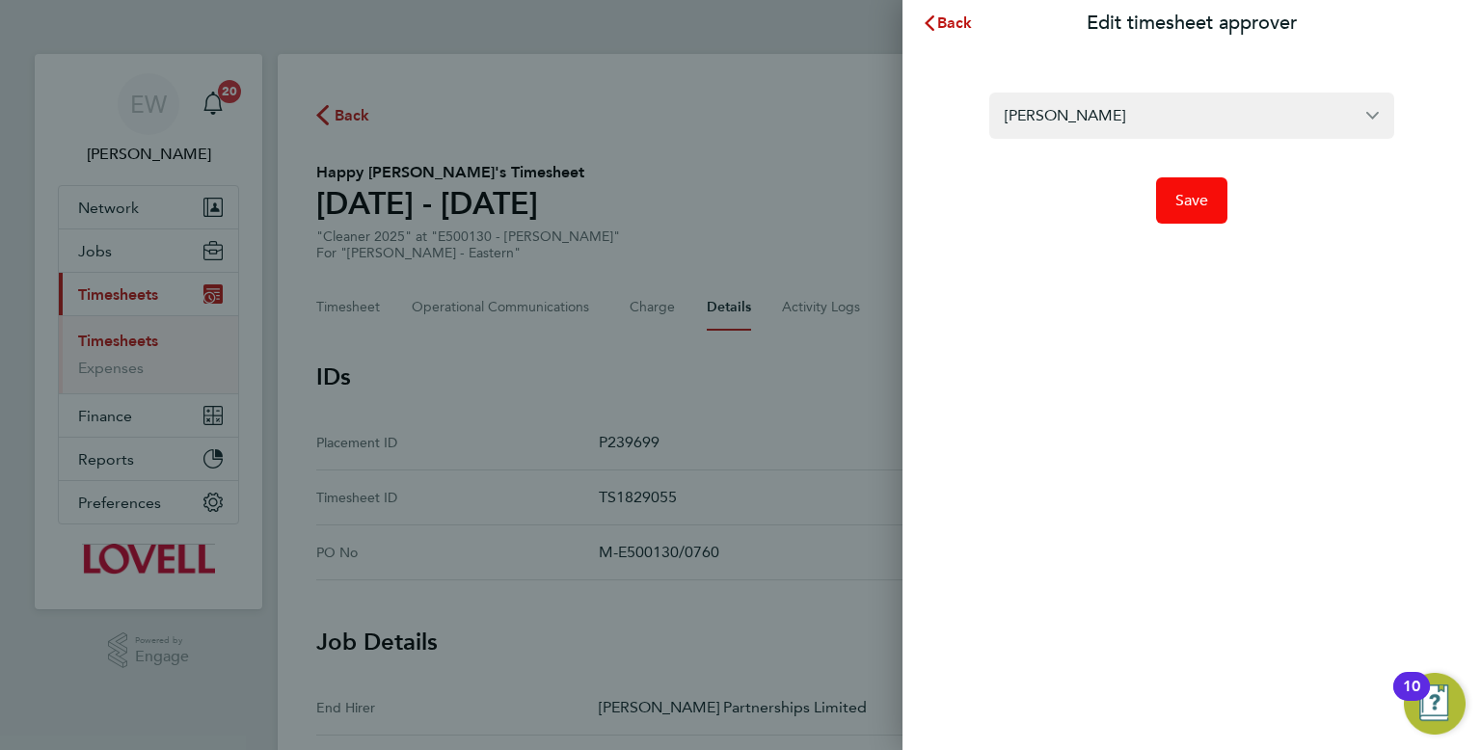
click at [1177, 199] on span "Save" at bounding box center [1192, 200] width 34 height 19
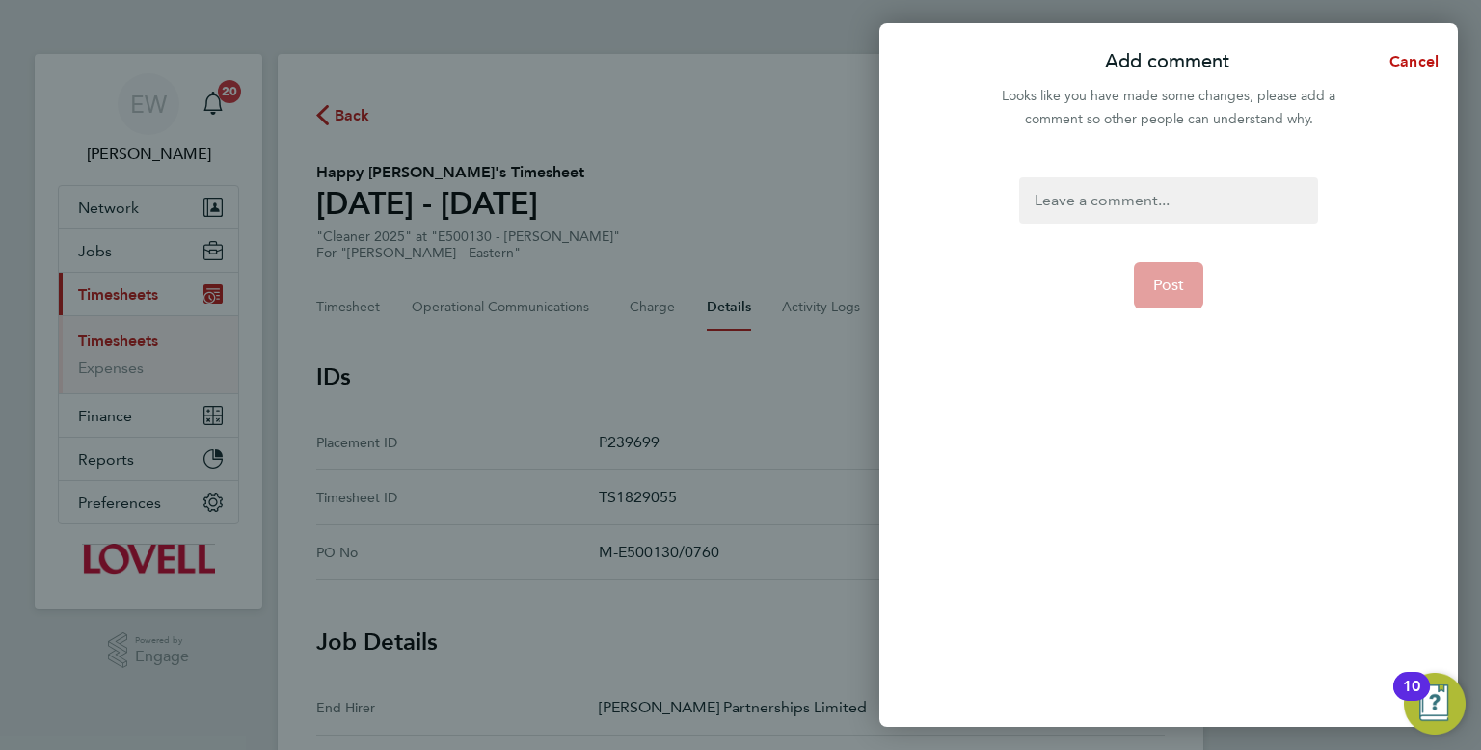
click at [1111, 217] on div at bounding box center [1168, 200] width 298 height 46
click at [1170, 276] on span "Post" at bounding box center [1169, 285] width 32 height 19
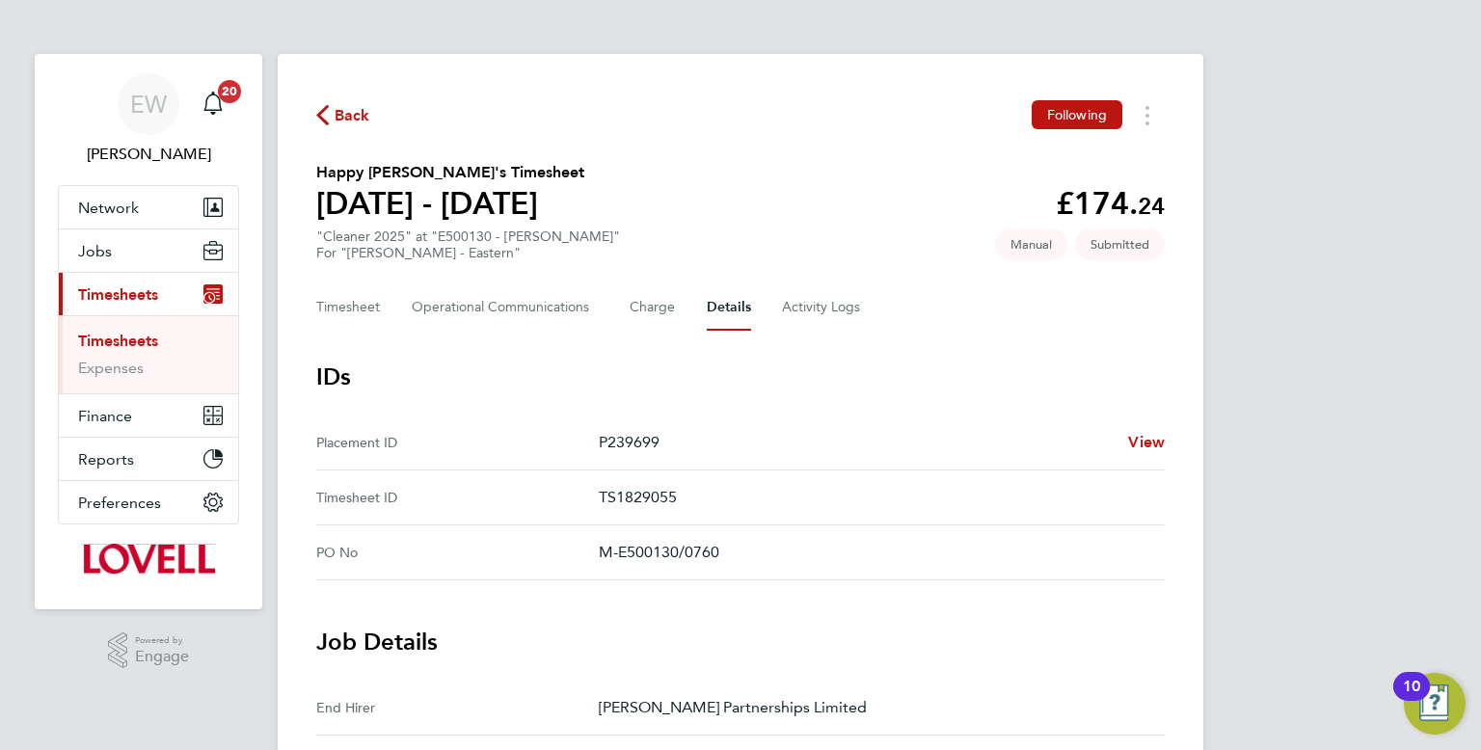
click at [365, 127] on span "Back" at bounding box center [353, 115] width 36 height 23
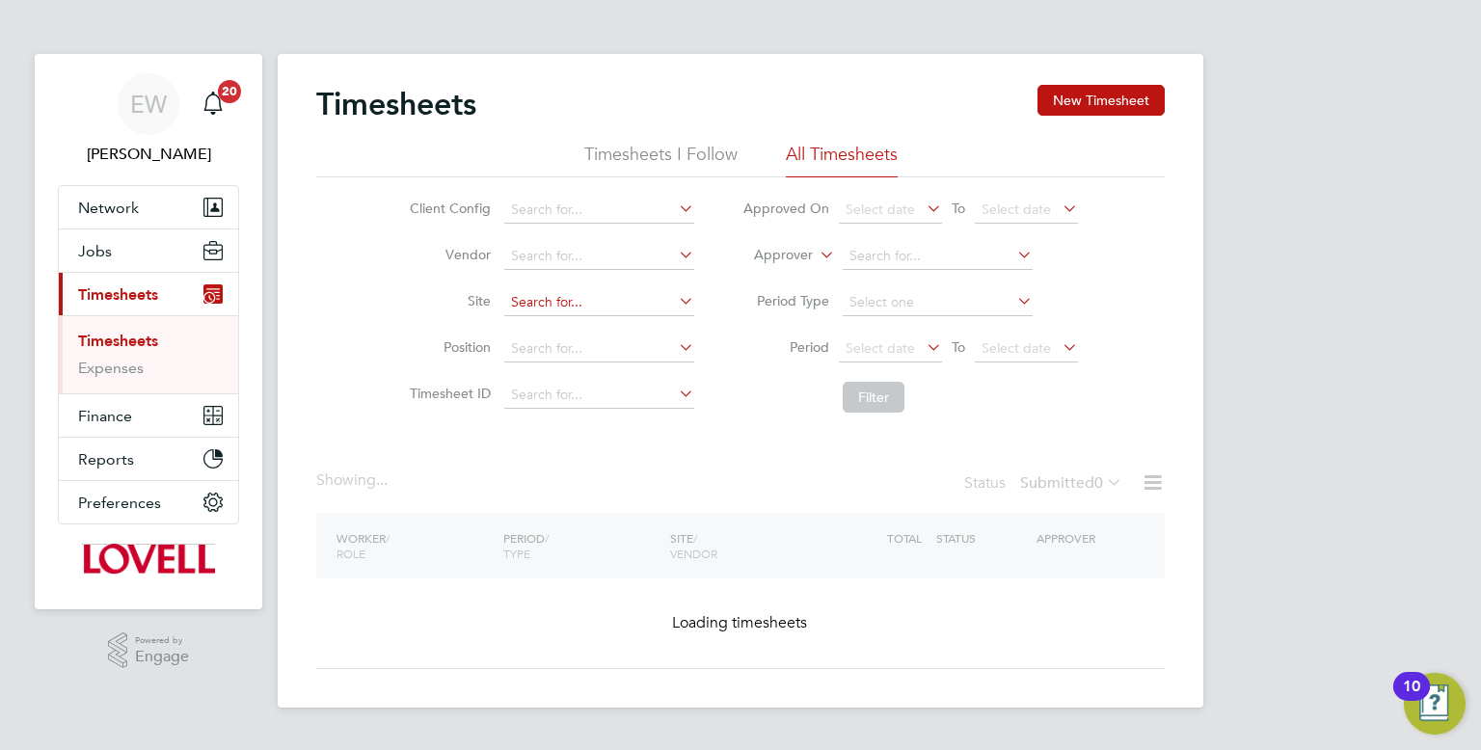
click at [539, 290] on input at bounding box center [599, 302] width 190 height 27
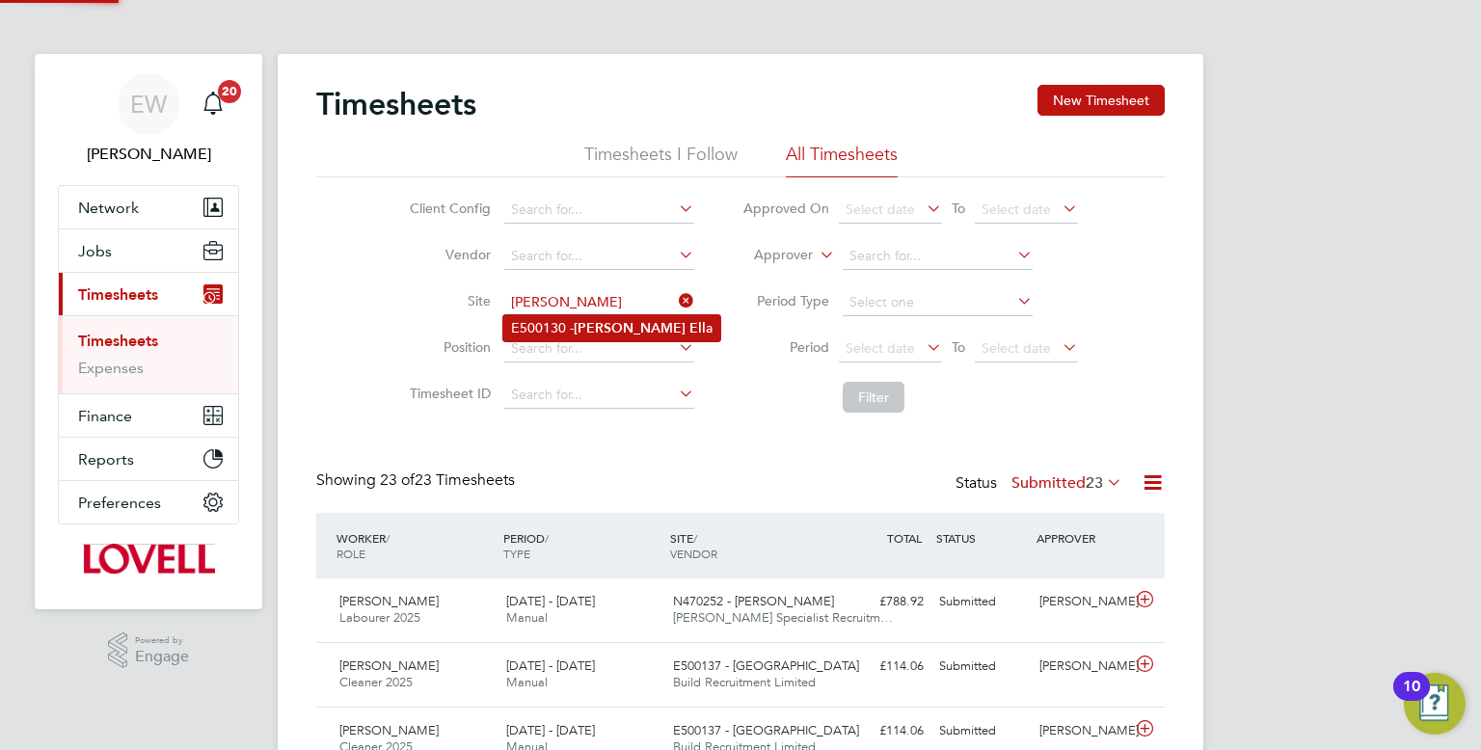
click at [554, 325] on li "E500130 - [PERSON_NAME] a" at bounding box center [611, 328] width 217 height 26
type input "E500130 - [PERSON_NAME]"
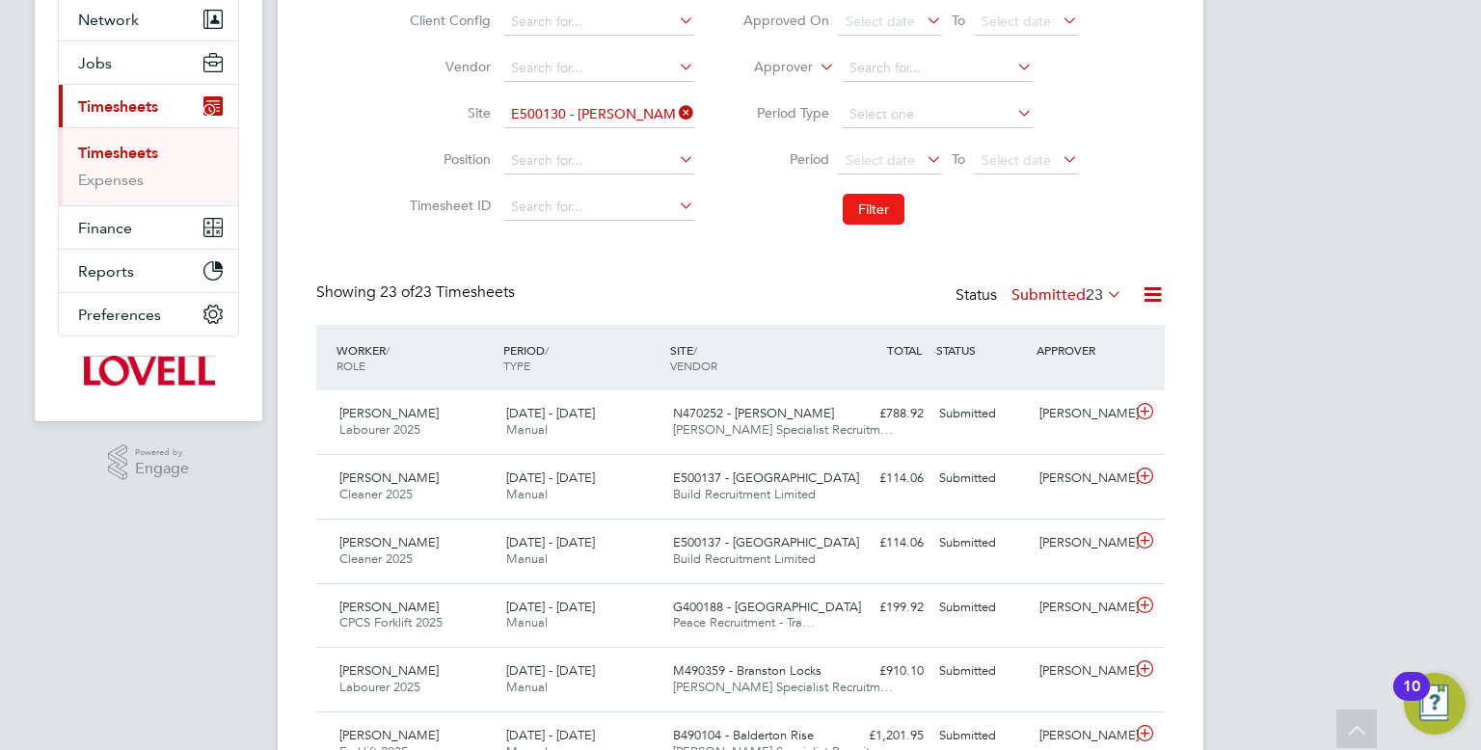
click at [875, 222] on button "Filter" at bounding box center [874, 209] width 62 height 31
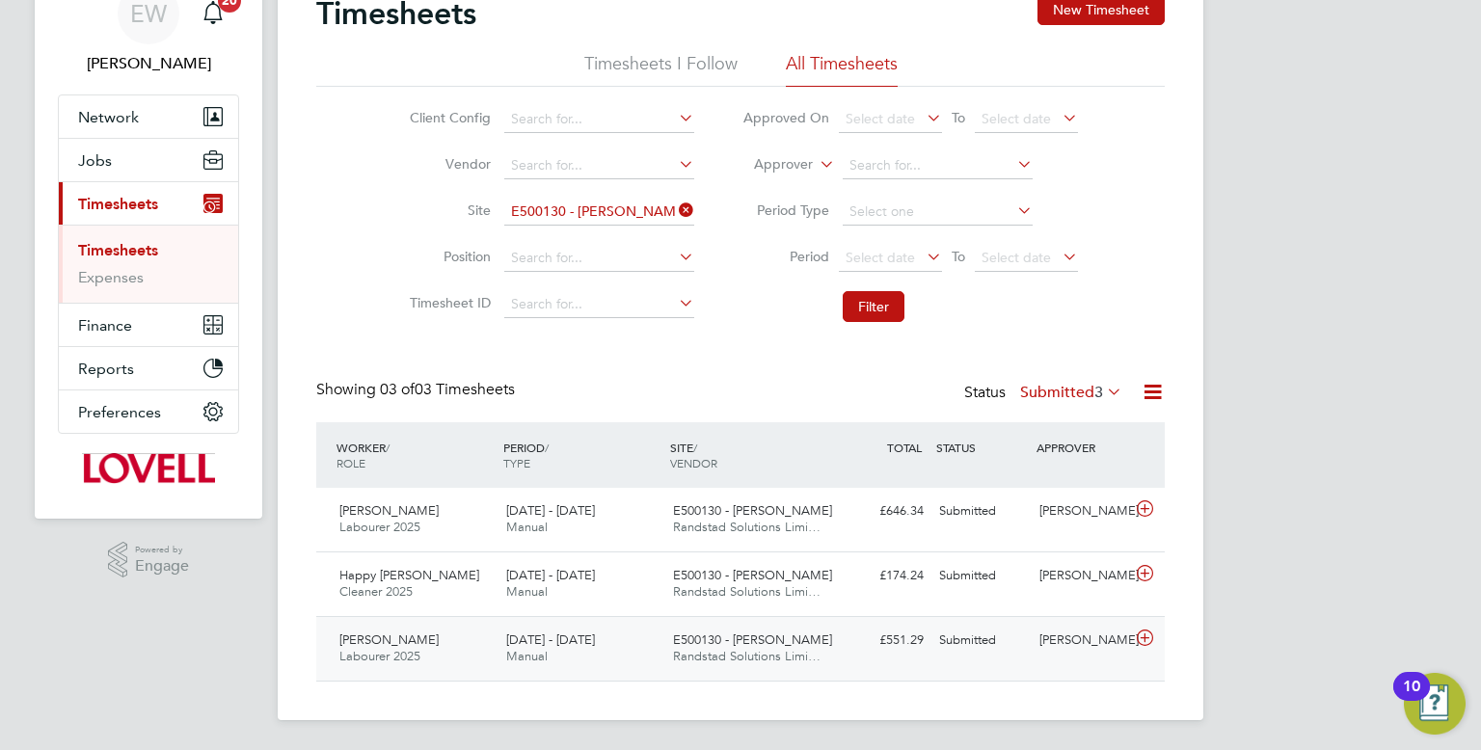
click at [927, 650] on div "£551.29 Submitted" at bounding box center [881, 641] width 100 height 32
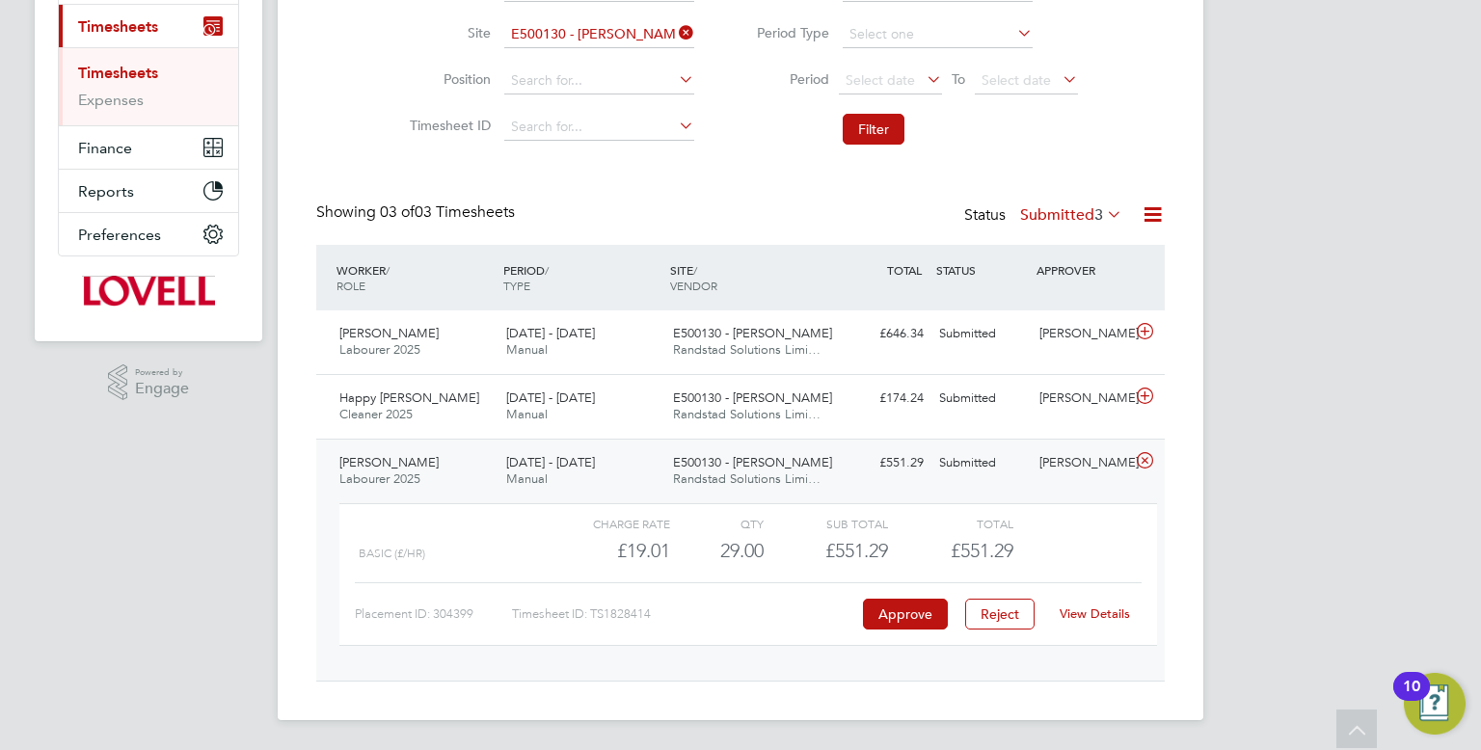
click at [1097, 606] on link "View Details" at bounding box center [1095, 613] width 70 height 16
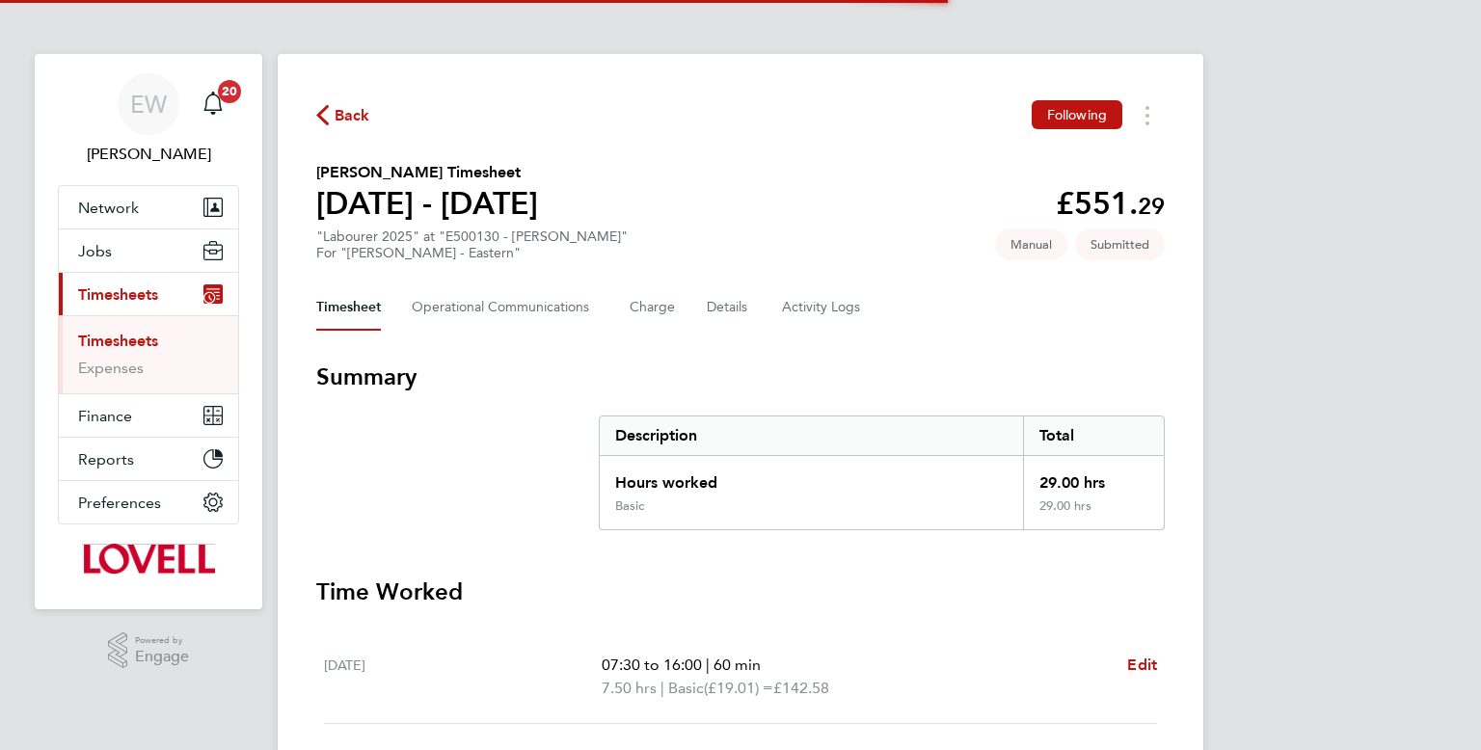
scroll to position [38, 0]
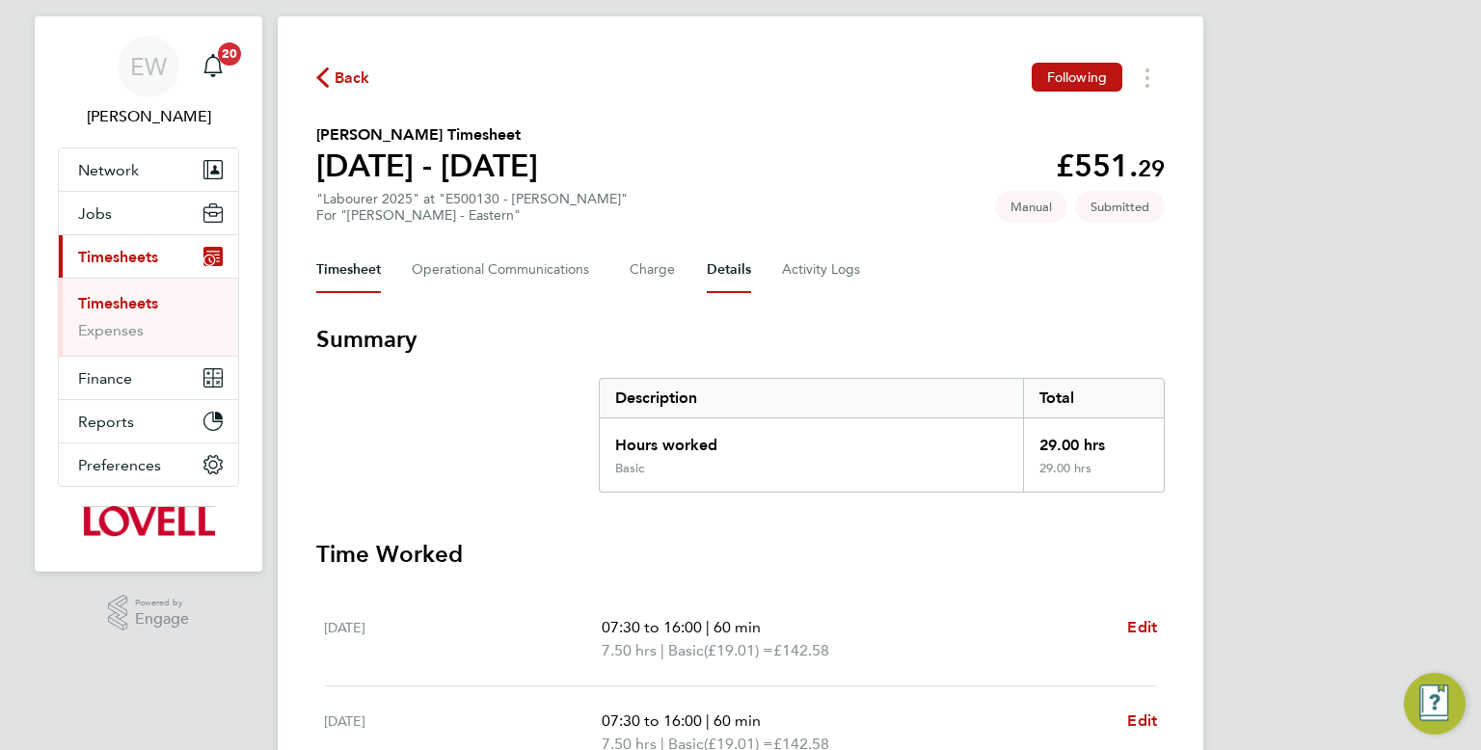
click at [730, 254] on button "Details" at bounding box center [729, 270] width 44 height 46
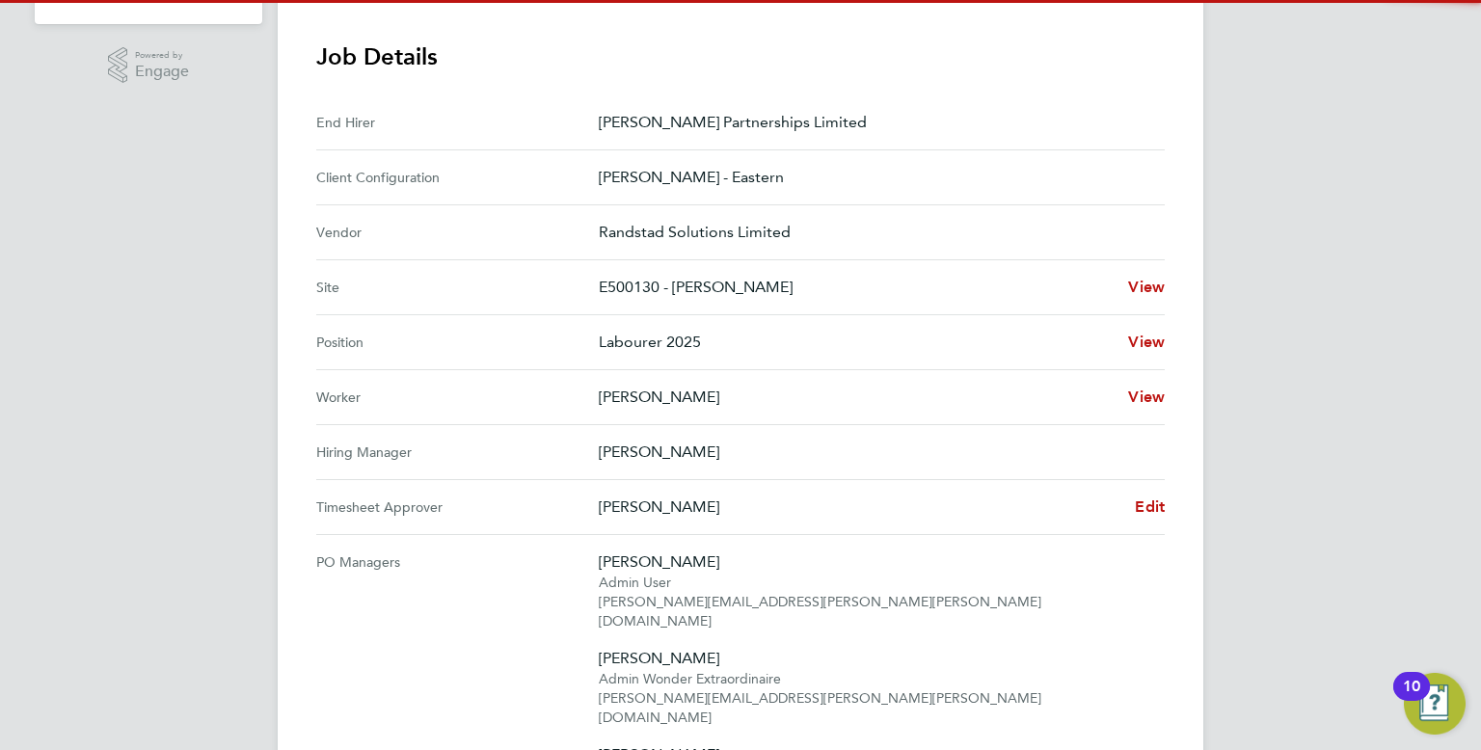
scroll to position [632, 0]
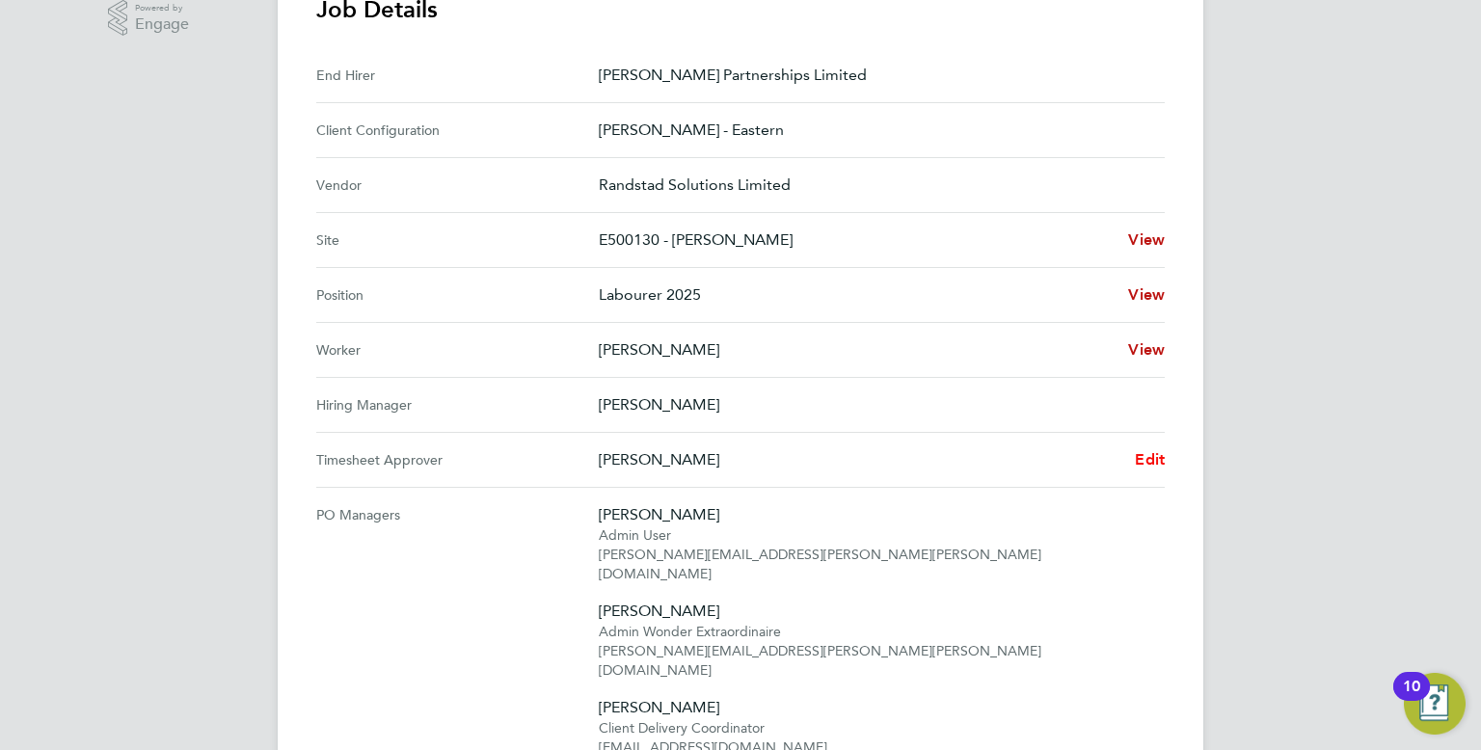
click at [1156, 461] on span "Edit" at bounding box center [1150, 459] width 30 height 18
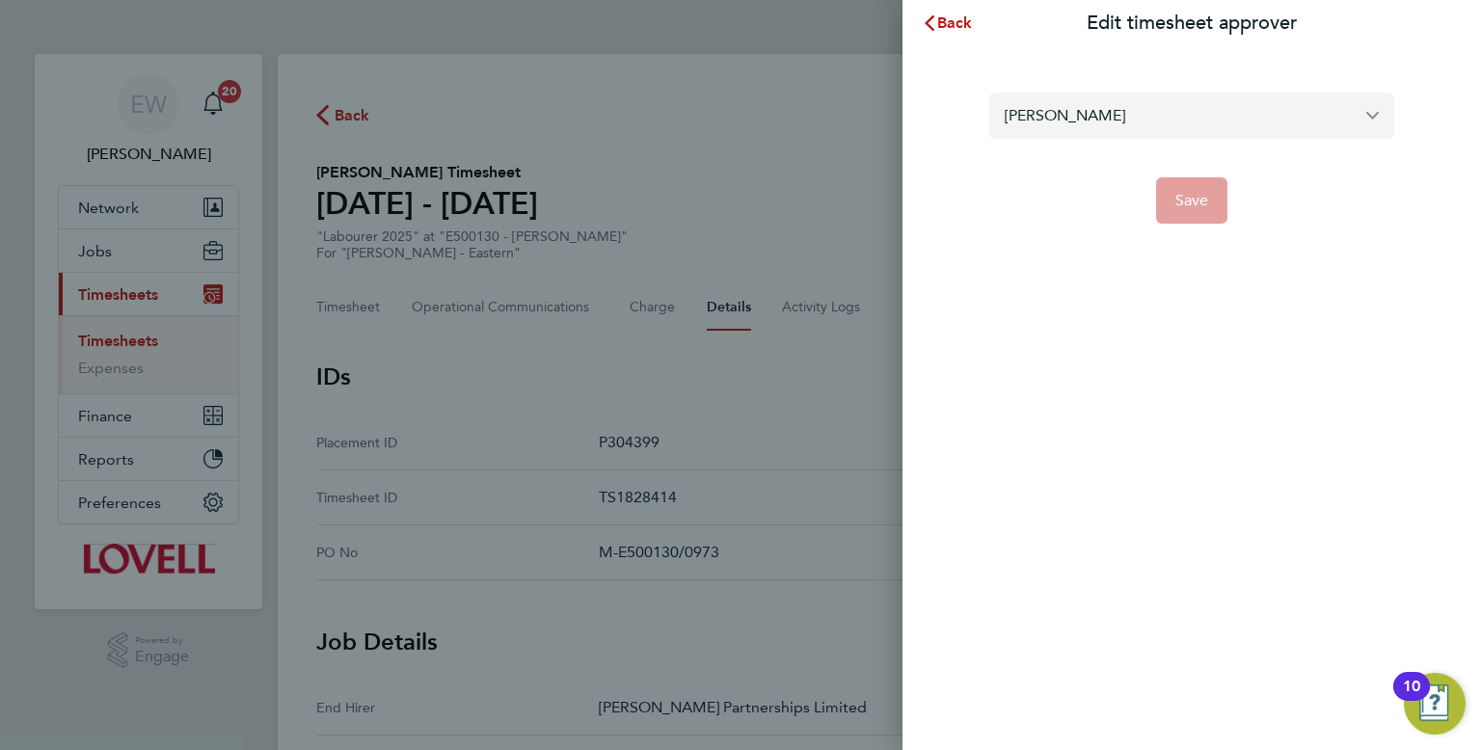
click at [1093, 114] on input "Scott Henderson" at bounding box center [1191, 115] width 405 height 45
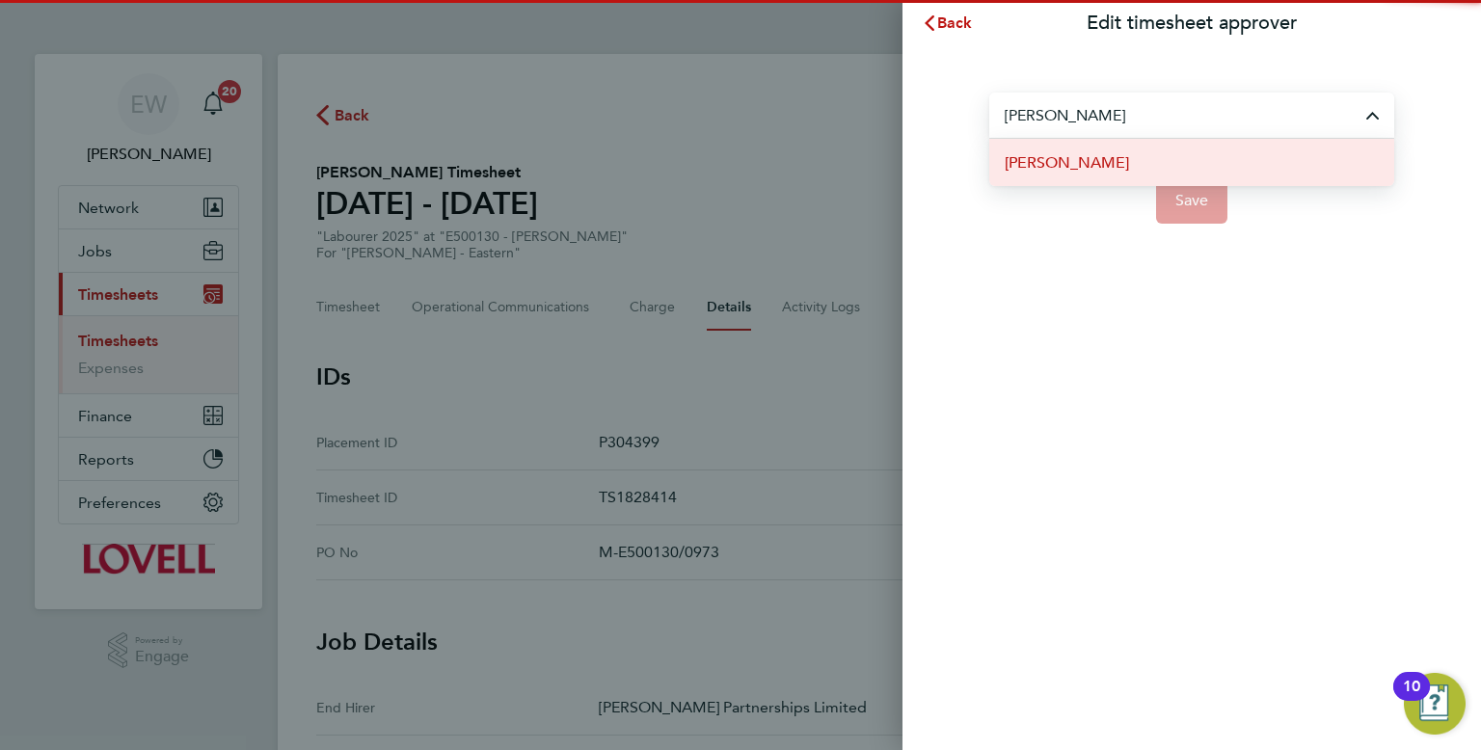
click at [1134, 165] on li "Andrew Gill" at bounding box center [1191, 162] width 405 height 47
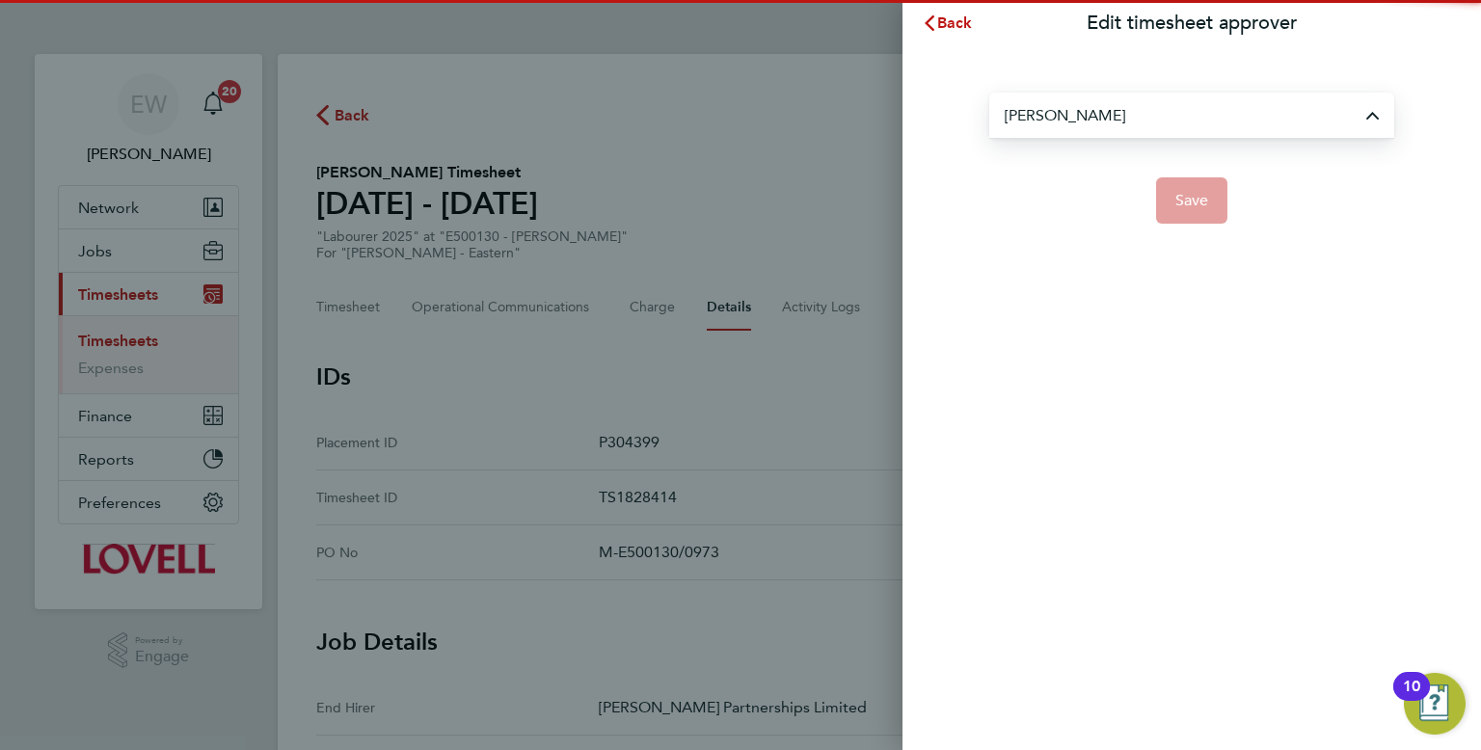
type input "Andrew Gill"
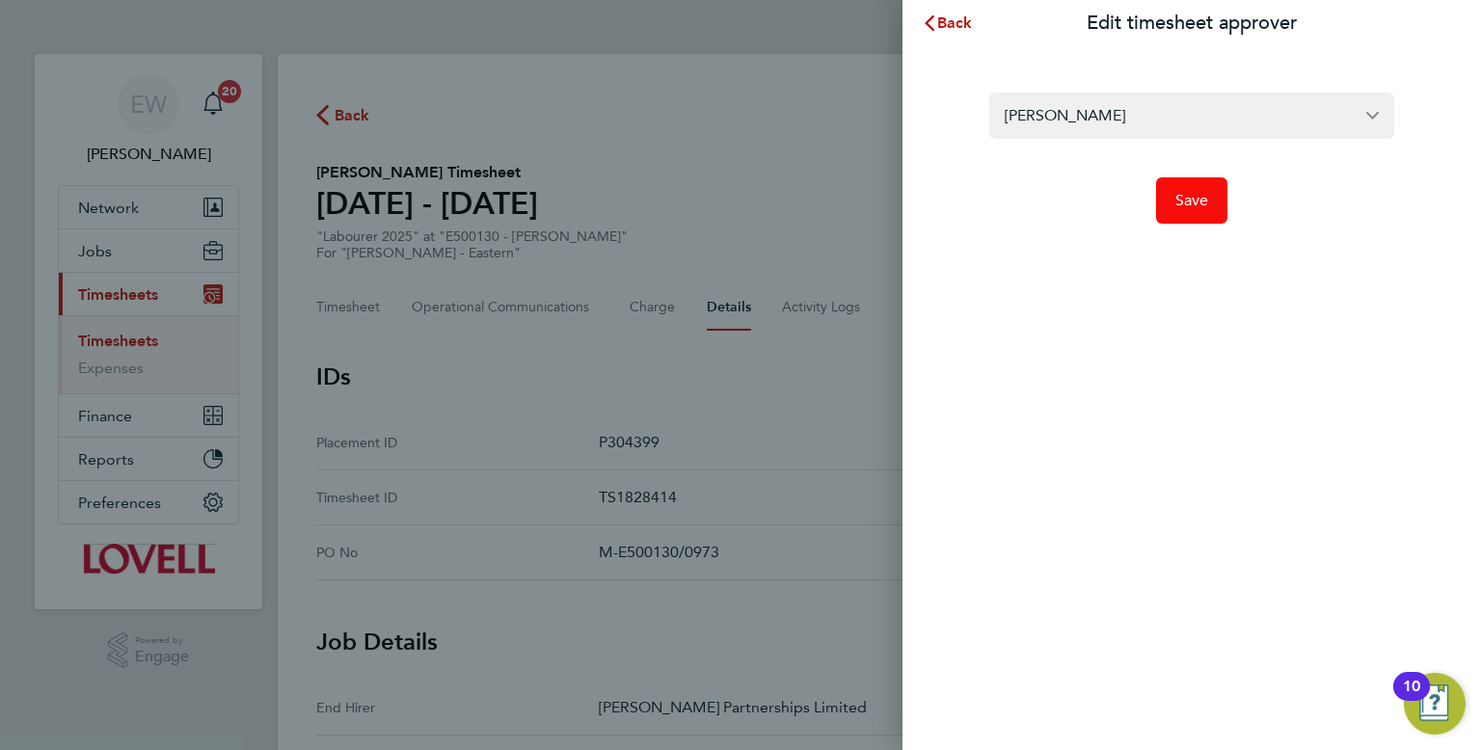
click at [1177, 201] on span "Save" at bounding box center [1192, 200] width 34 height 19
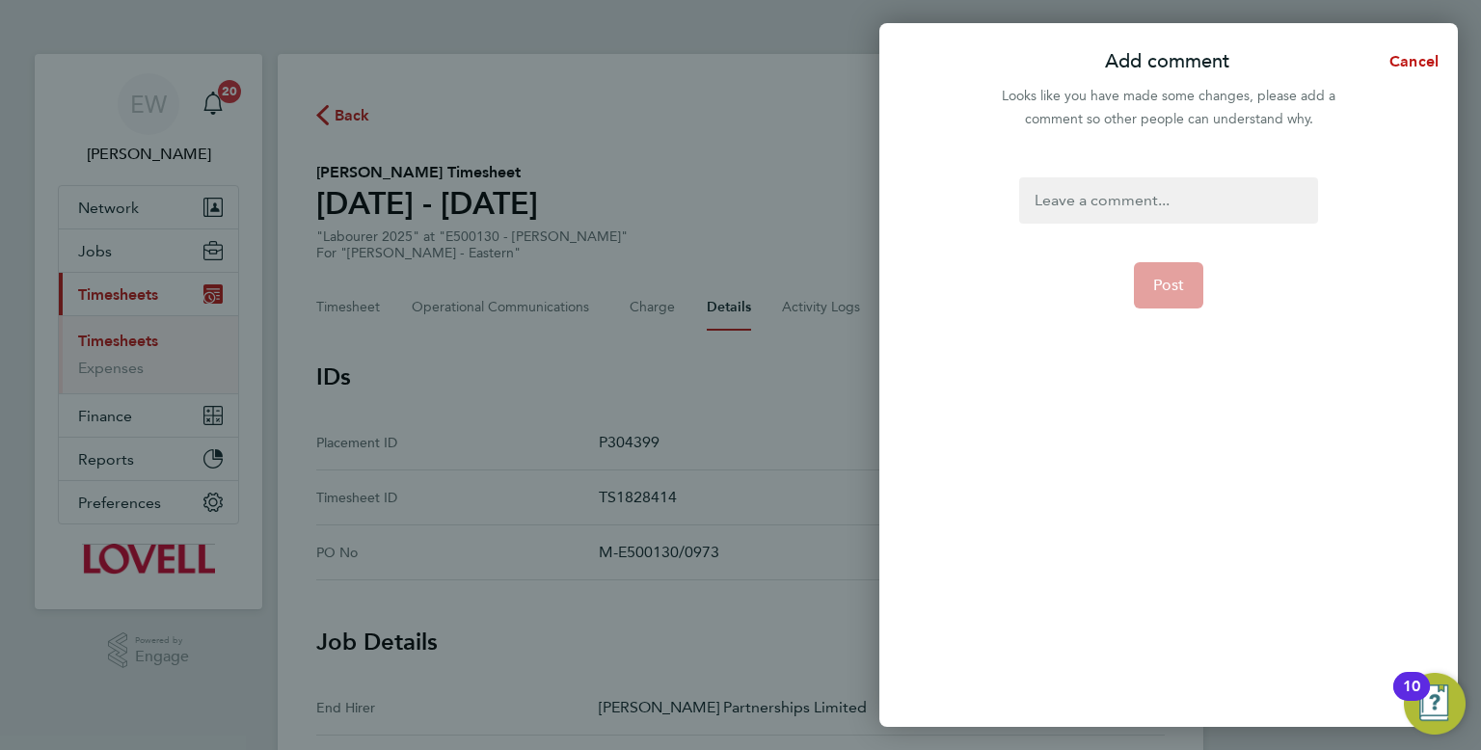
click at [1137, 201] on div at bounding box center [1168, 200] width 298 height 46
click at [1132, 203] on div at bounding box center [1168, 200] width 298 height 46
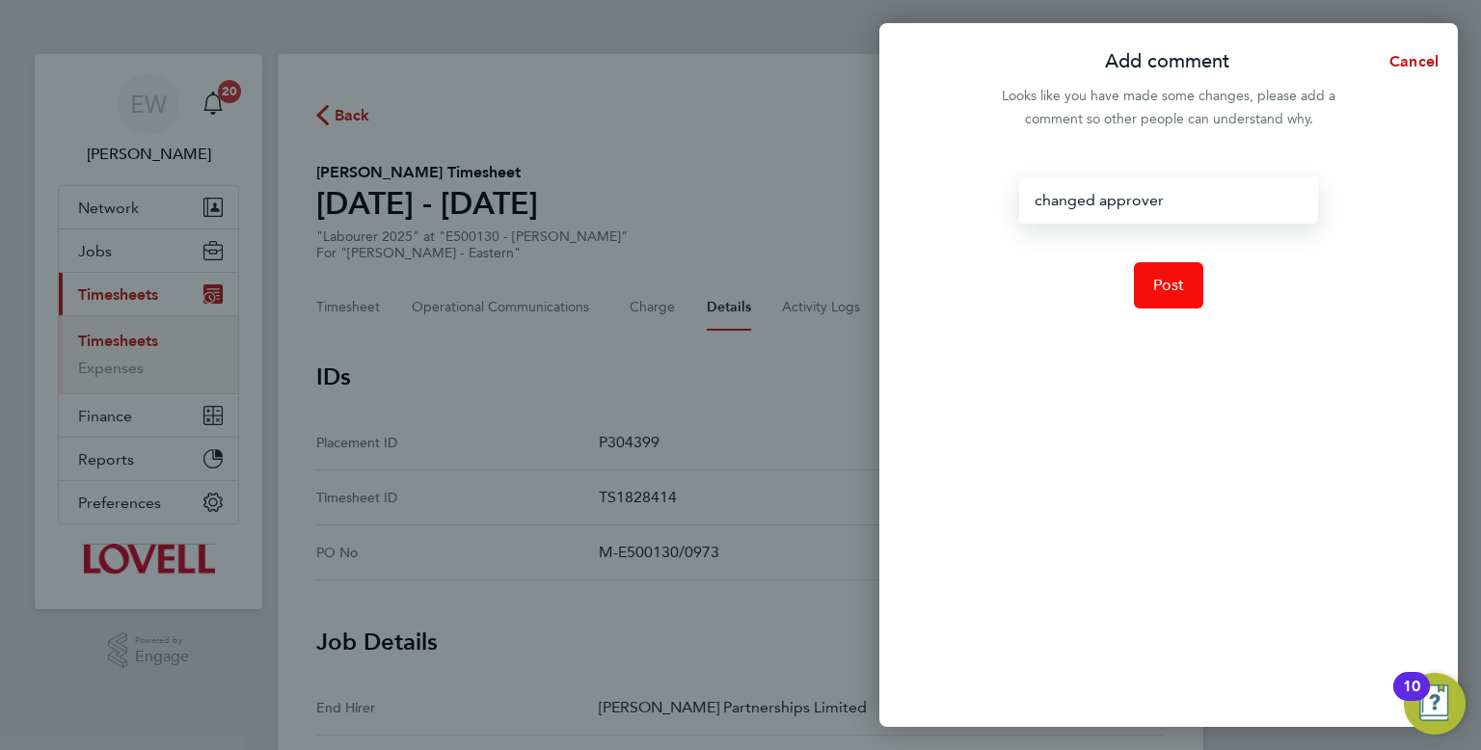
click at [1187, 302] on button "Post" at bounding box center [1169, 285] width 70 height 46
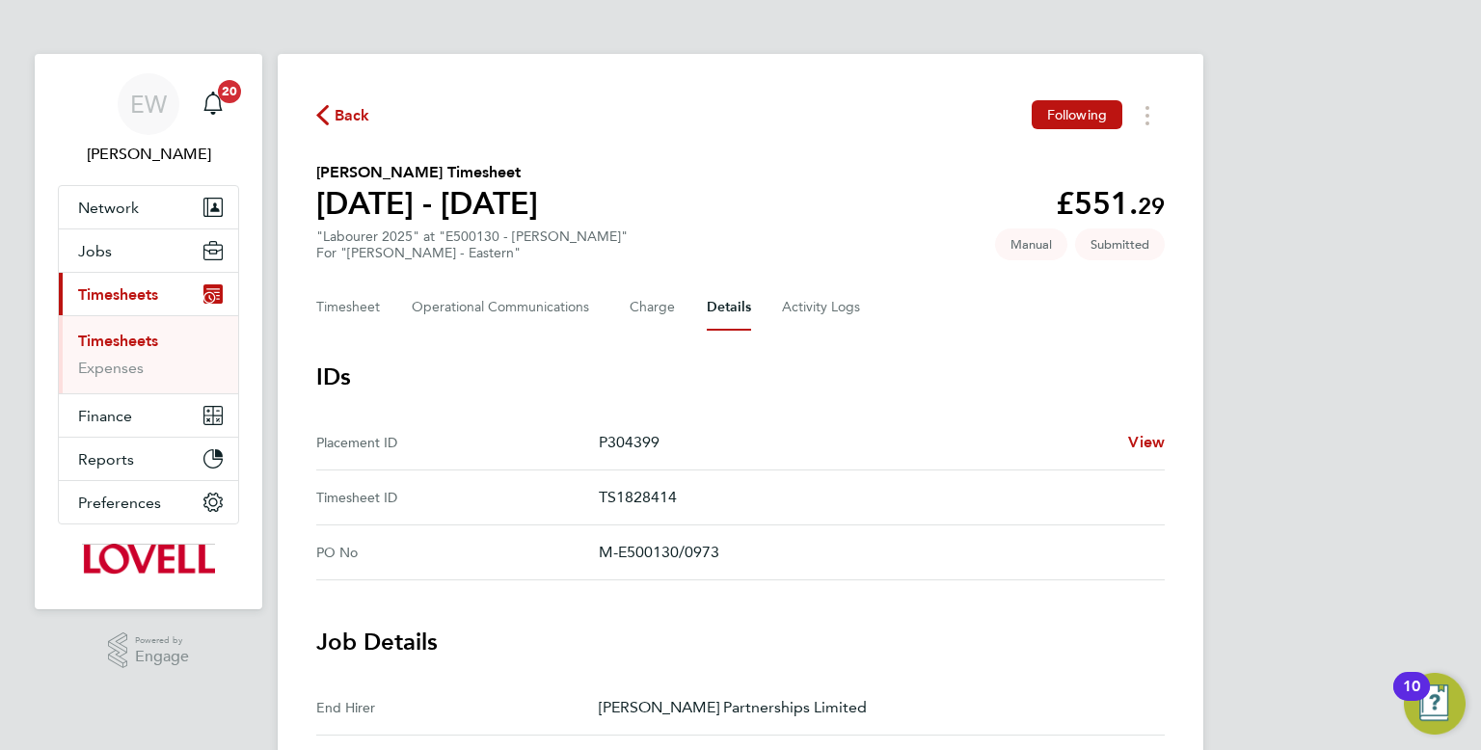
click at [327, 118] on icon "button" at bounding box center [322, 115] width 13 height 20
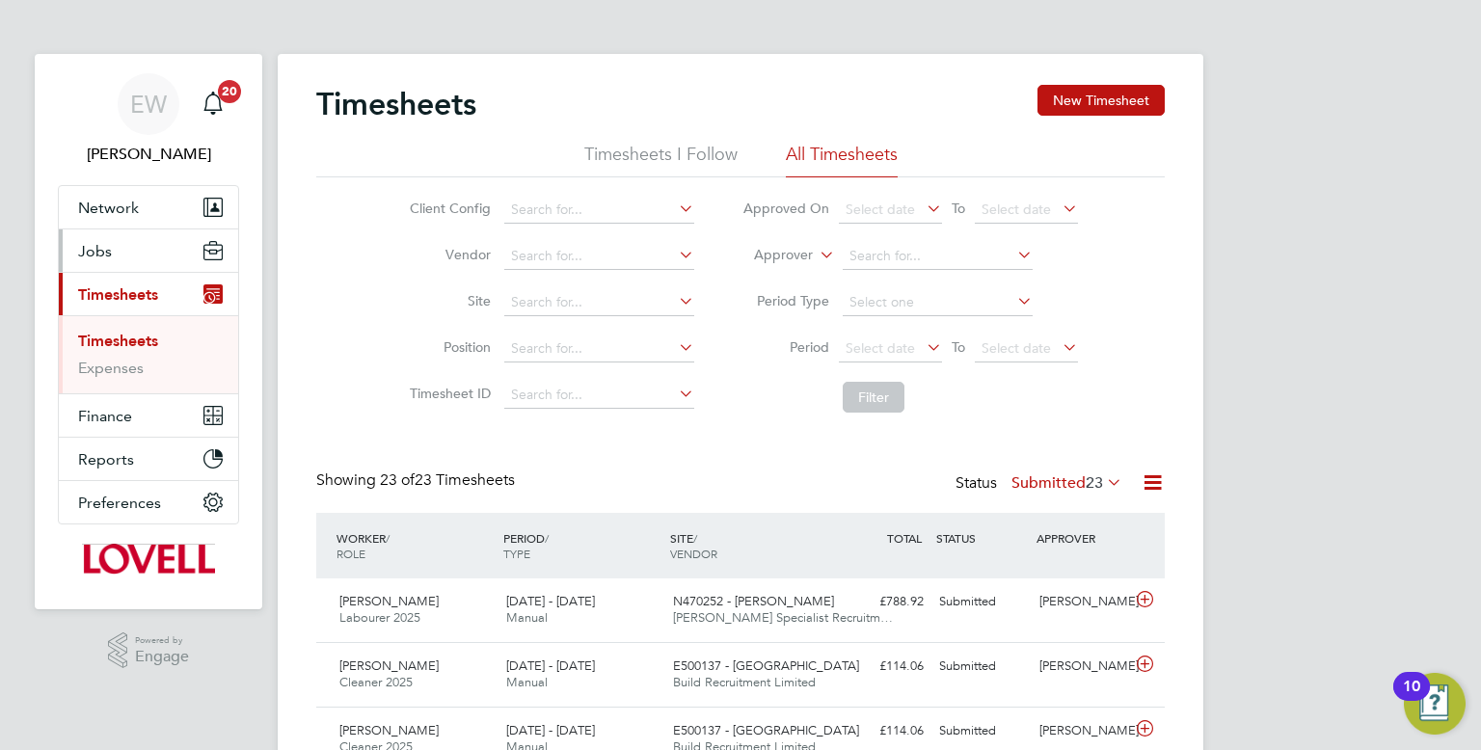
click at [139, 264] on button "Jobs" at bounding box center [148, 250] width 179 height 42
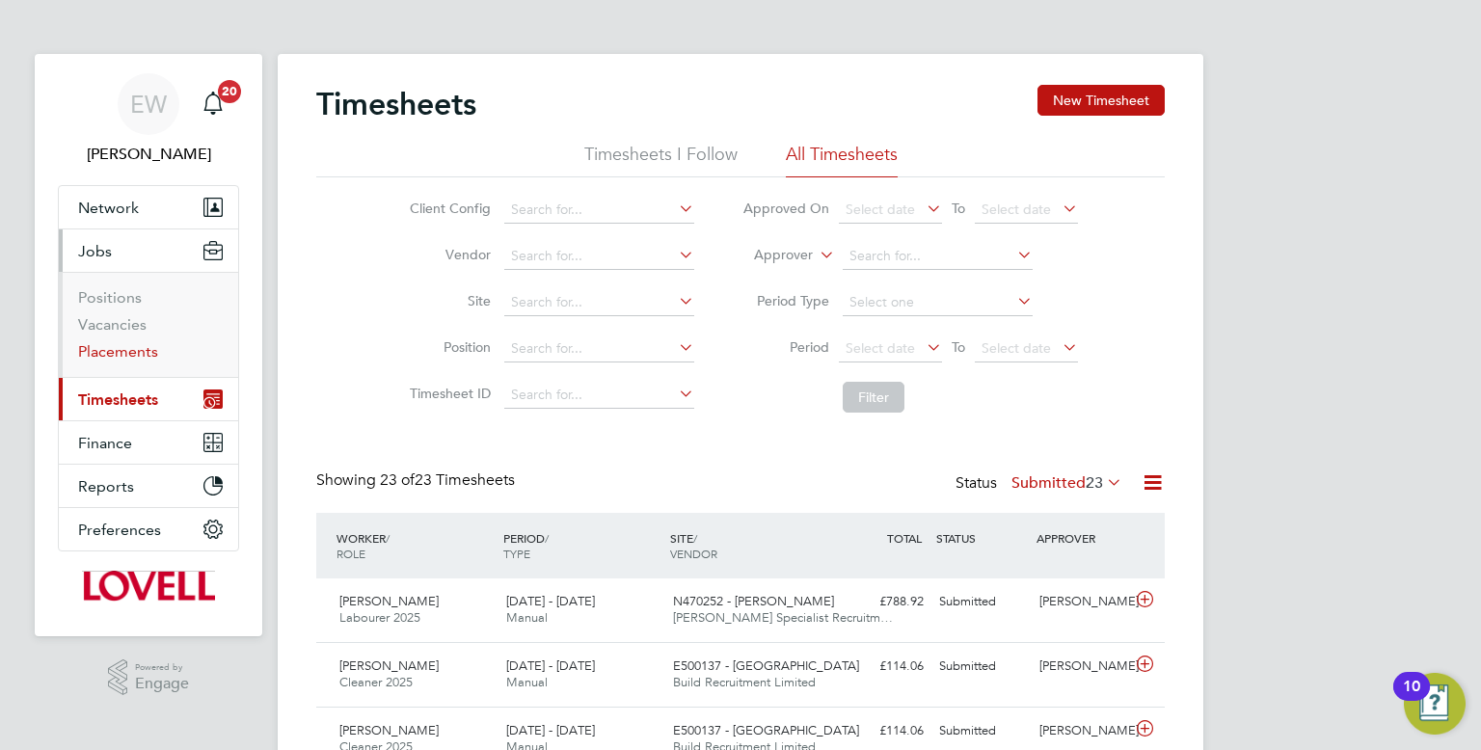
click at [126, 356] on link "Placements" at bounding box center [118, 351] width 80 height 18
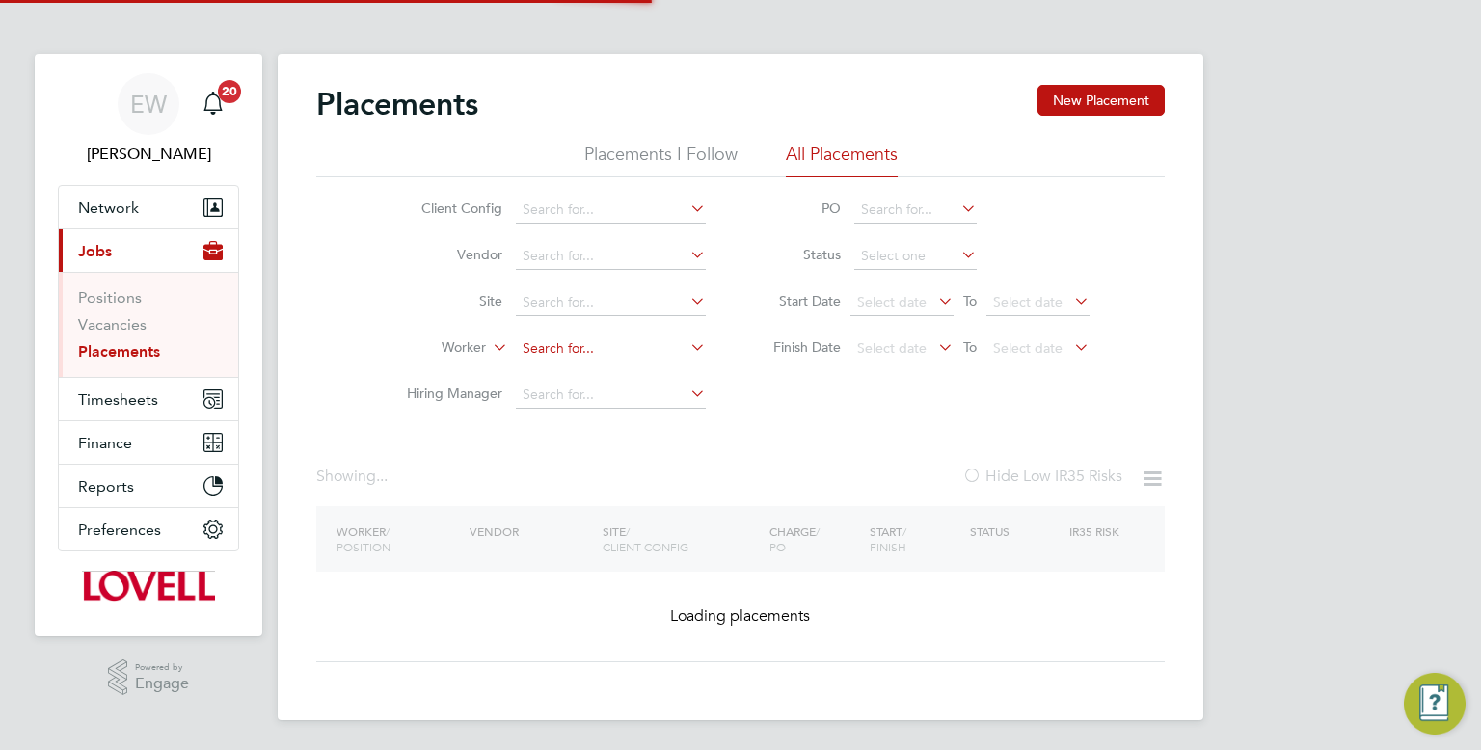
click at [555, 342] on input at bounding box center [611, 349] width 190 height 27
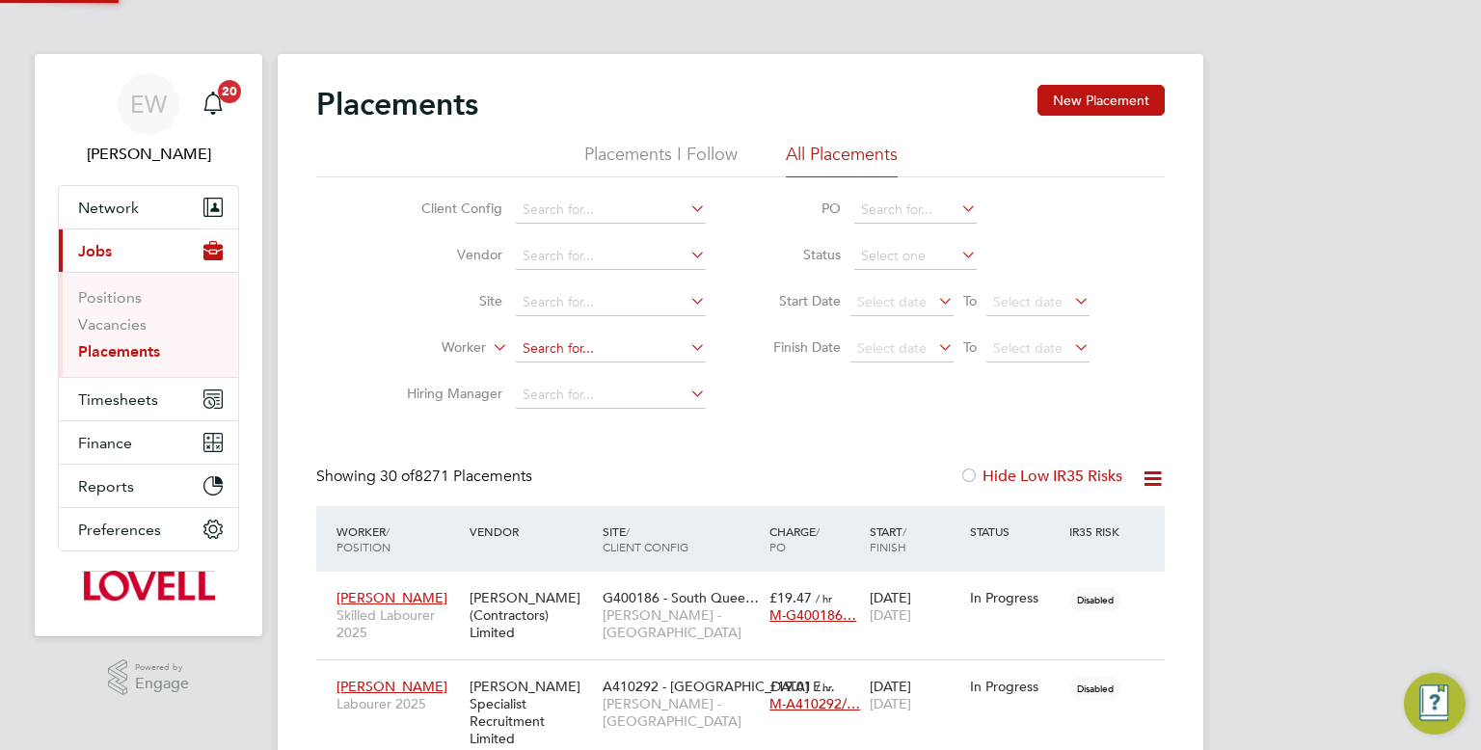
paste input "Kieran McAnerney"
click at [682, 383] on li "Kieran Mcanerney" at bounding box center [611, 375] width 191 height 26
type input "Kieran Mcanerney"
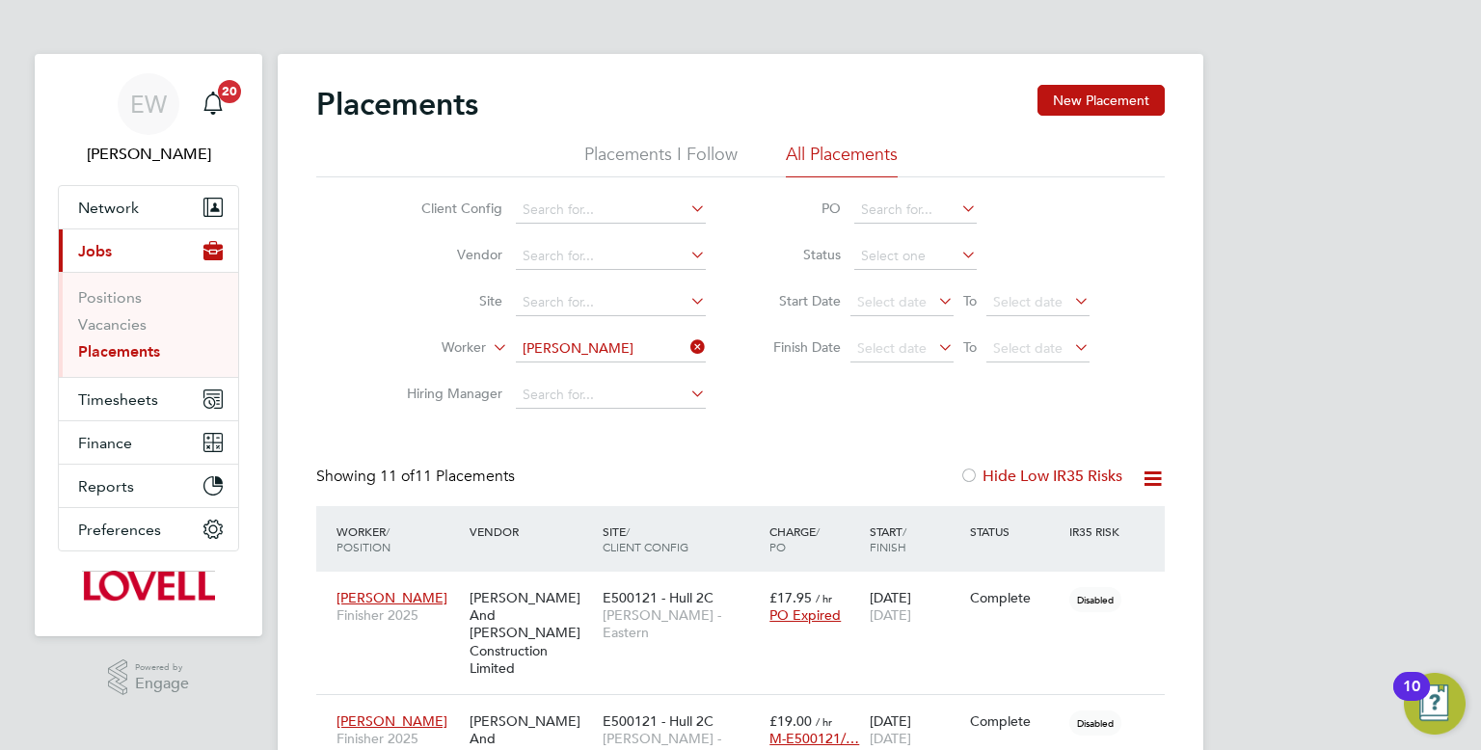
click at [686, 349] on icon at bounding box center [686, 347] width 0 height 27
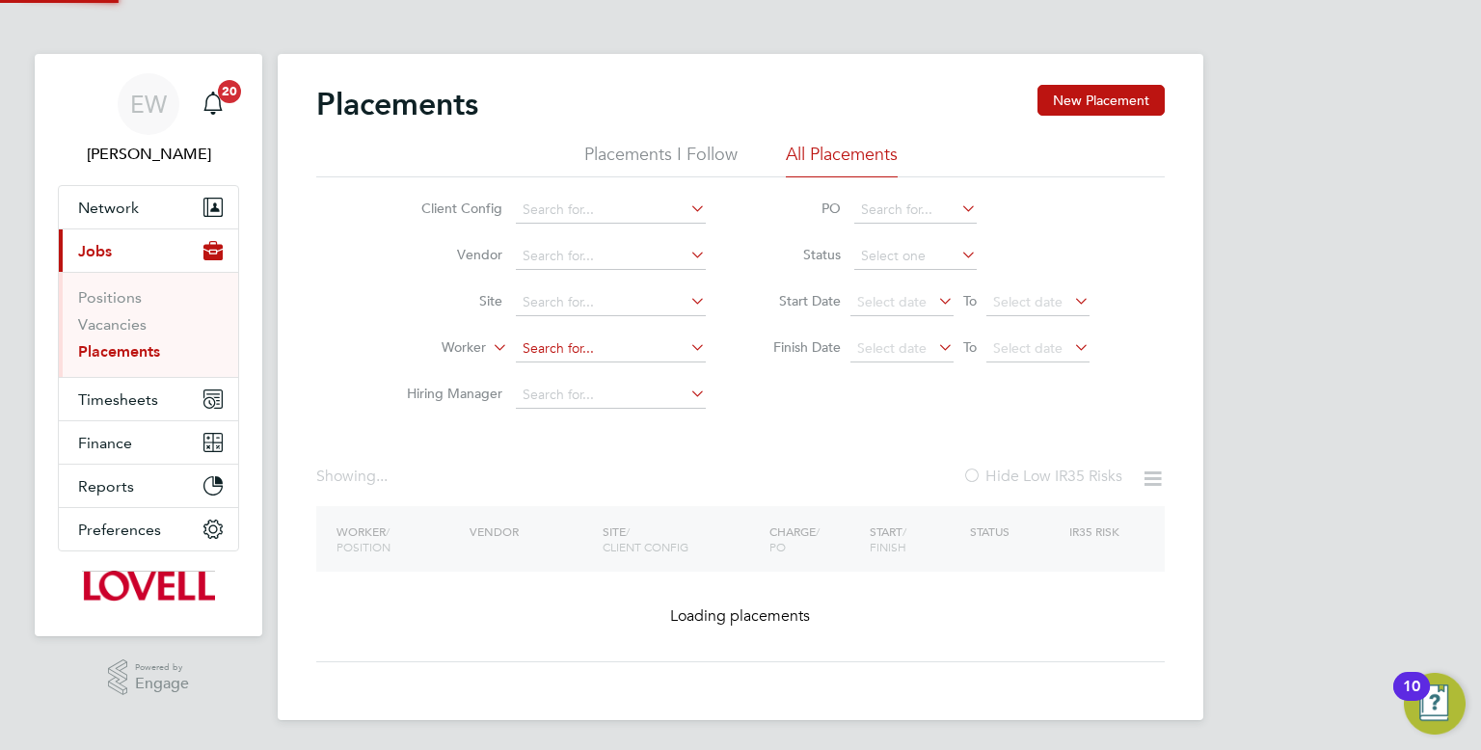
click at [651, 355] on input at bounding box center [611, 349] width 190 height 27
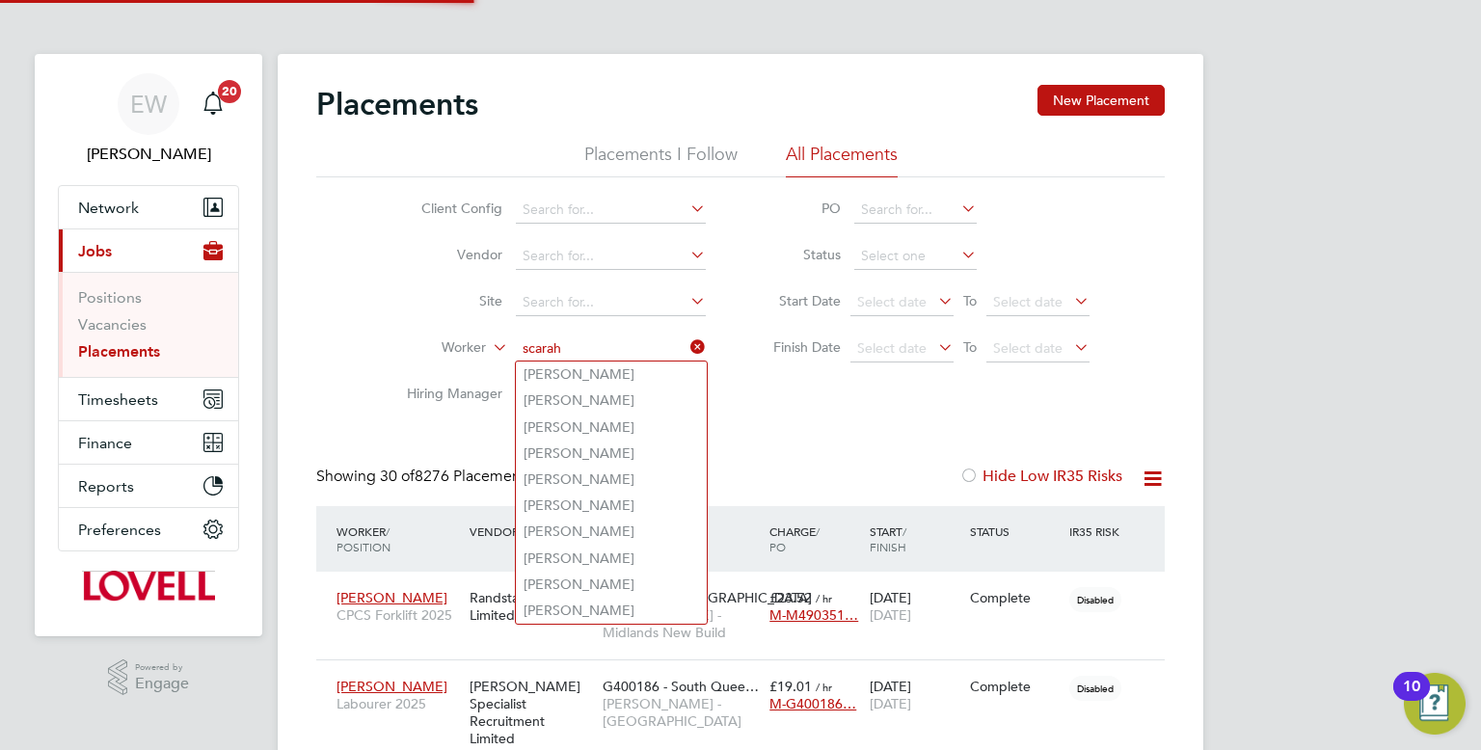
scroll to position [55, 168]
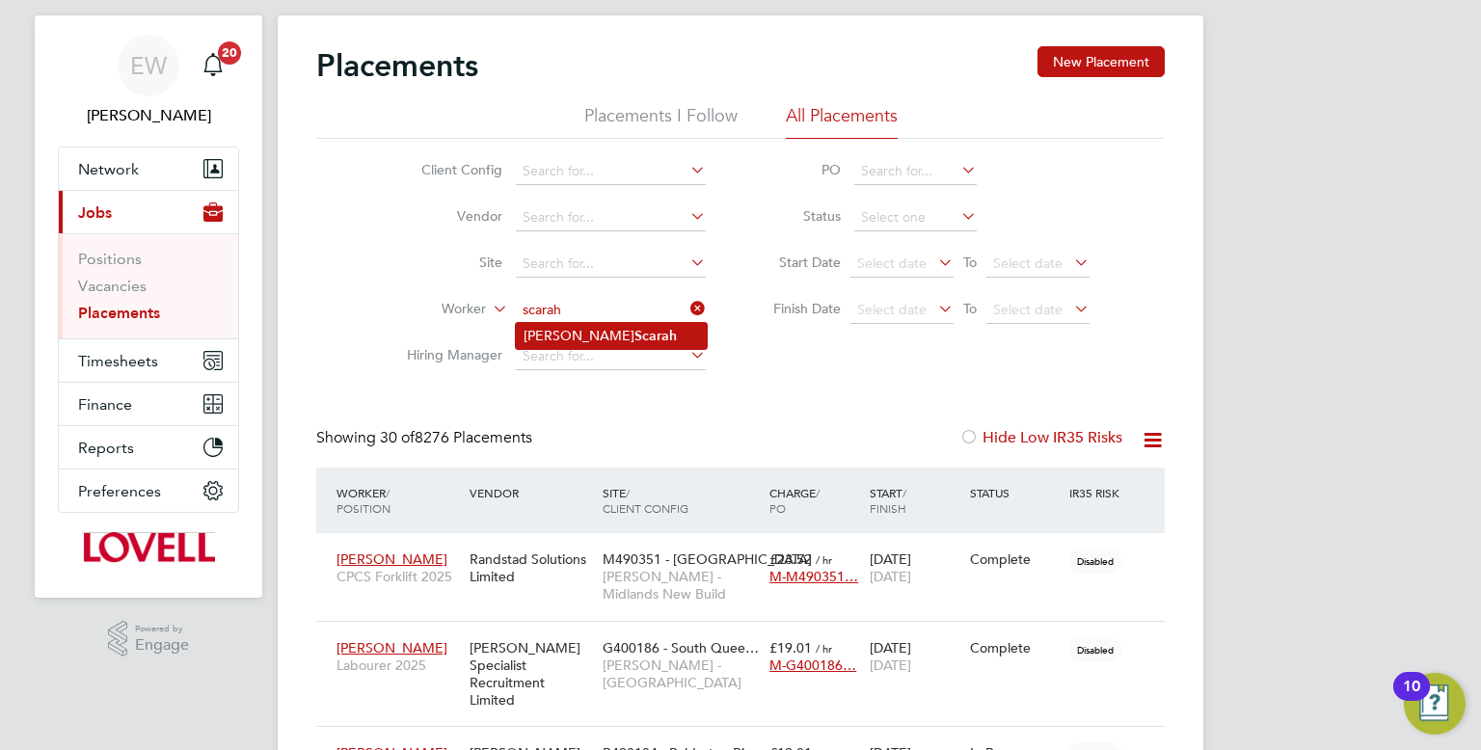
click at [634, 328] on b "Scarah" at bounding box center [655, 336] width 42 height 16
type input "Christopher Scarah"
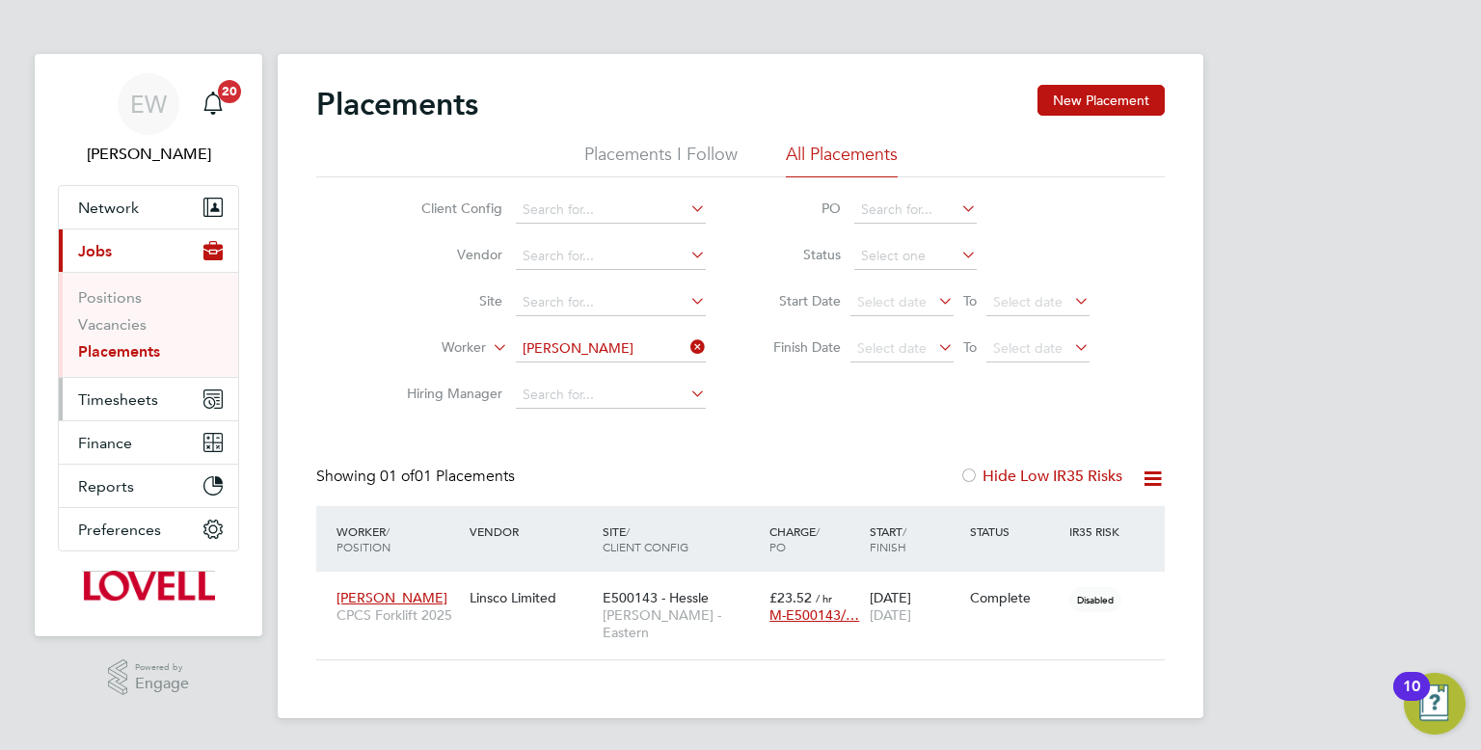
click at [93, 415] on button "Timesheets" at bounding box center [148, 399] width 179 height 42
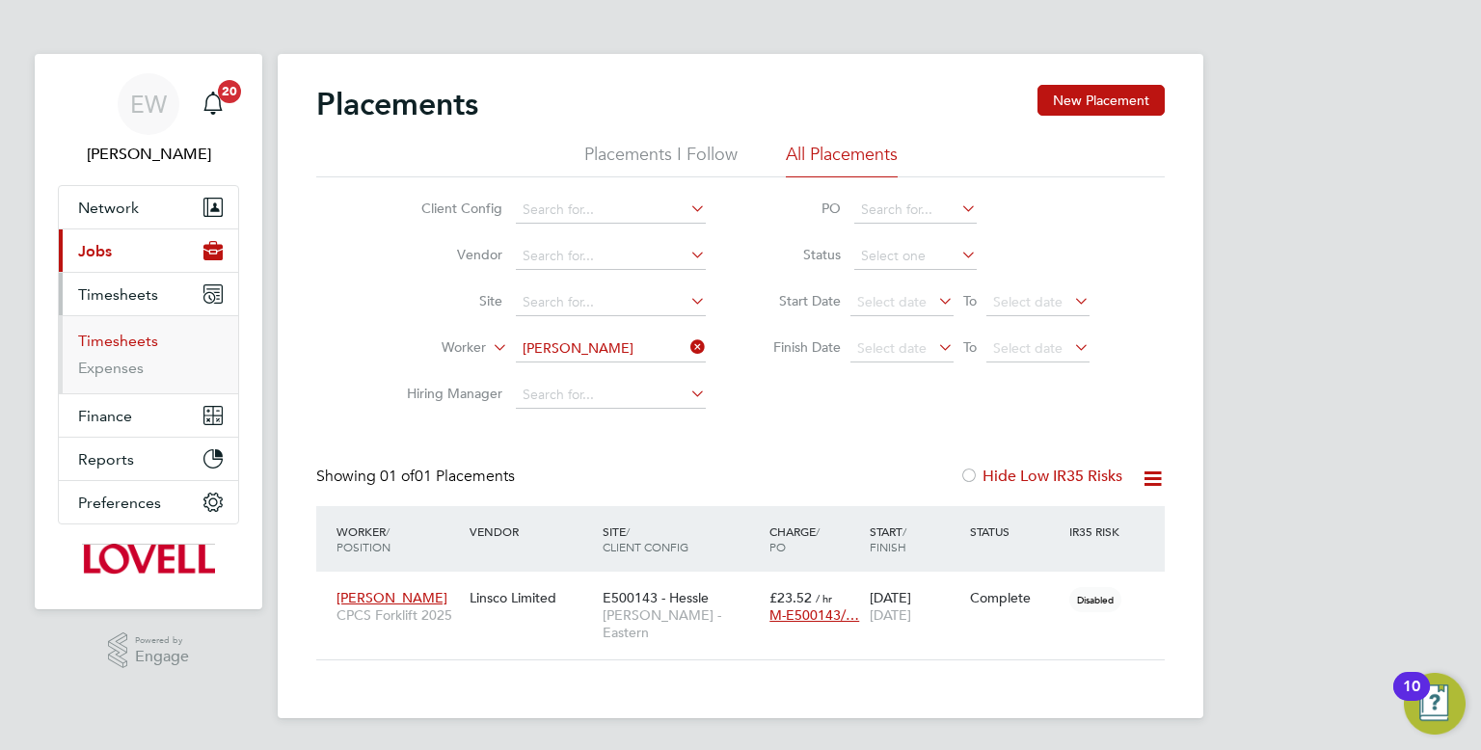
click at [118, 343] on link "Timesheets" at bounding box center [118, 341] width 80 height 18
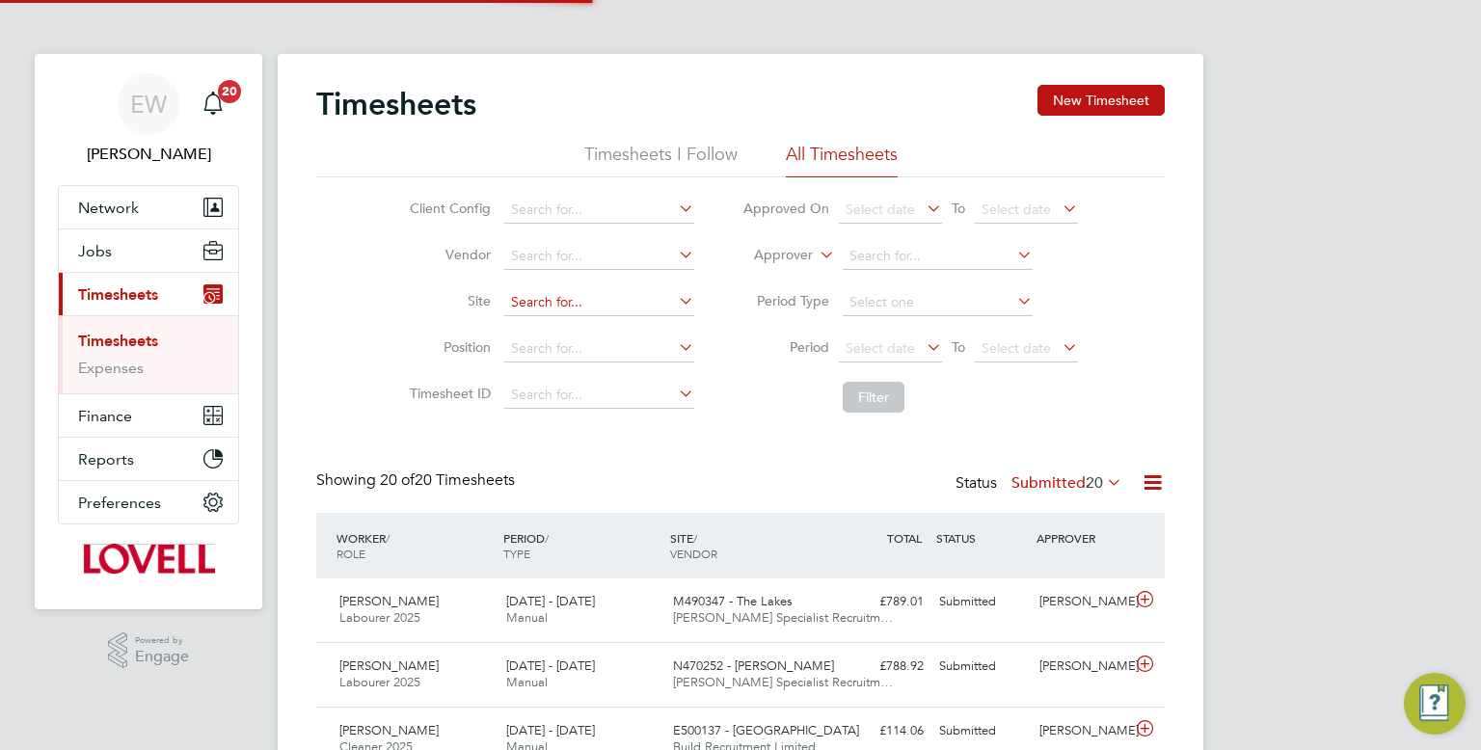
click at [547, 308] on input at bounding box center [599, 302] width 190 height 27
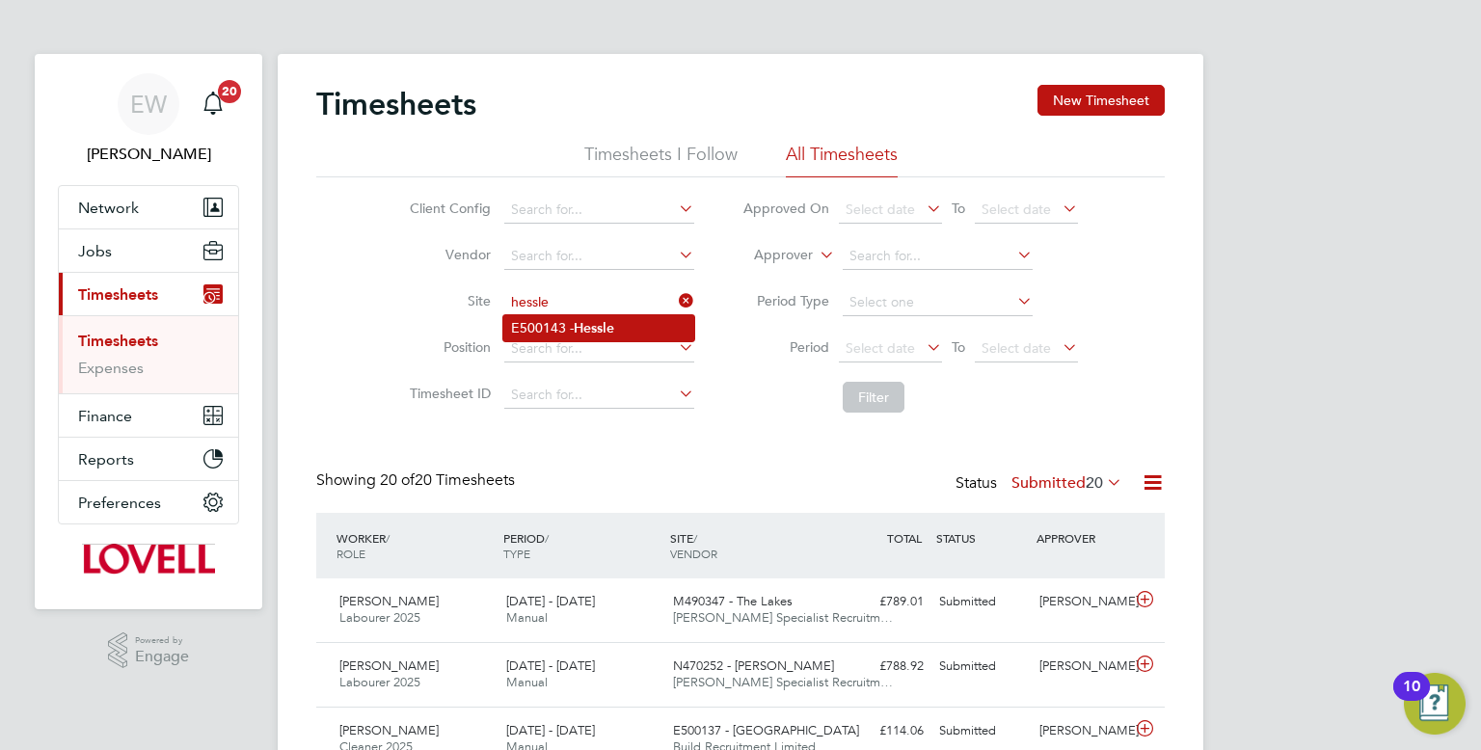
click at [556, 327] on li "E500143 - Hessle" at bounding box center [598, 328] width 191 height 26
type input "E500143 - Hessle"
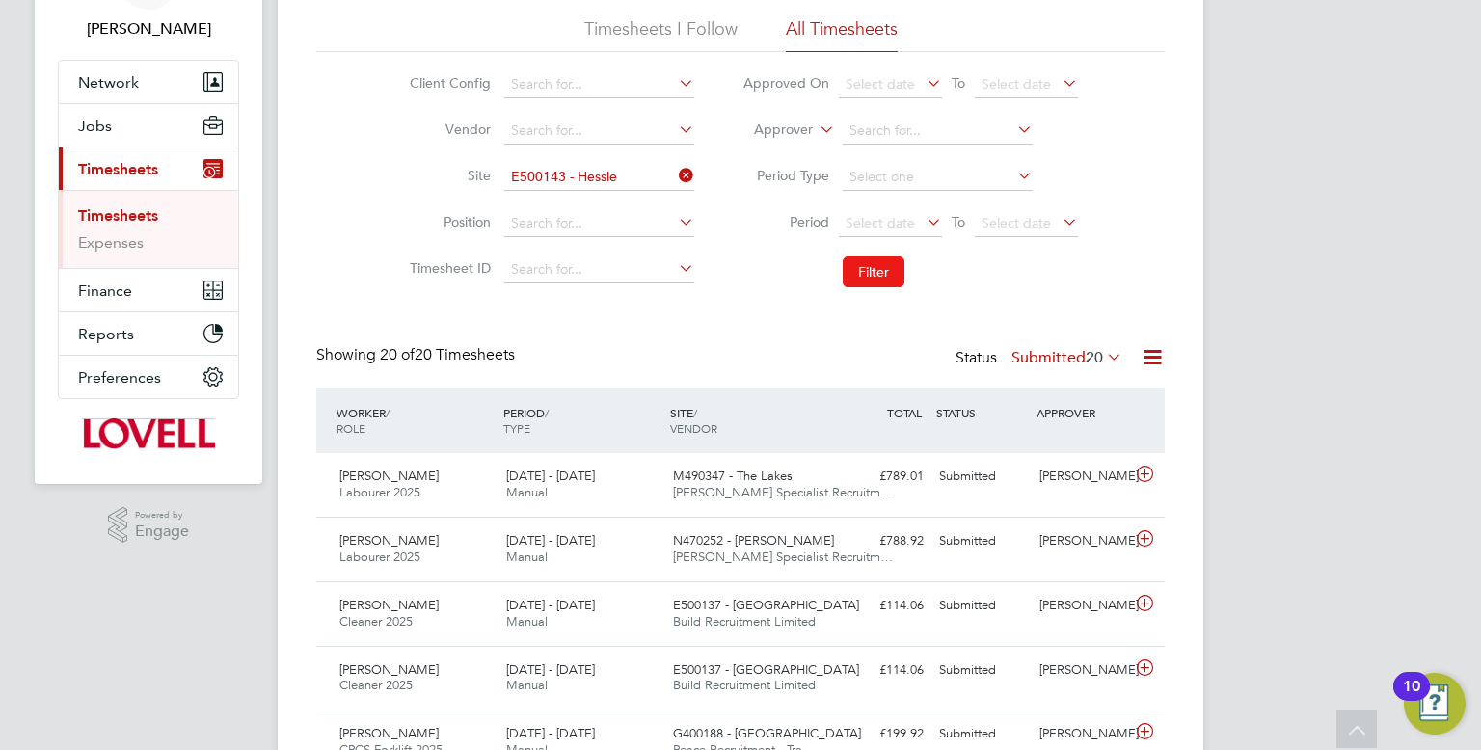
click at [856, 277] on button "Filter" at bounding box center [874, 271] width 62 height 31
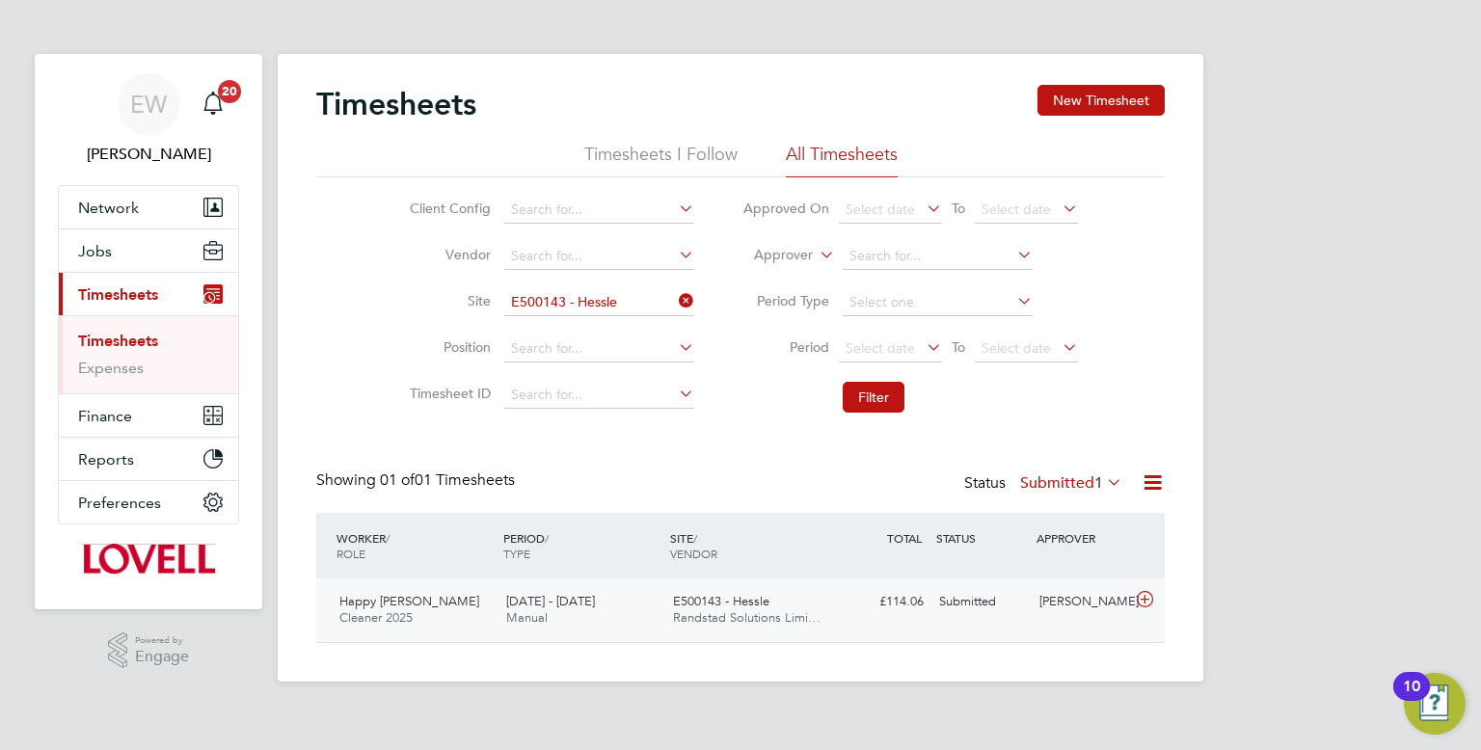
click at [918, 616] on div "£114.06 Submitted" at bounding box center [881, 602] width 100 height 32
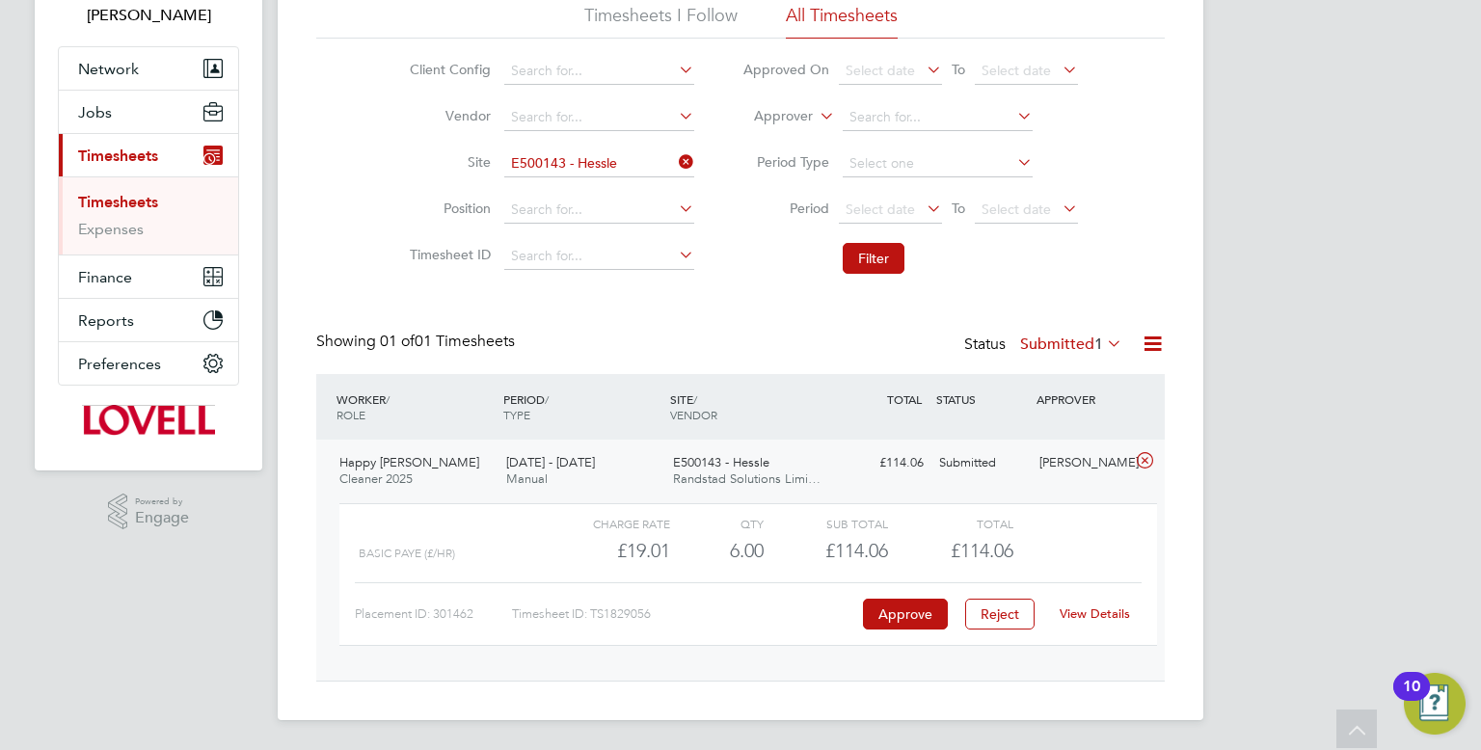
click at [619, 302] on div "Timesheets New Timesheet Timesheets I Follow All Timesheets Client Config Vendo…" at bounding box center [740, 314] width 848 height 736
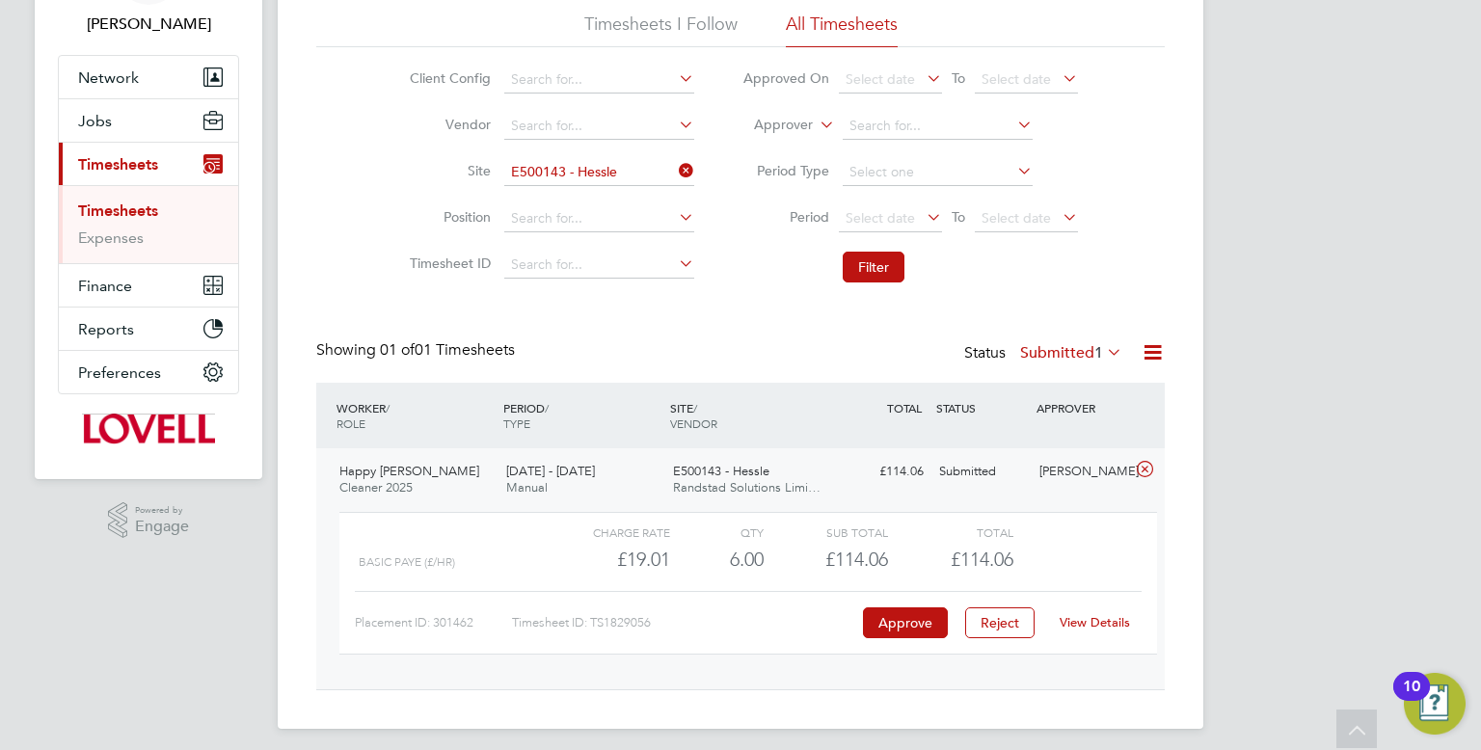
click at [1073, 357] on label "Submitted 1" at bounding box center [1071, 352] width 102 height 19
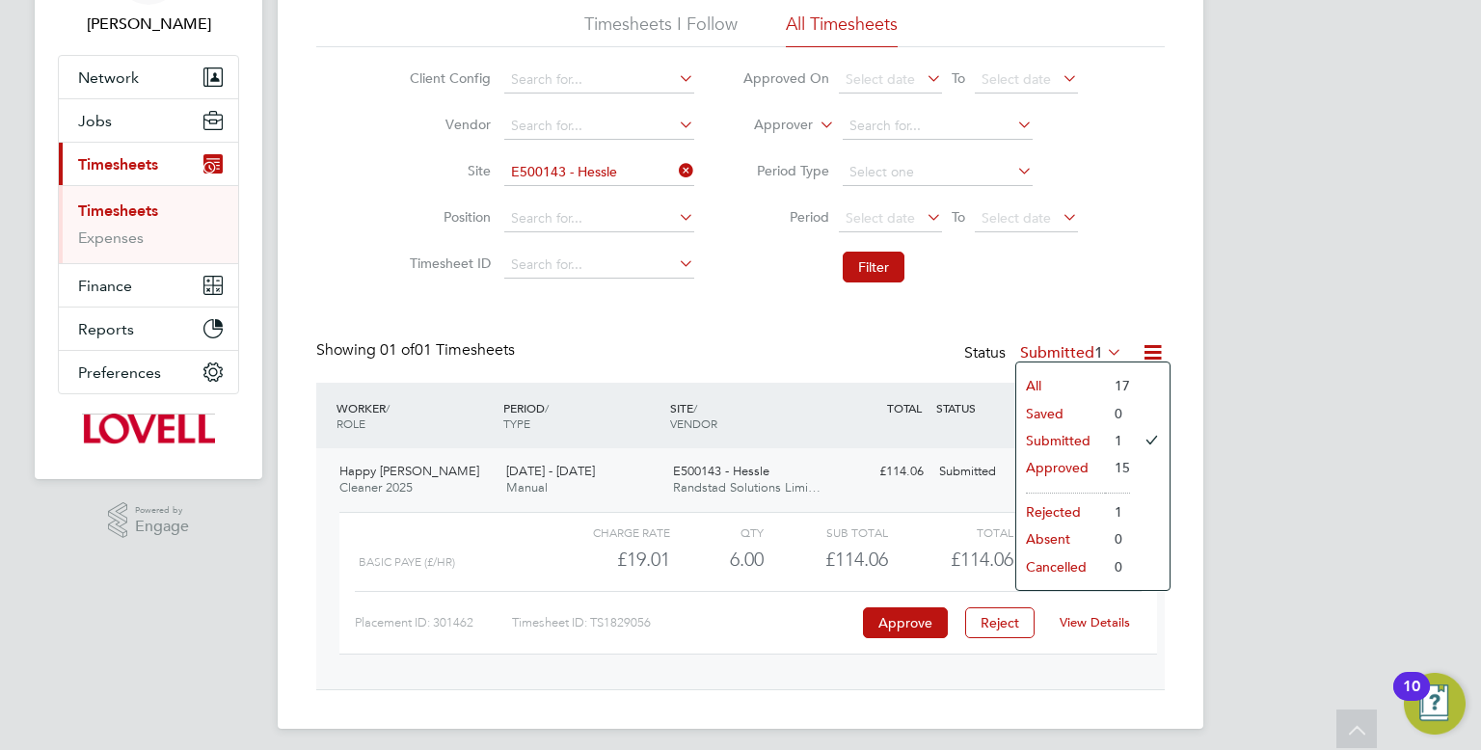
click at [1047, 384] on li "All" at bounding box center [1060, 385] width 89 height 27
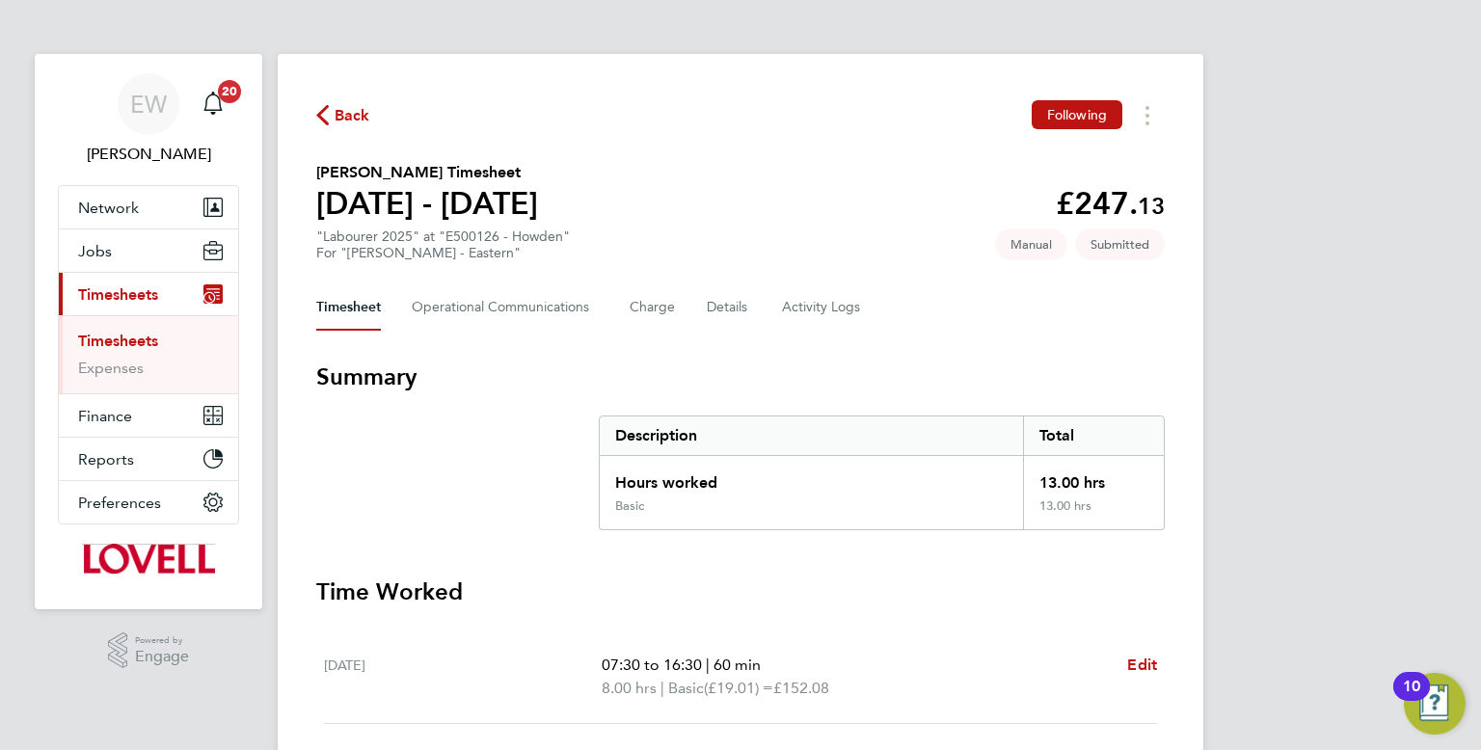
click at [335, 105] on span "Back" at bounding box center [353, 115] width 36 height 23
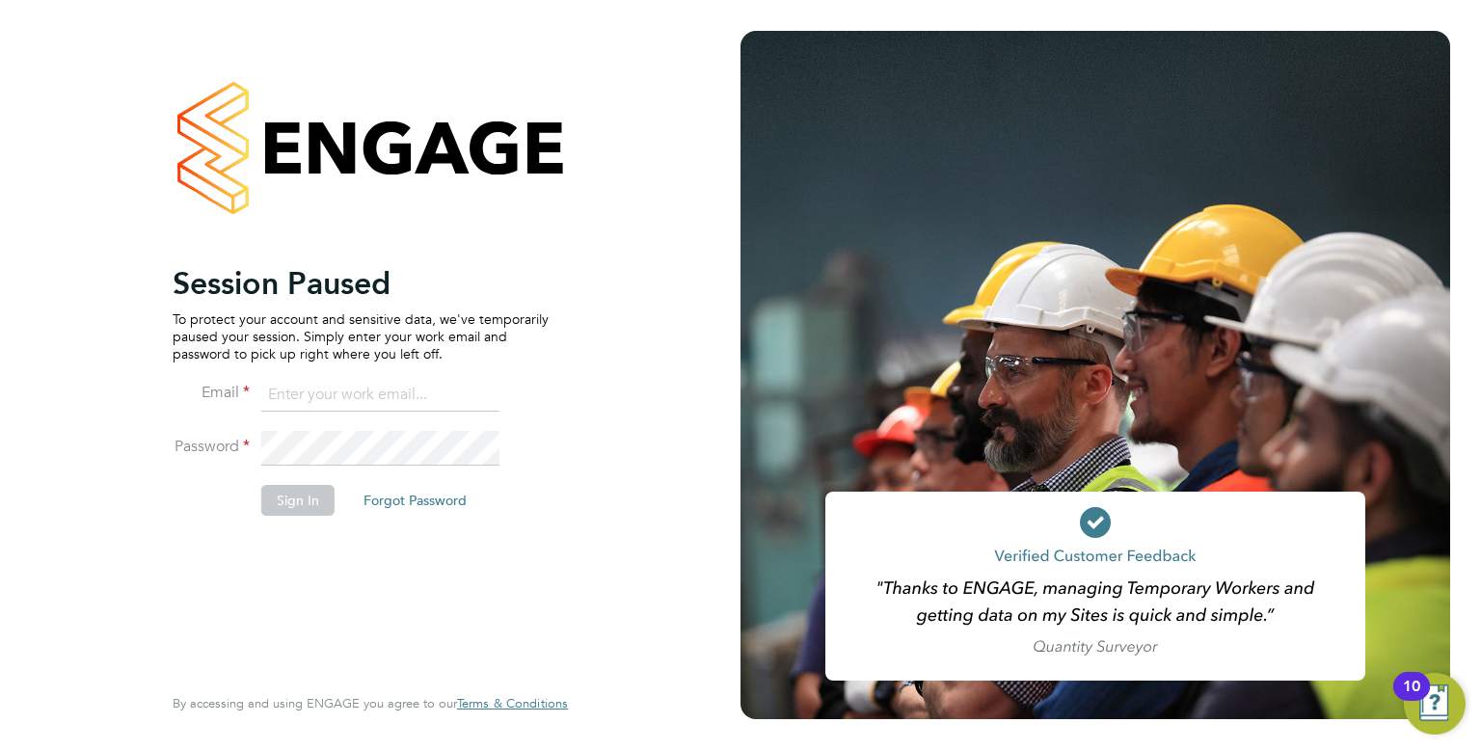
type input "[EMAIL_ADDRESS][DOMAIN_NAME]"
click at [282, 498] on button "Sign In" at bounding box center [297, 500] width 73 height 31
click at [282, 498] on div "Sorry, we are having problems connecting to our services." at bounding box center [370, 375] width 740 height 750
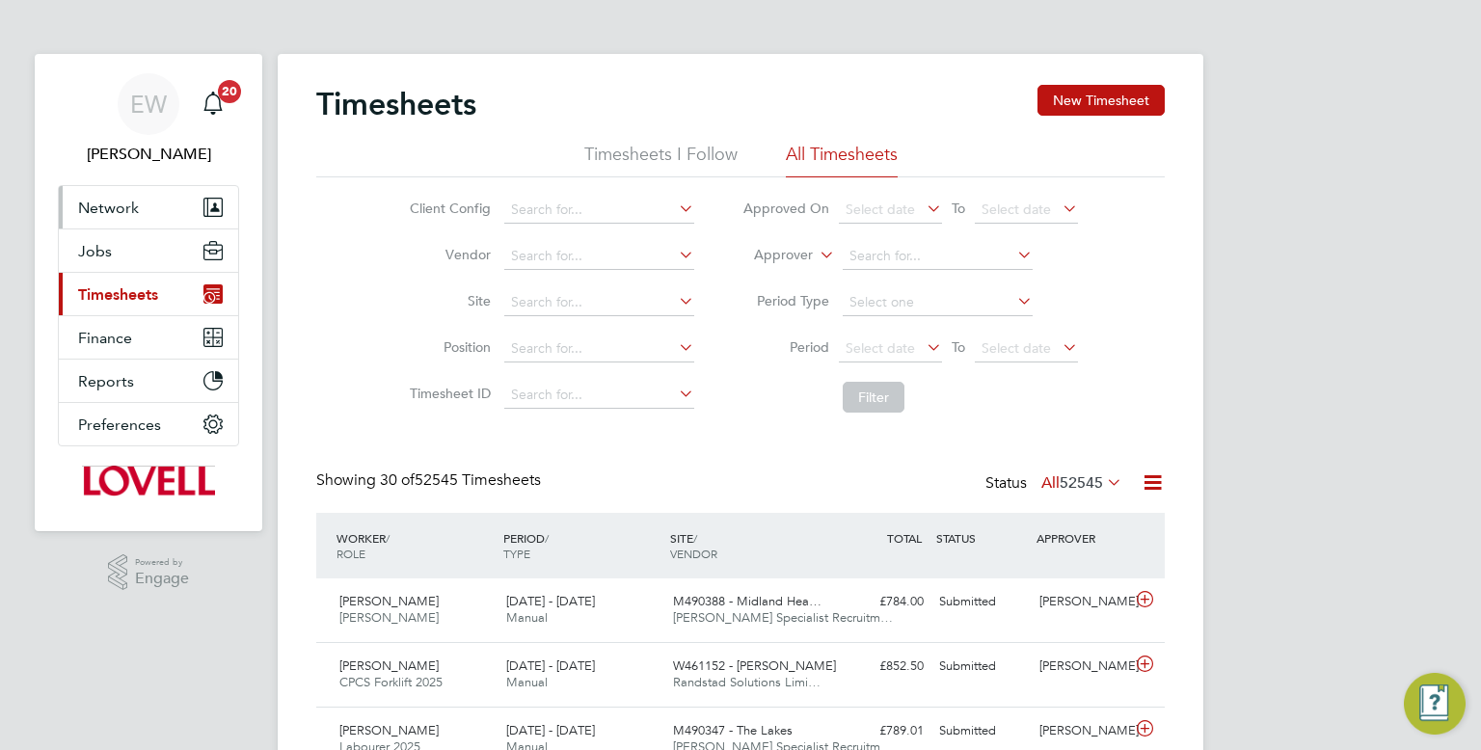
click at [134, 208] on span "Network" at bounding box center [108, 208] width 61 height 18
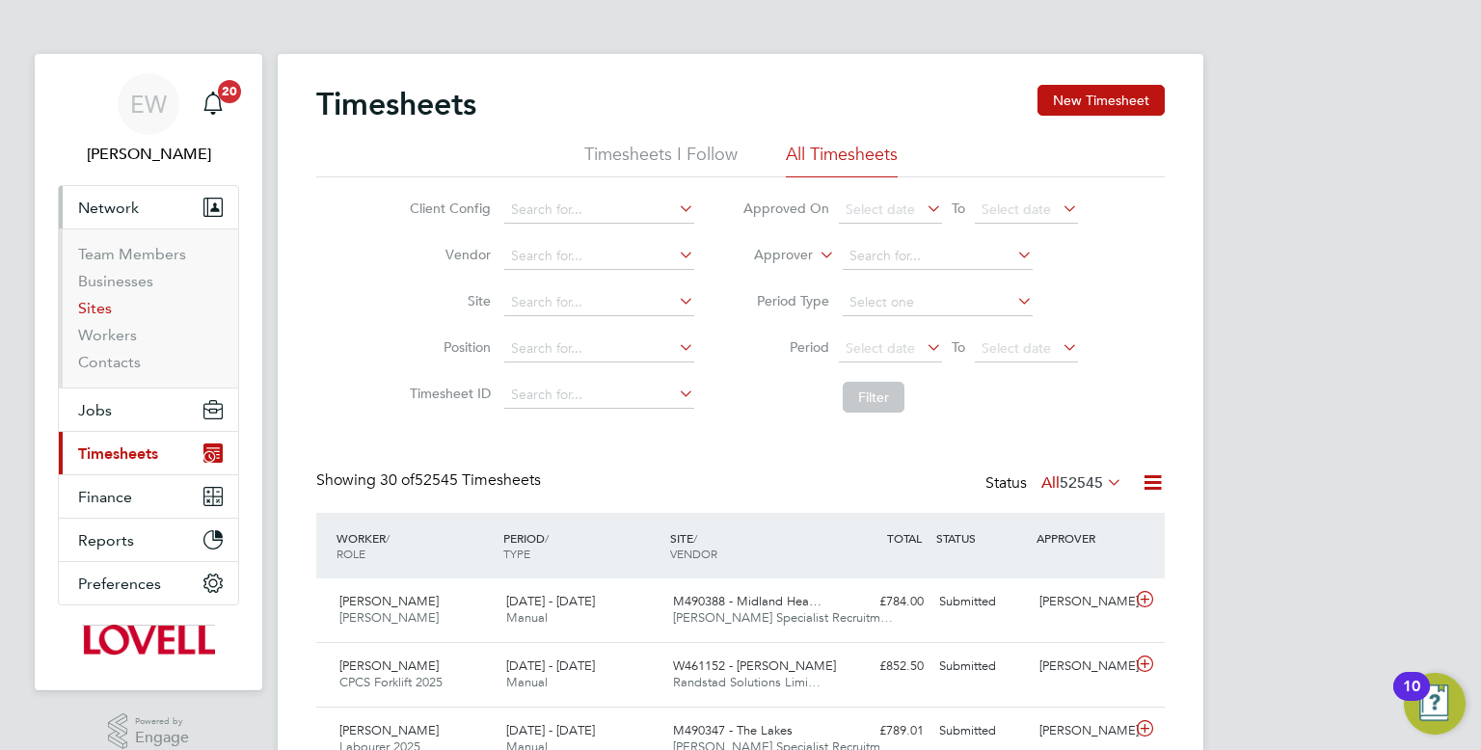
click at [103, 302] on link "Sites" at bounding box center [95, 308] width 34 height 18
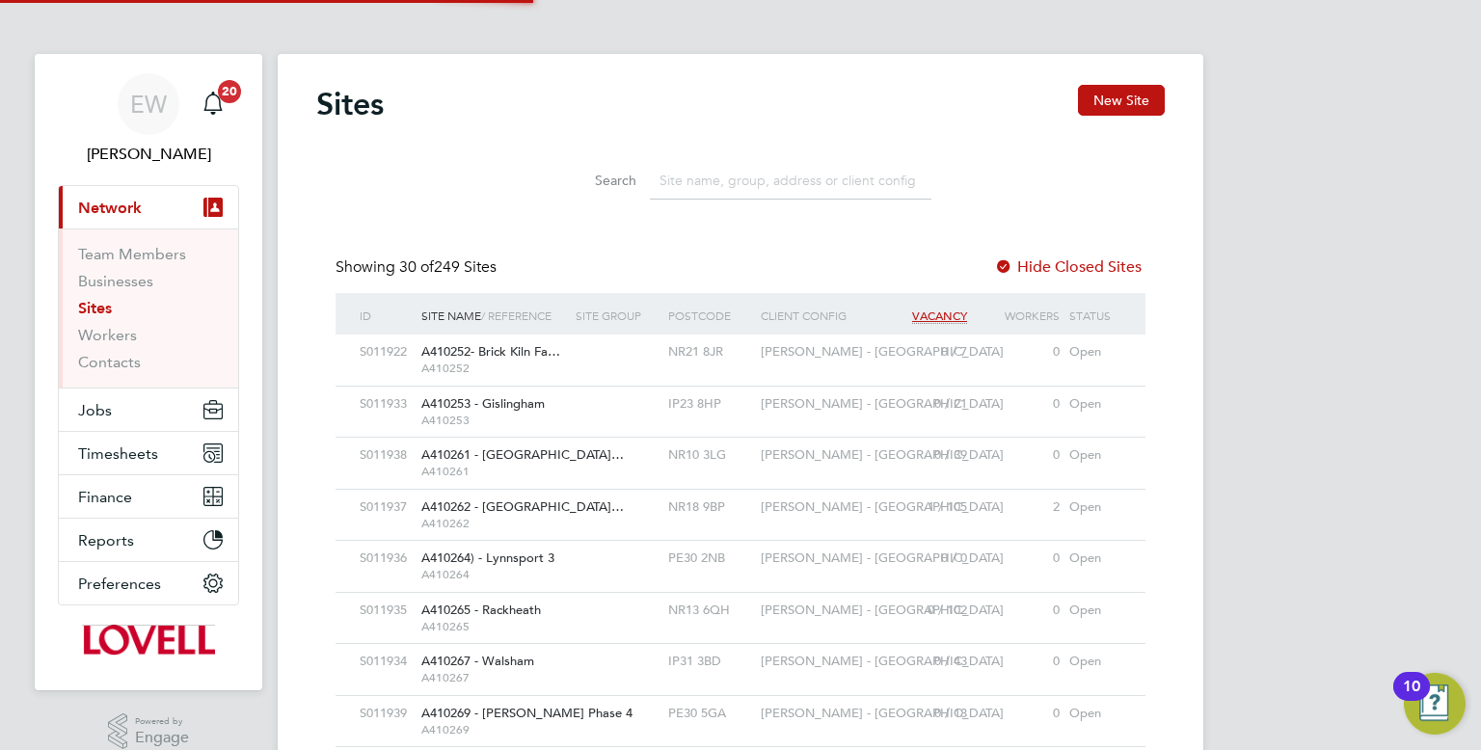
click at [751, 190] on input at bounding box center [791, 181] width 282 height 38
click at [750, 185] on input at bounding box center [791, 181] width 282 height 38
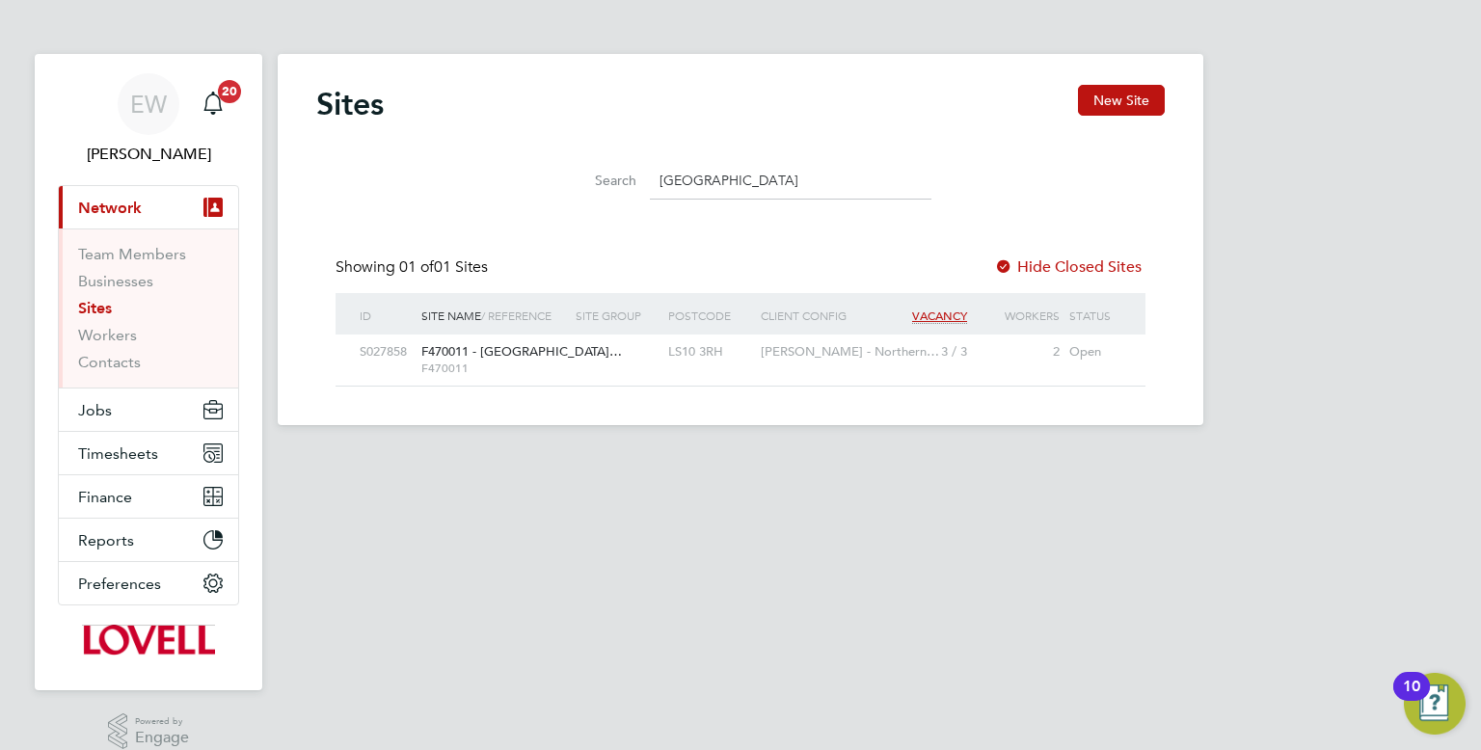
type input "[GEOGRAPHIC_DATA]"
click at [112, 217] on button "Current page: Network" at bounding box center [148, 207] width 179 height 42
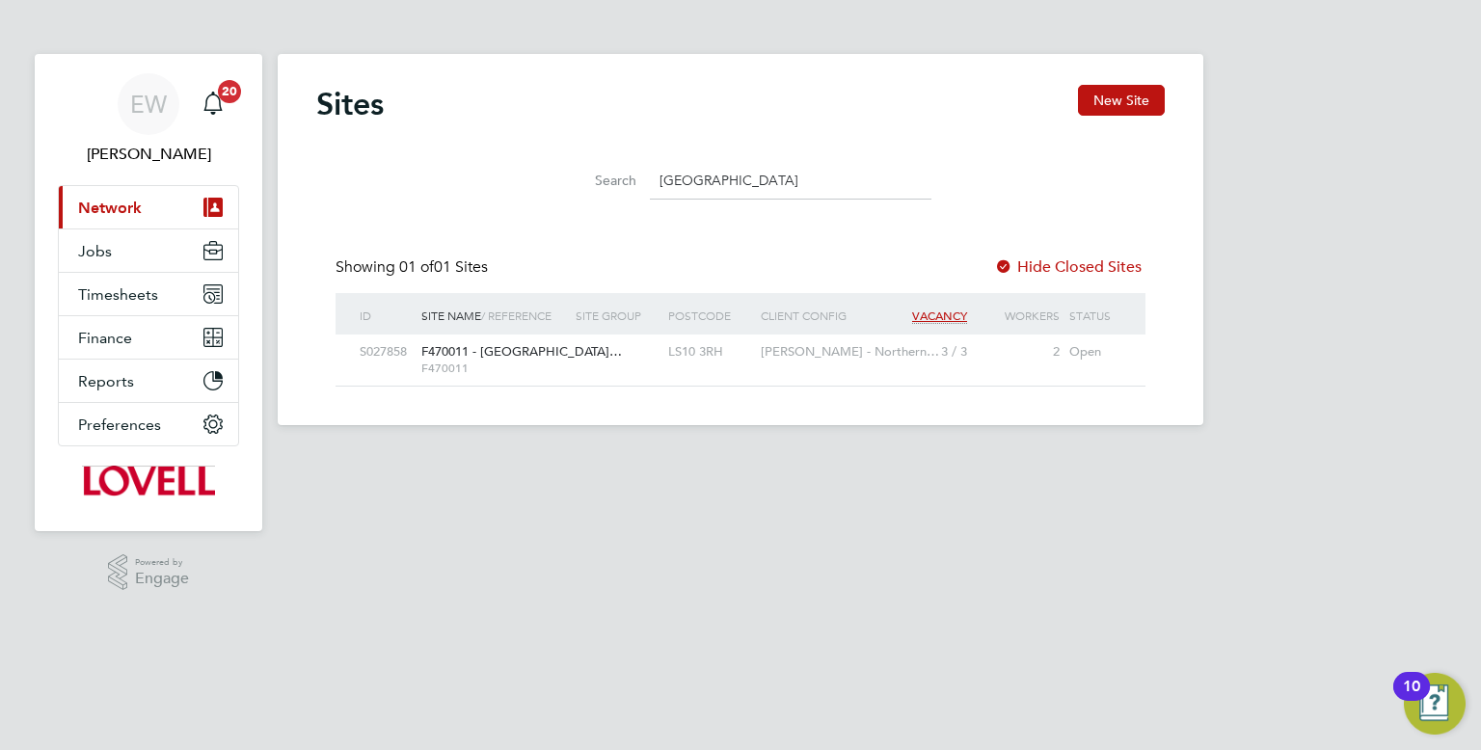
click at [112, 218] on button "Current page: Network" at bounding box center [148, 207] width 179 height 42
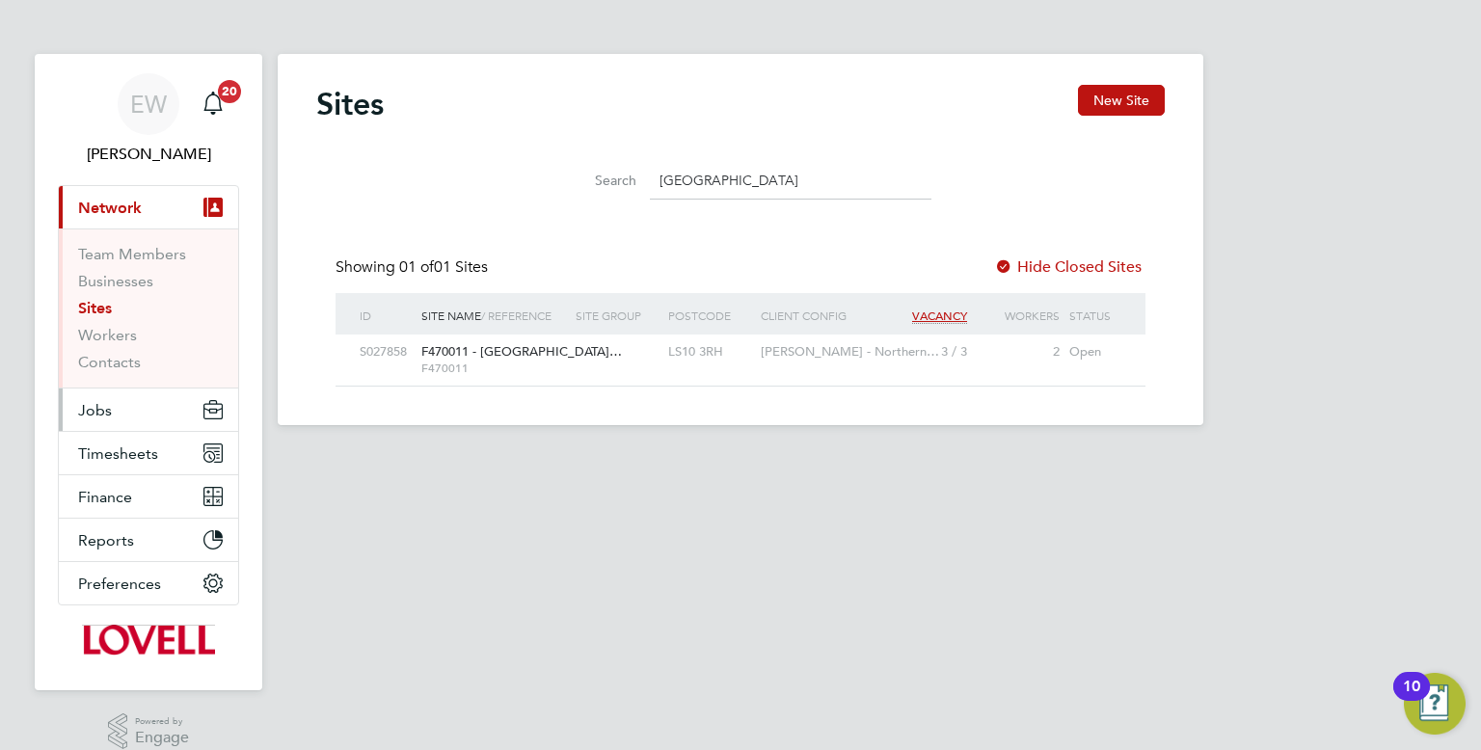
click at [125, 427] on button "Jobs" at bounding box center [148, 410] width 179 height 42
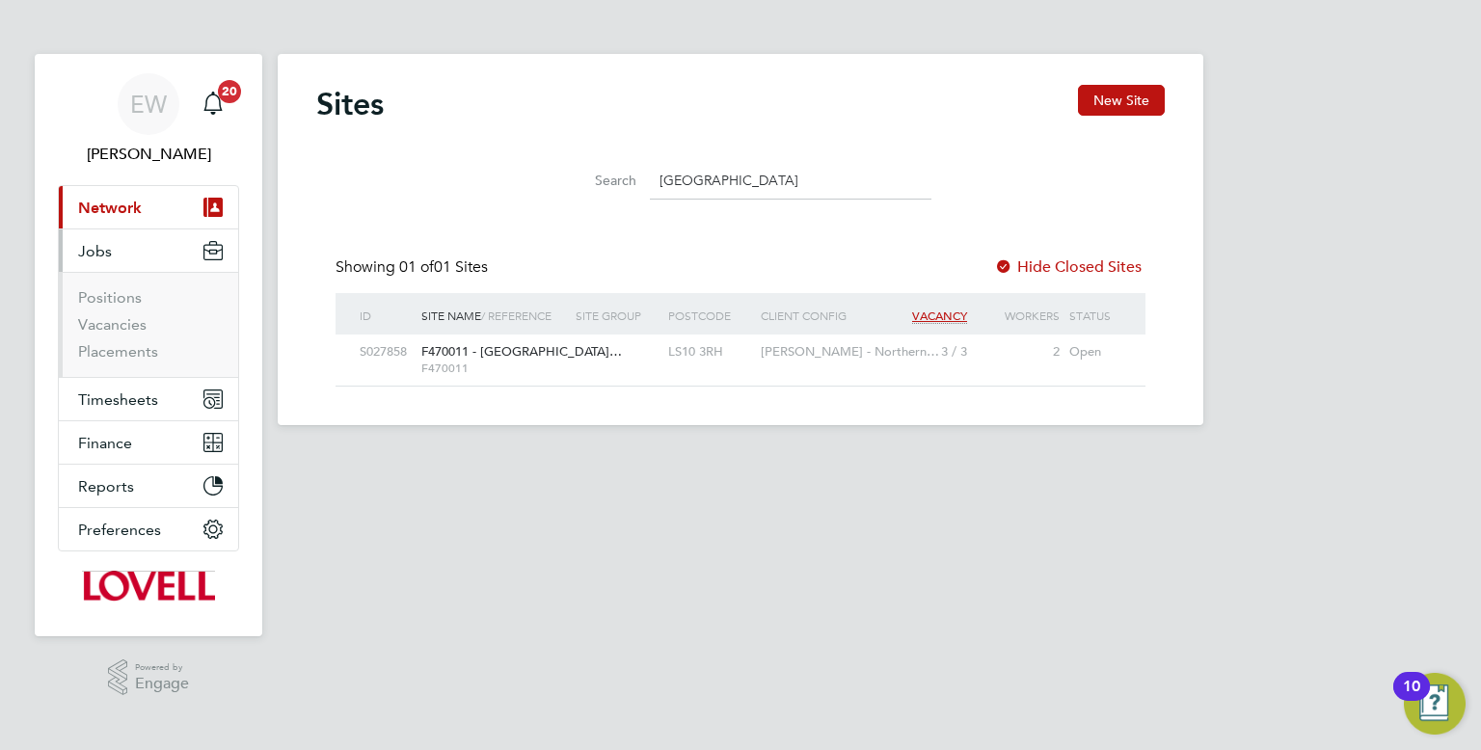
click at [110, 362] on ul "Positions Vacancies Placements" at bounding box center [148, 324] width 179 height 105
click at [108, 357] on link "Placements" at bounding box center [118, 351] width 80 height 18
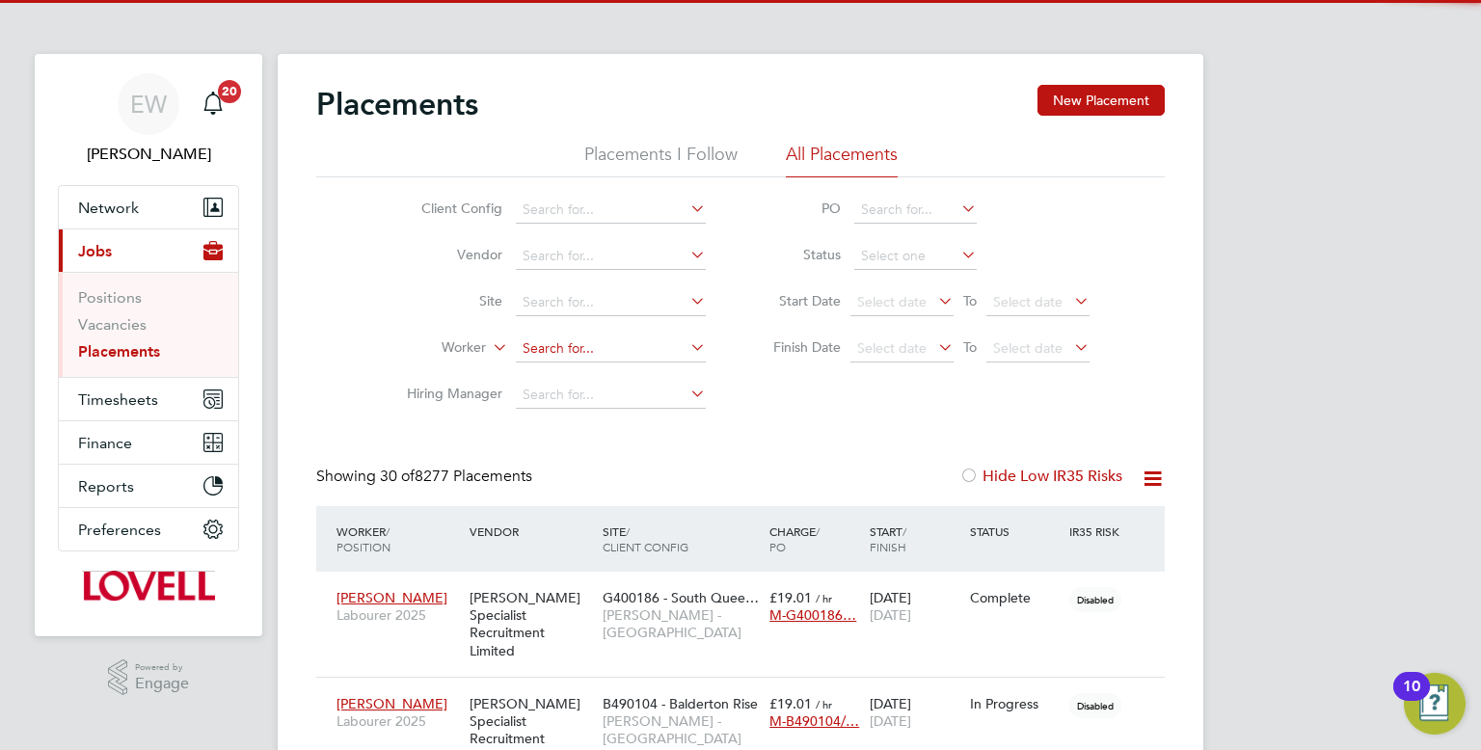
scroll to position [55, 168]
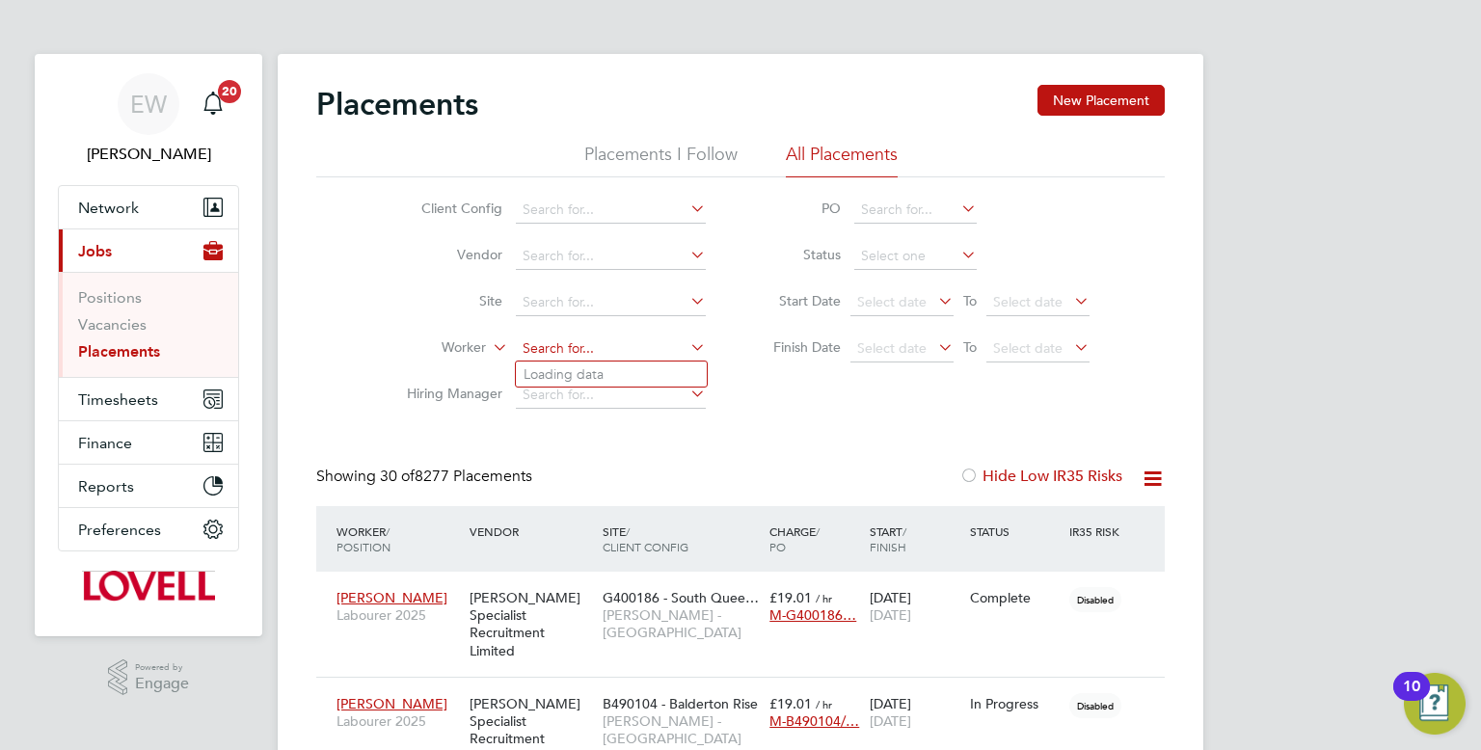
click at [569, 339] on input at bounding box center [611, 349] width 190 height 27
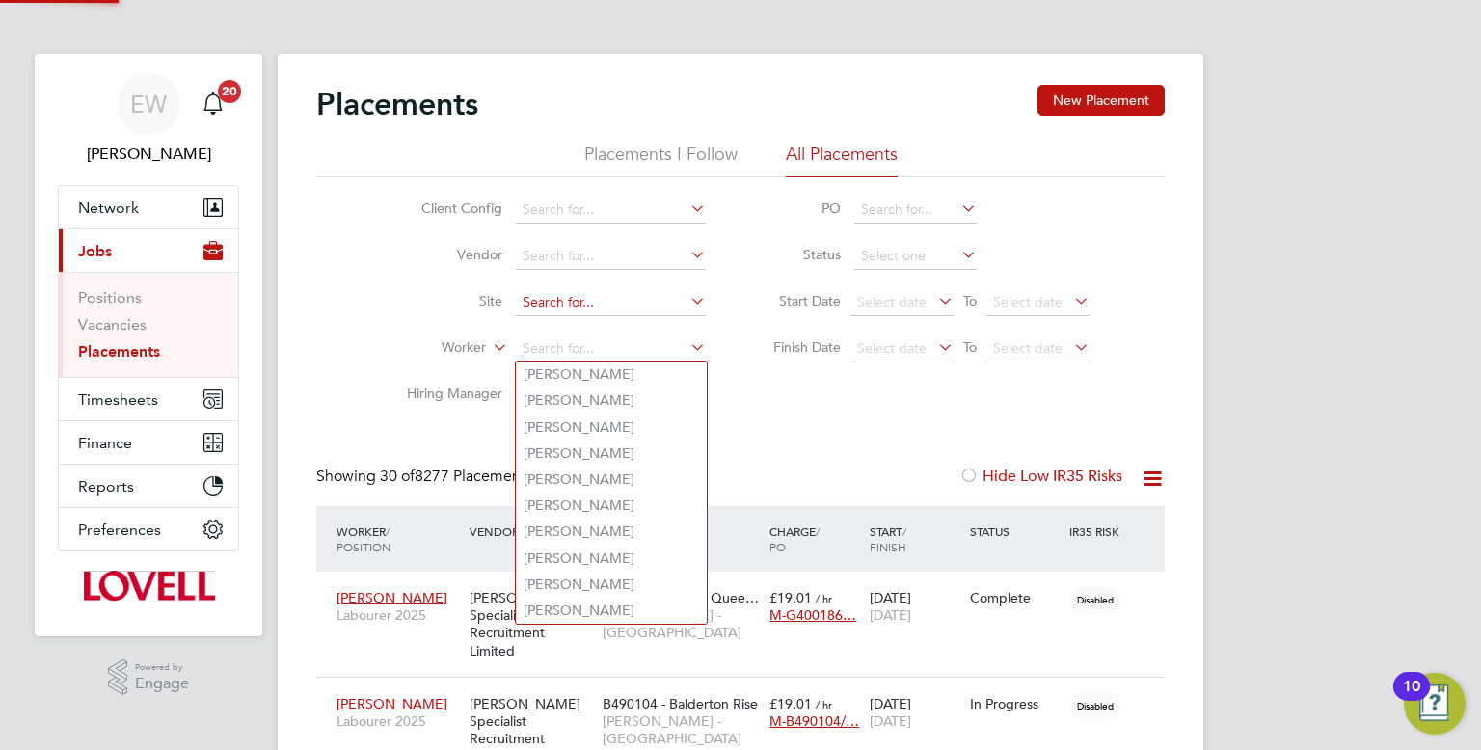
click at [562, 292] on input at bounding box center [611, 302] width 190 height 27
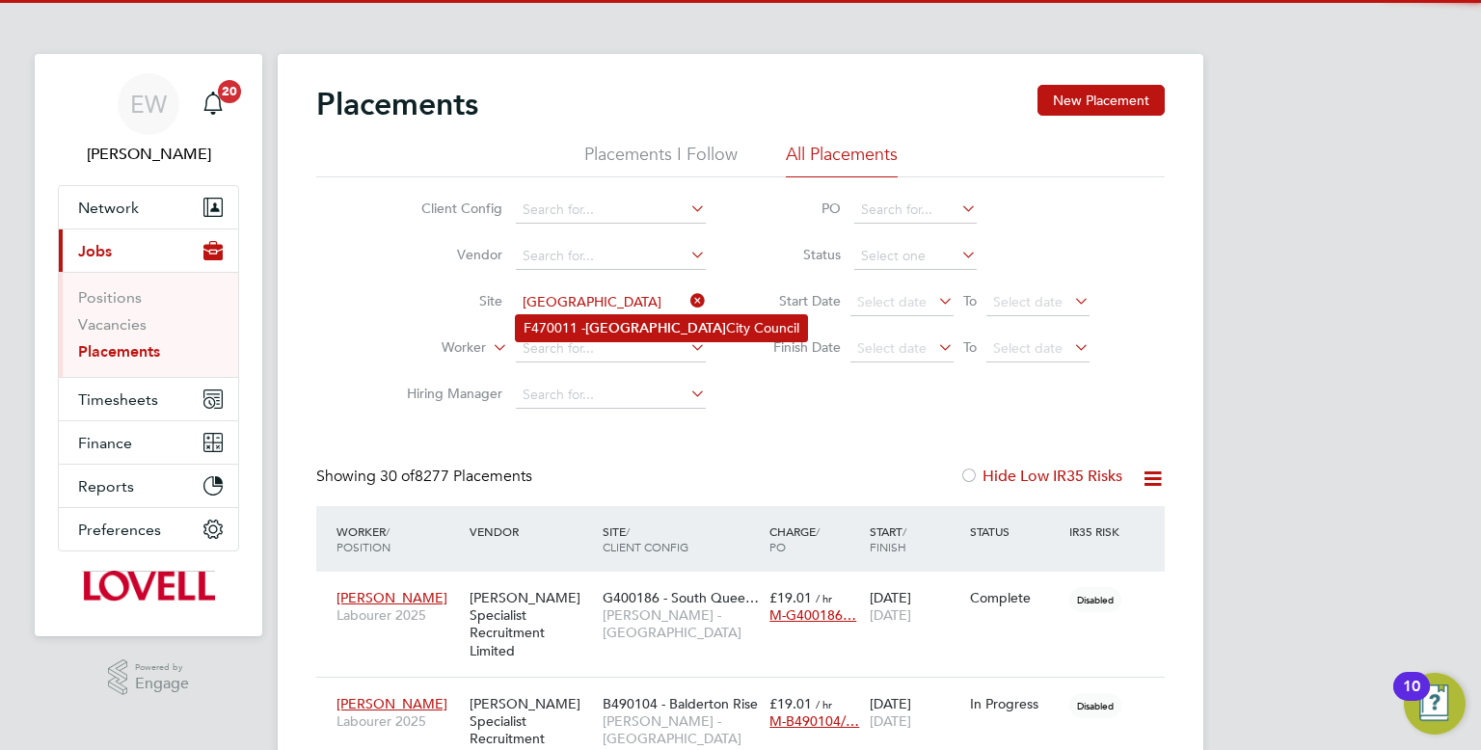
click at [580, 324] on li "F470011 - Leeds City Council" at bounding box center [661, 328] width 291 height 26
type input "F470011 - Leeds City Council"
